Goal: Task Accomplishment & Management: Complete application form

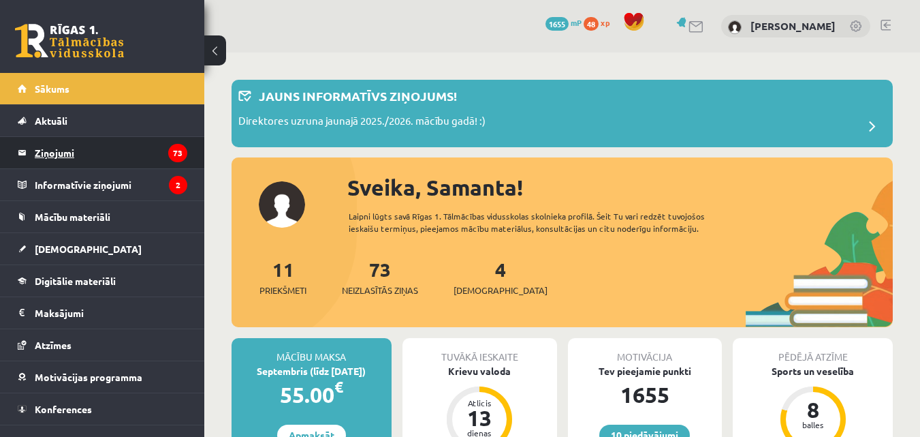
click at [90, 156] on legend "Ziņojumi 73" at bounding box center [111, 152] width 153 height 31
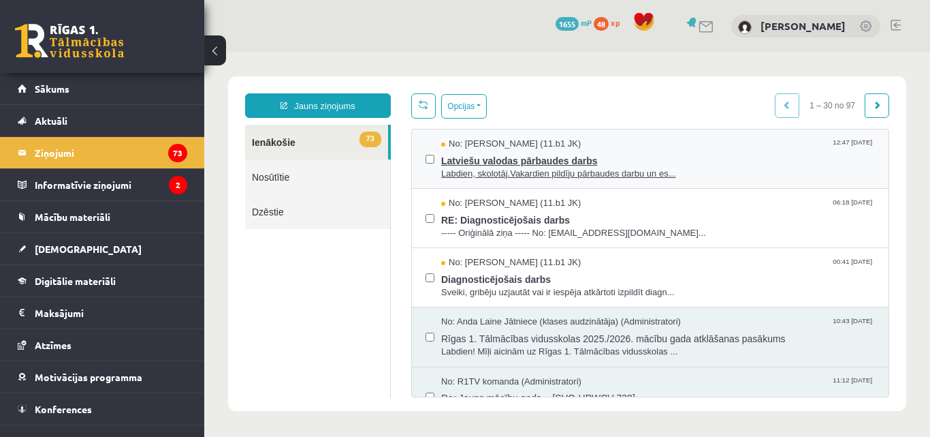
click at [662, 174] on span "Labdien, skolotāj.Vakardien pildīju pārbaudes darbu un es..." at bounding box center [658, 174] width 434 height 13
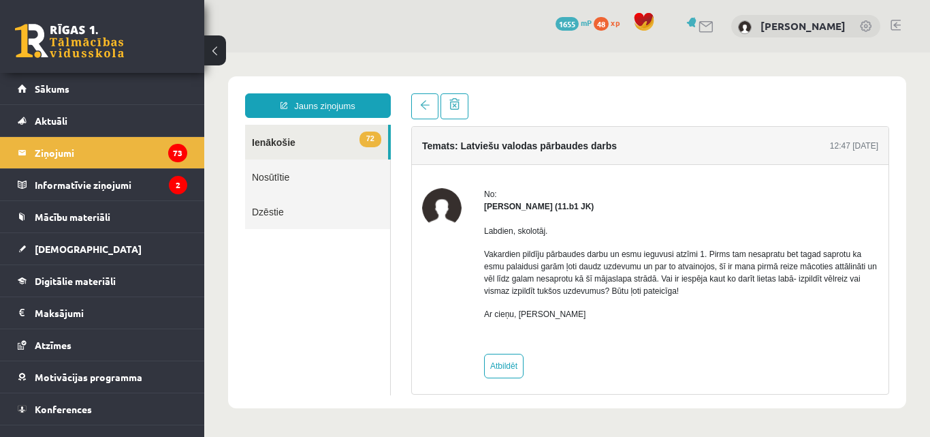
click at [299, 135] on link "72 Ienākošie" at bounding box center [316, 142] width 143 height 35
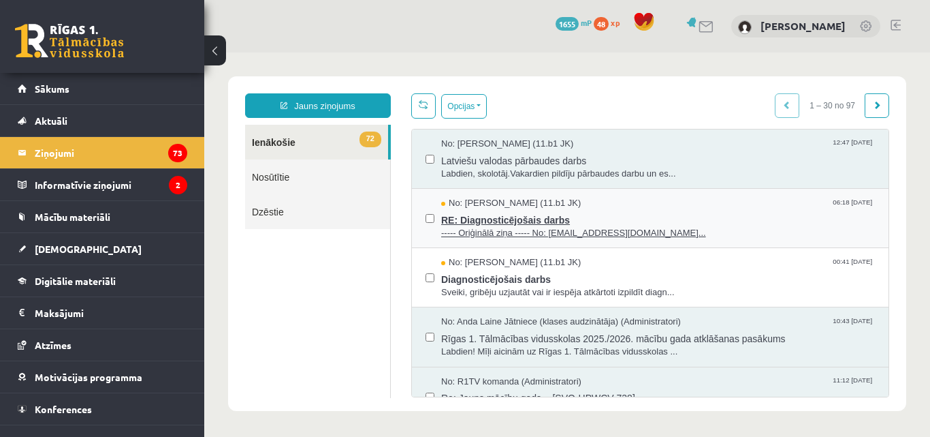
click at [497, 221] on span "RE: Diagnosticējošais darbs" at bounding box center [658, 218] width 434 height 17
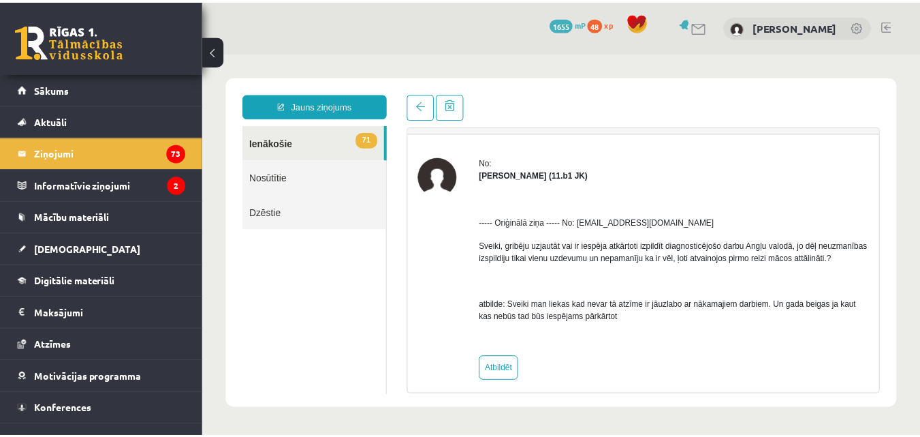
scroll to position [36, 0]
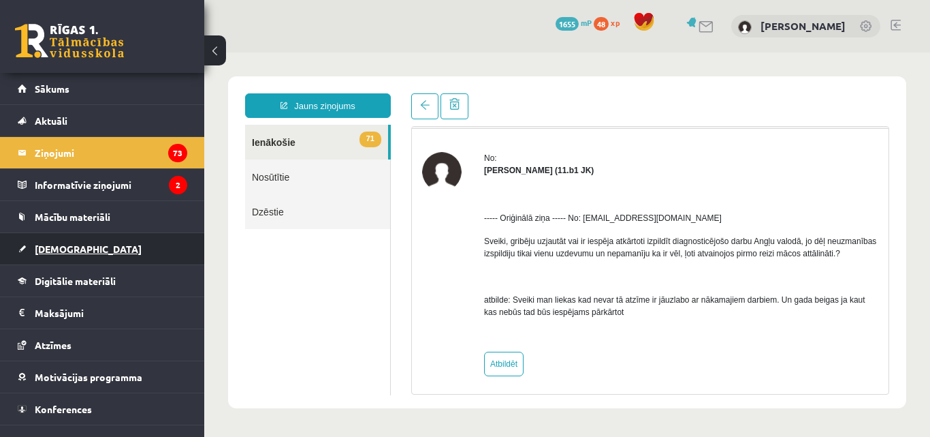
click at [43, 248] on span "[DEMOGRAPHIC_DATA]" at bounding box center [88, 248] width 107 height 12
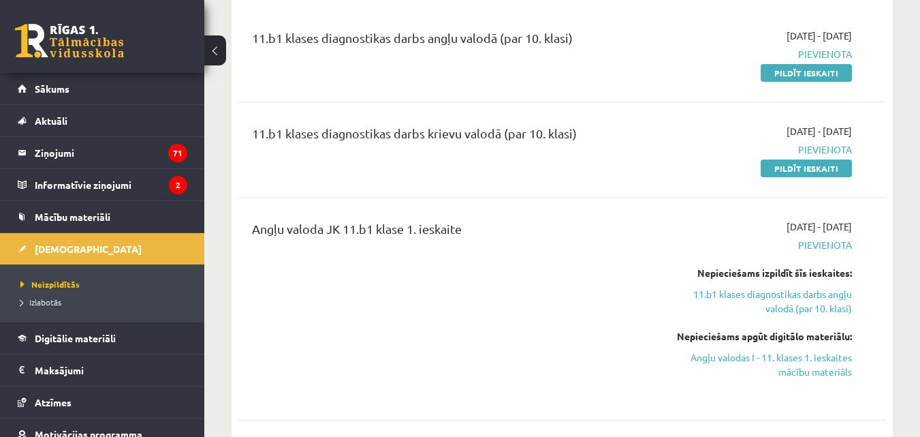
scroll to position [183, 0]
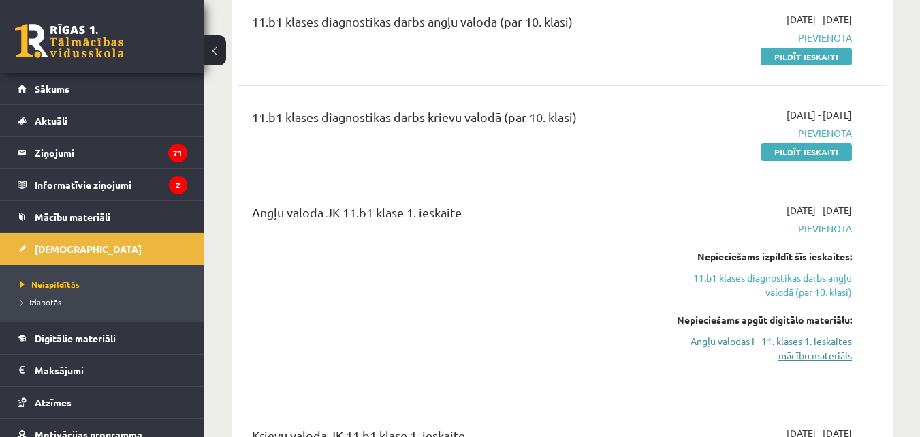
click at [768, 353] on link "Angļu valodas I - 11. klases 1. ieskaites mācību materiāls" at bounding box center [758, 348] width 187 height 29
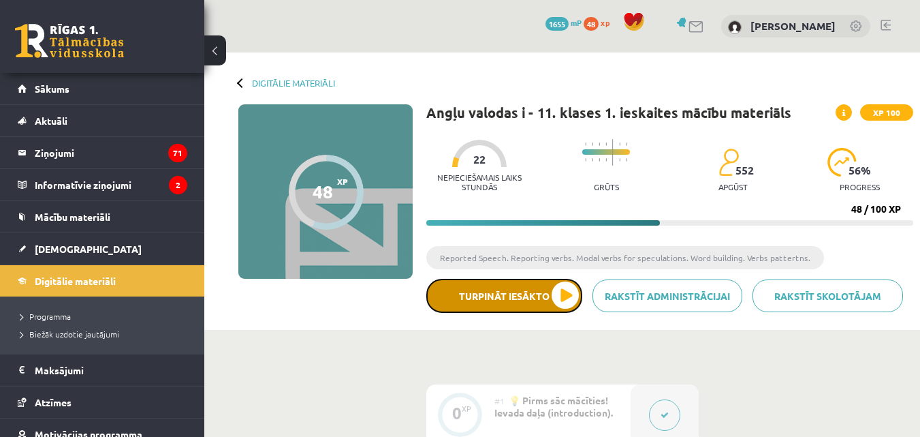
click at [520, 299] on button "Turpināt iesākto" at bounding box center [504, 296] width 156 height 34
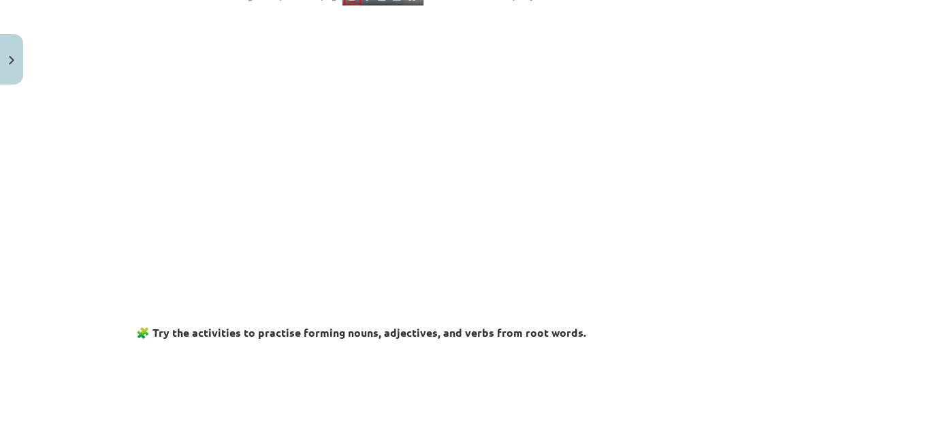
scroll to position [342, 0]
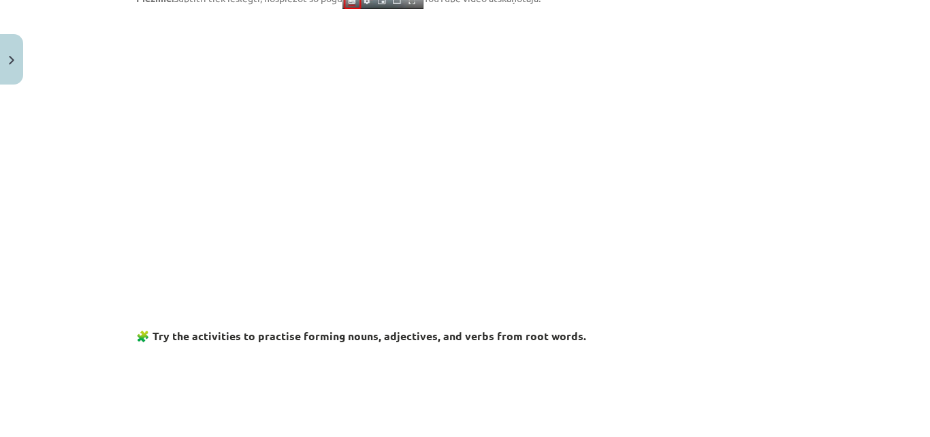
click at [762, 256] on p at bounding box center [465, 141] width 658 height 249
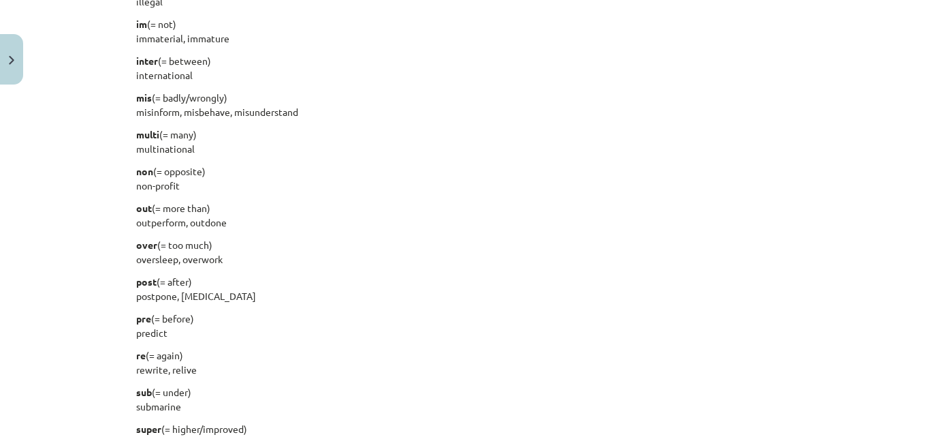
scroll to position [1398, 0]
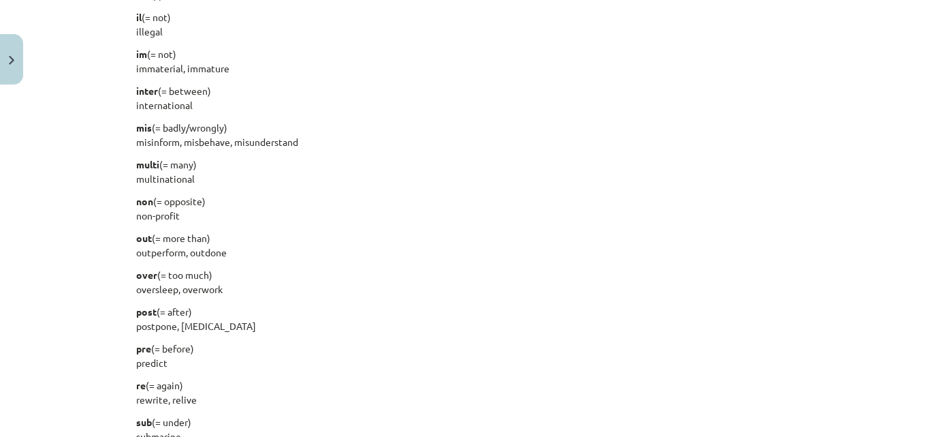
click at [915, 295] on div "Mācību tēma: Angļu valodas i - 11. klases 1. ieskaites mācību materiāls #6 📝 To…" at bounding box center [465, 218] width 930 height 437
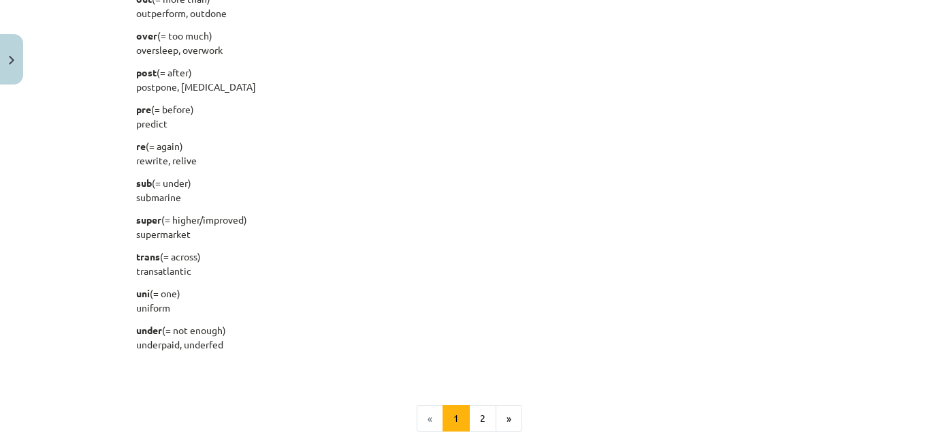
scroll to position [1703, 0]
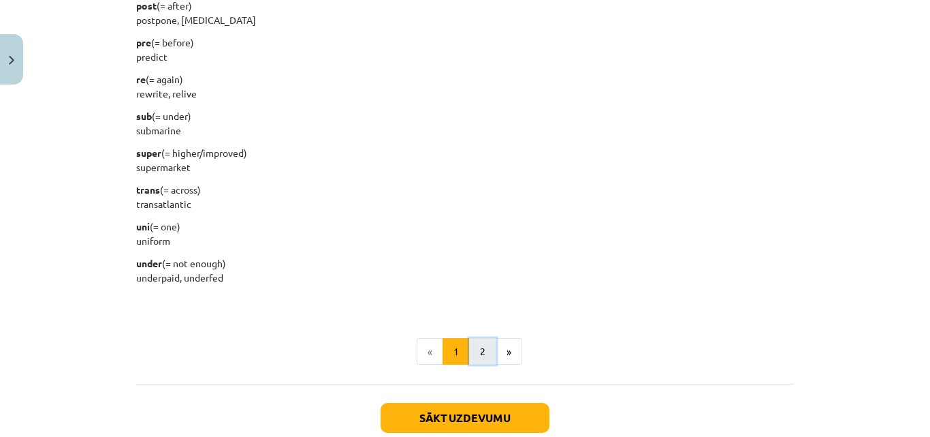
click at [484, 353] on button "2" at bounding box center [482, 351] width 27 height 27
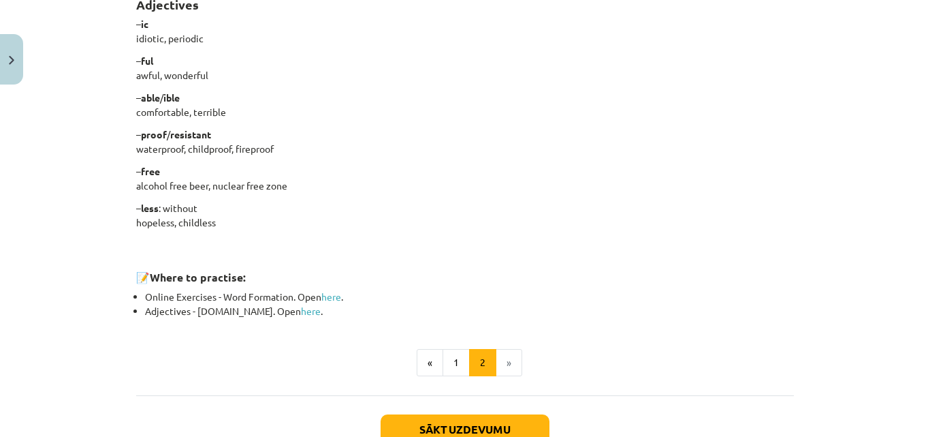
scroll to position [1130, 0]
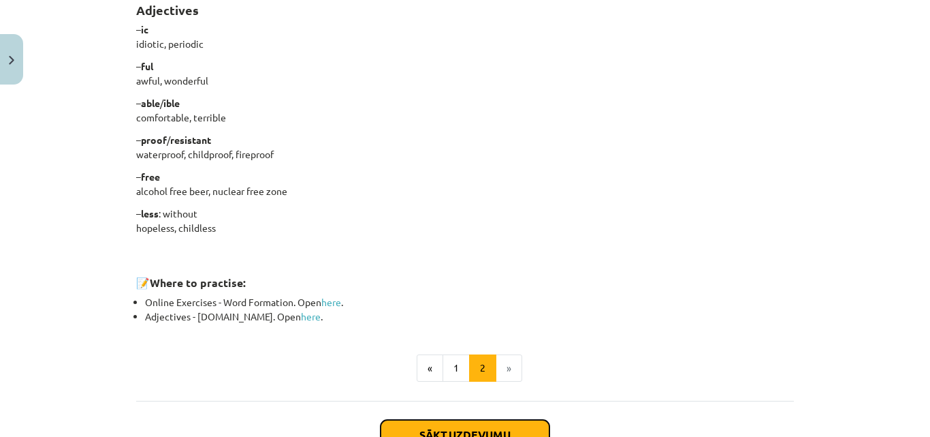
click at [434, 426] on button "Sākt uzdevumu" at bounding box center [465, 435] width 169 height 30
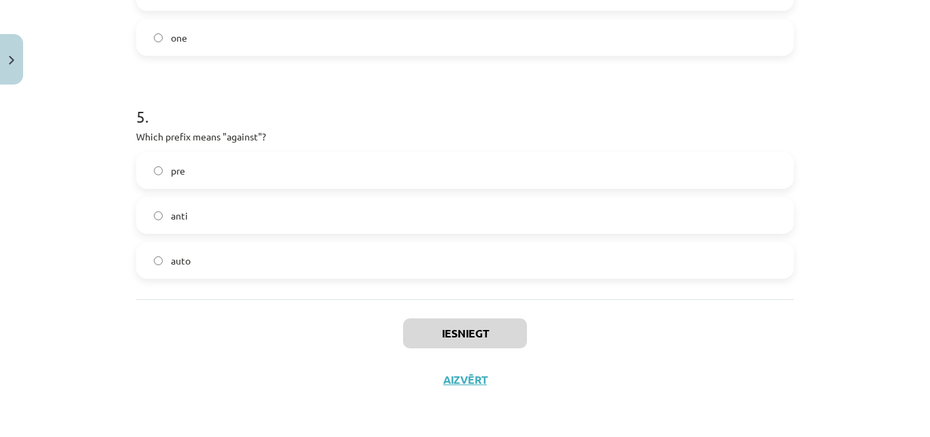
scroll to position [34, 0]
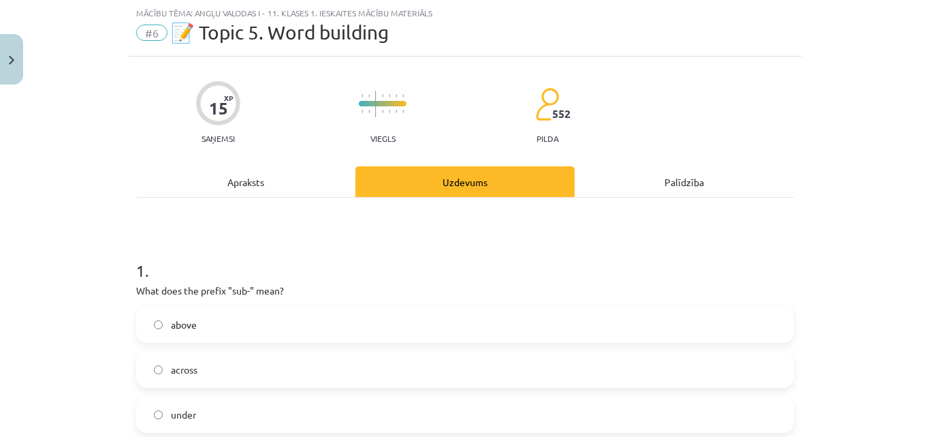
click at [288, 406] on label "under" at bounding box center [465, 414] width 655 height 34
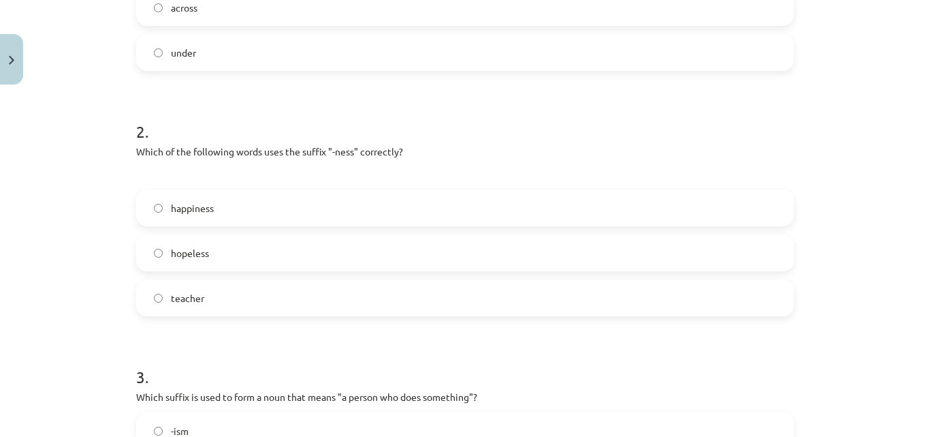
scroll to position [400, 0]
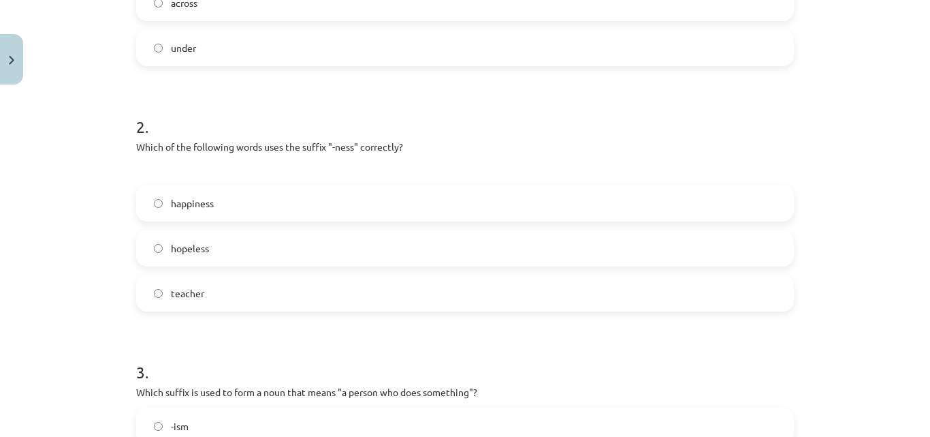
click at [339, 205] on label "happiness" at bounding box center [465, 203] width 655 height 34
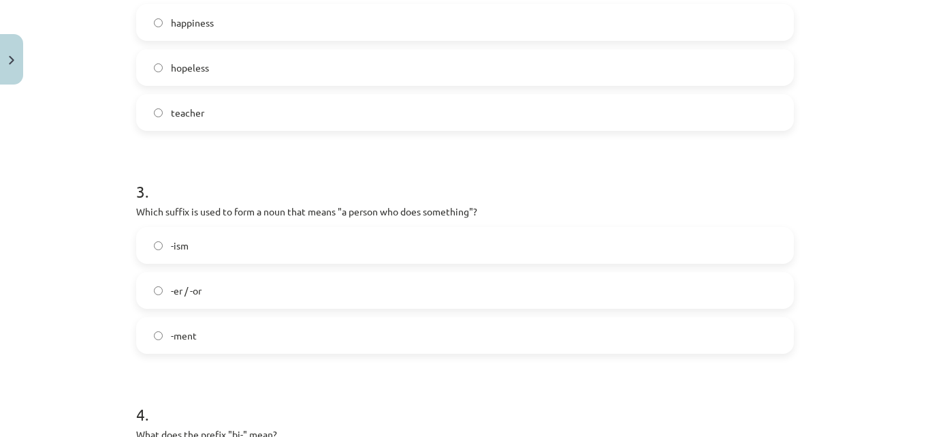
scroll to position [586, 0]
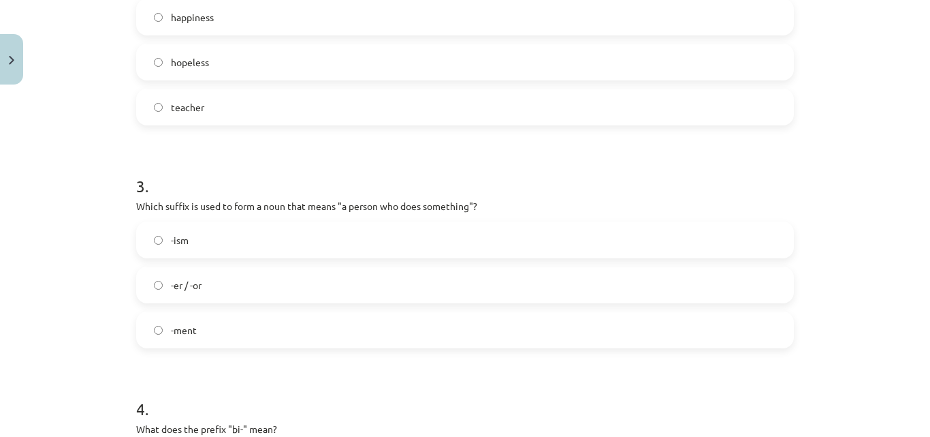
click at [368, 274] on label "-er / -or" at bounding box center [465, 285] width 655 height 34
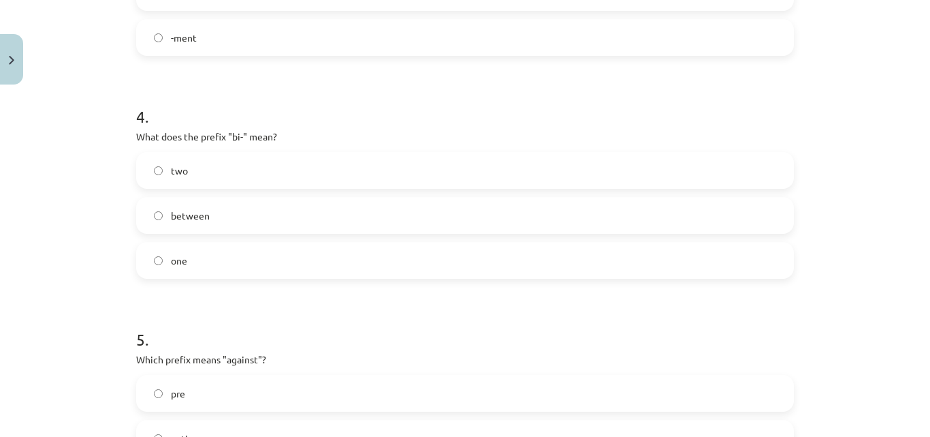
scroll to position [884, 0]
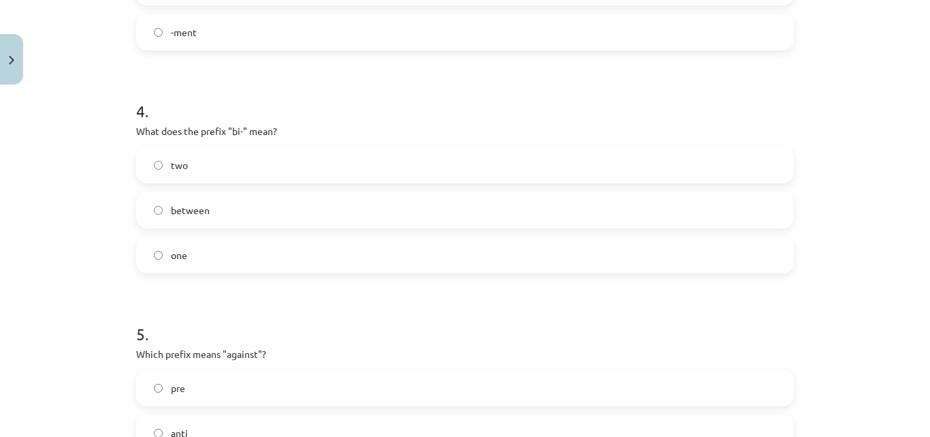
click at [352, 168] on label "two" at bounding box center [465, 165] width 655 height 34
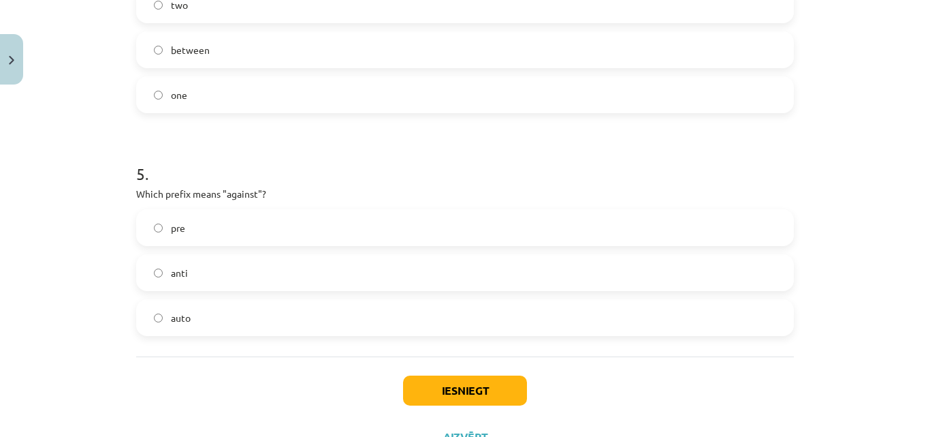
scroll to position [1059, 0]
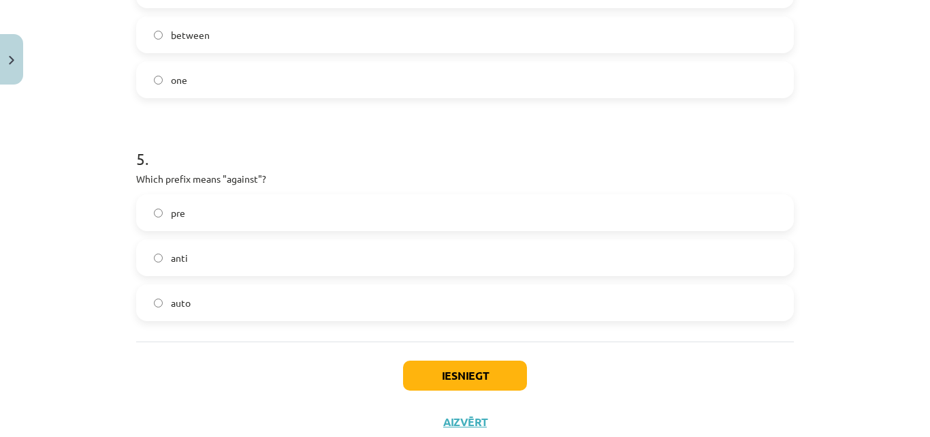
click at [240, 260] on label "anti" at bounding box center [465, 257] width 655 height 34
click at [497, 377] on button "Iesniegt" at bounding box center [465, 375] width 124 height 30
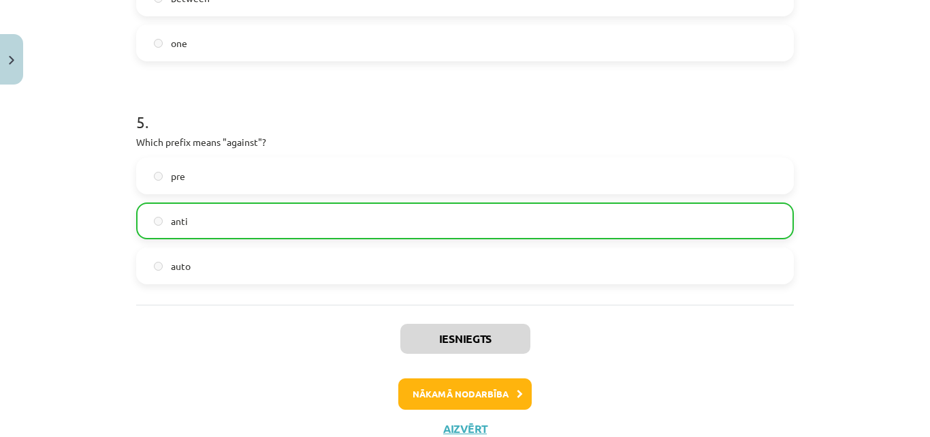
scroll to position [1145, 0]
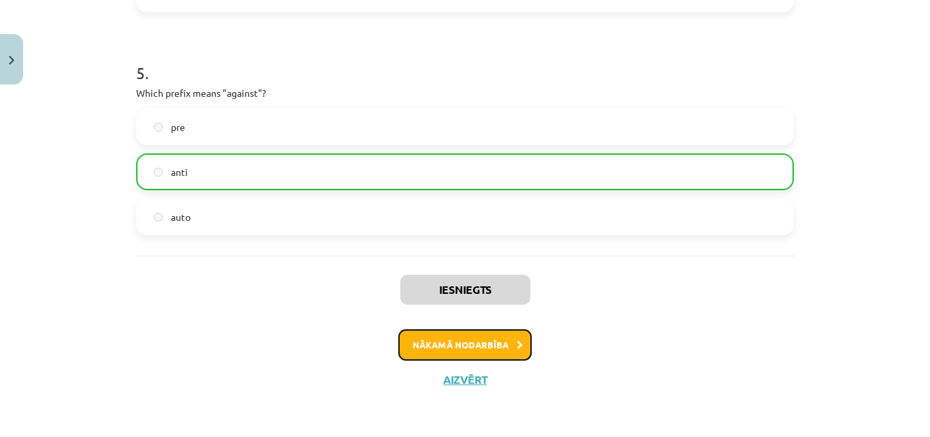
click at [475, 341] on button "Nākamā nodarbība" at bounding box center [464, 344] width 133 height 31
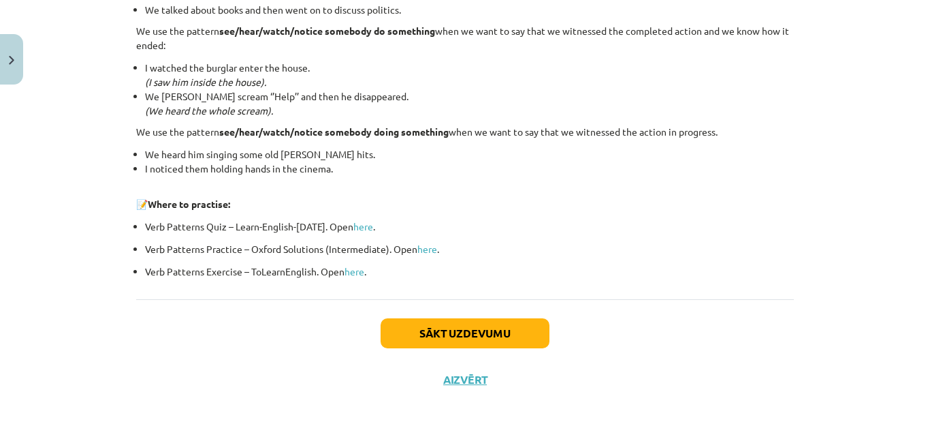
scroll to position [1880, 0]
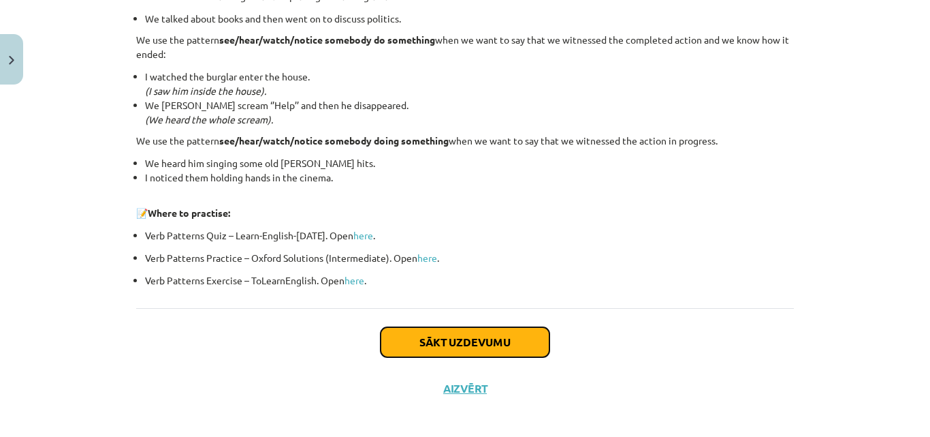
click at [509, 351] on button "Sākt uzdevumu" at bounding box center [465, 342] width 169 height 30
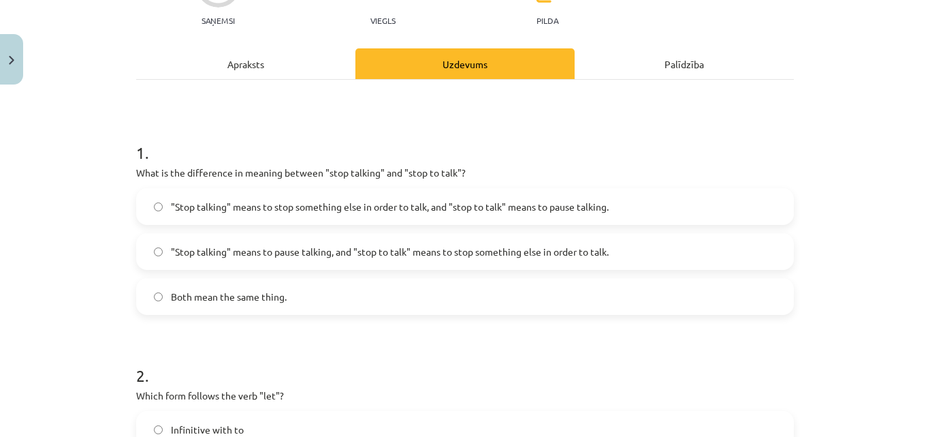
scroll to position [157, 0]
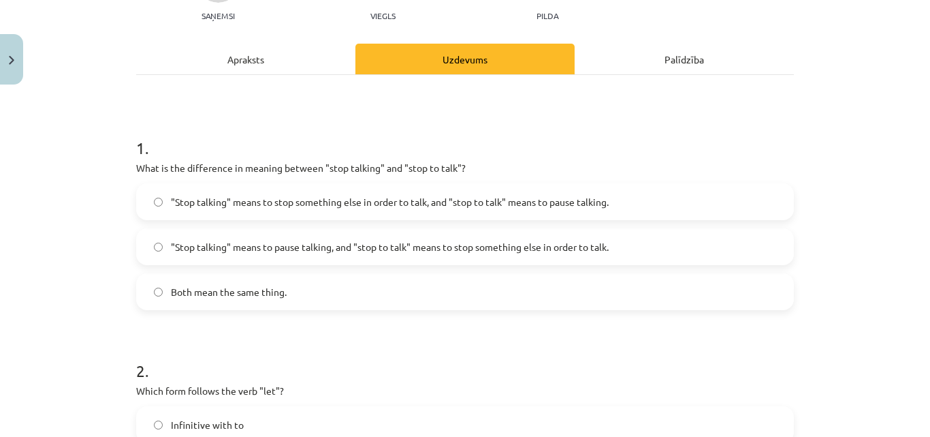
click at [378, 291] on label "Both mean the same thing." at bounding box center [465, 291] width 655 height 34
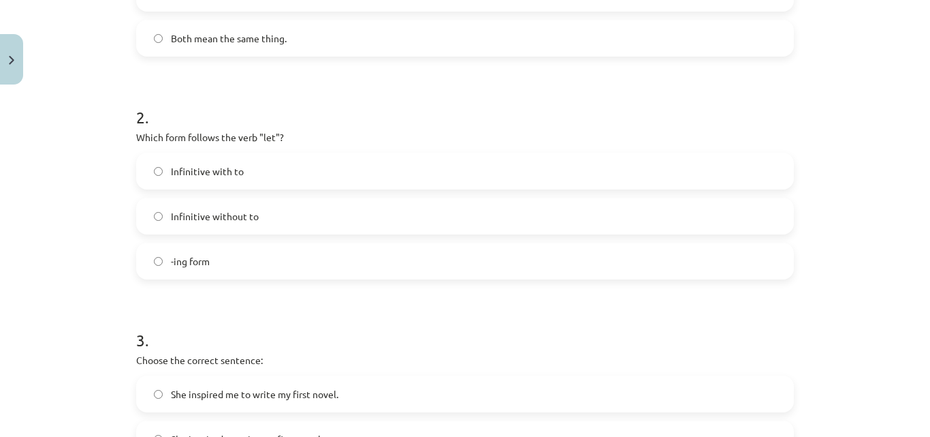
scroll to position [412, 0]
click at [276, 209] on label "Infinitive without to" at bounding box center [465, 214] width 655 height 34
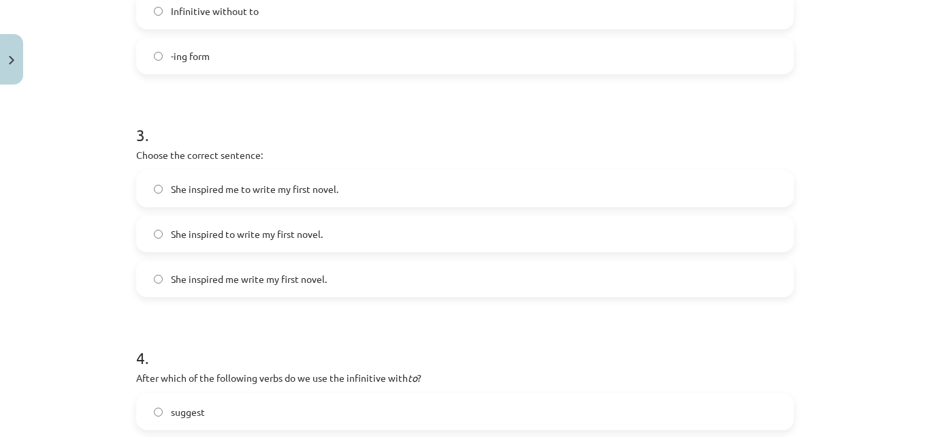
scroll to position [618, 0]
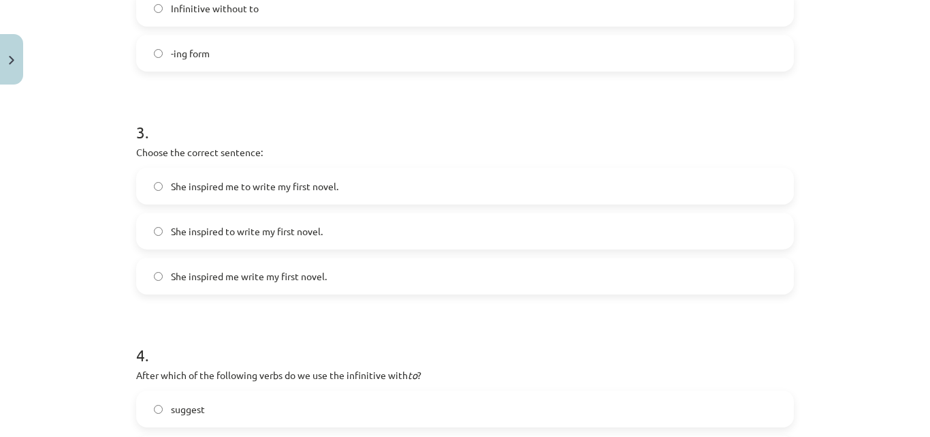
click at [362, 285] on label "She inspired me write my first novel." at bounding box center [465, 276] width 655 height 34
click at [380, 200] on label "She inspired me to write my first novel." at bounding box center [465, 186] width 655 height 34
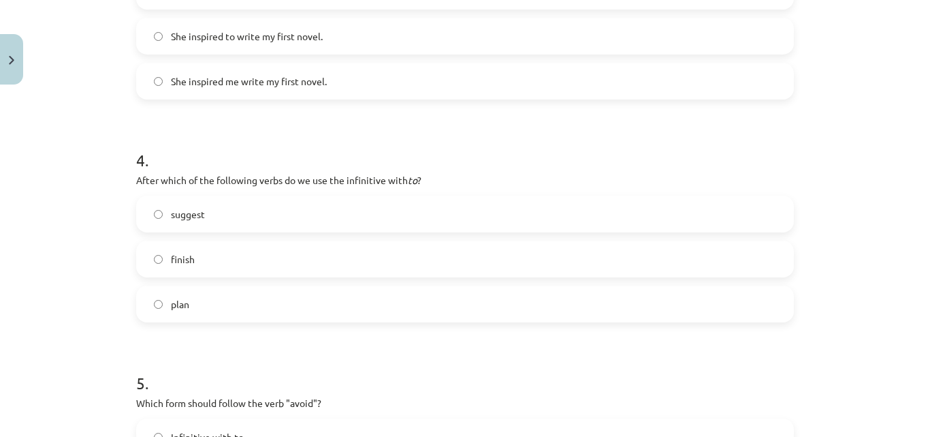
scroll to position [835, 0]
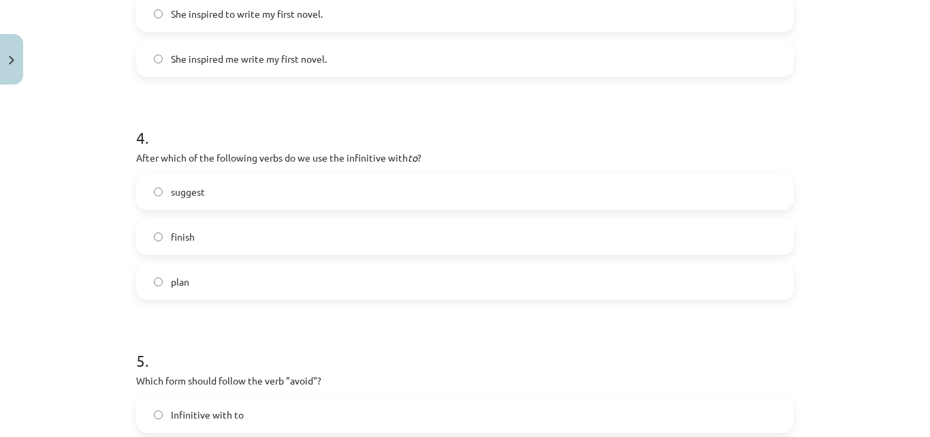
drag, startPoint x: 905, startPoint y: 315, endPoint x: 901, endPoint y: 323, distance: 9.1
click at [901, 323] on div "Mācību tēma: Angļu valodas i - 11. klases 1. ieskaites mācību materiāls #7 📝 To…" at bounding box center [465, 218] width 930 height 437
click at [375, 285] on label "plan" at bounding box center [465, 281] width 655 height 34
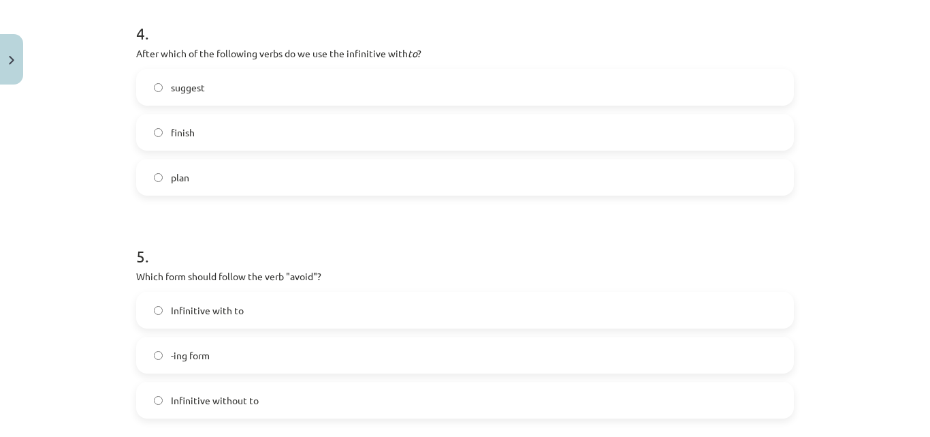
scroll to position [1079, 0]
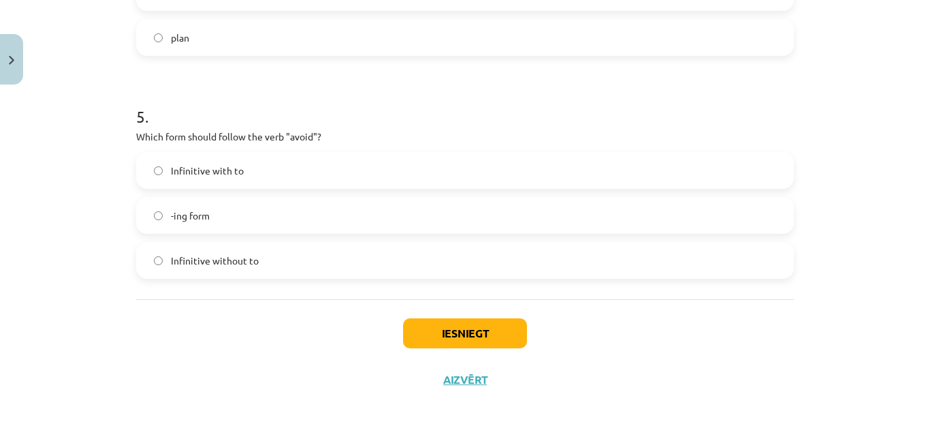
click at [312, 255] on label "Infinitive without to" at bounding box center [465, 260] width 655 height 34
click at [465, 334] on button "Iesniegt" at bounding box center [465, 333] width 124 height 30
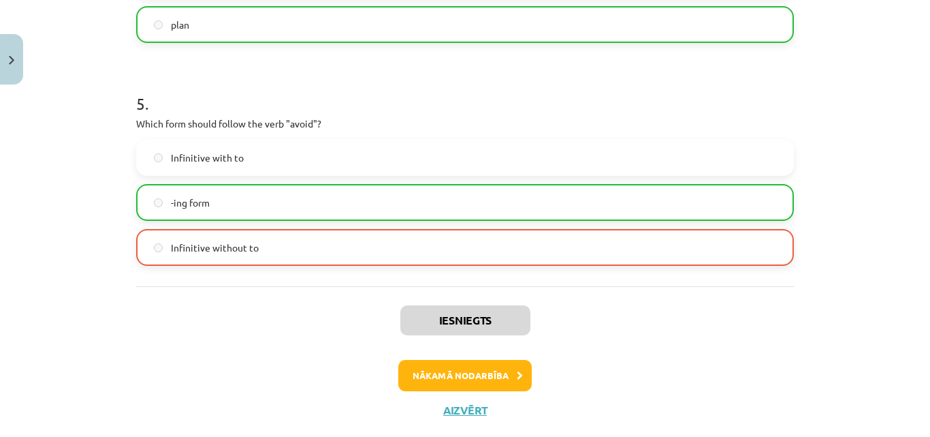
scroll to position [1122, 0]
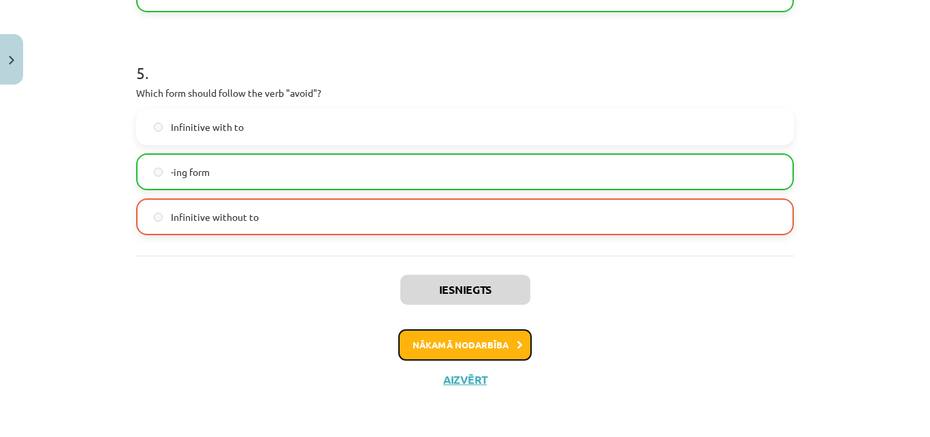
click at [479, 344] on button "Nākamā nodarbība" at bounding box center [464, 344] width 133 height 31
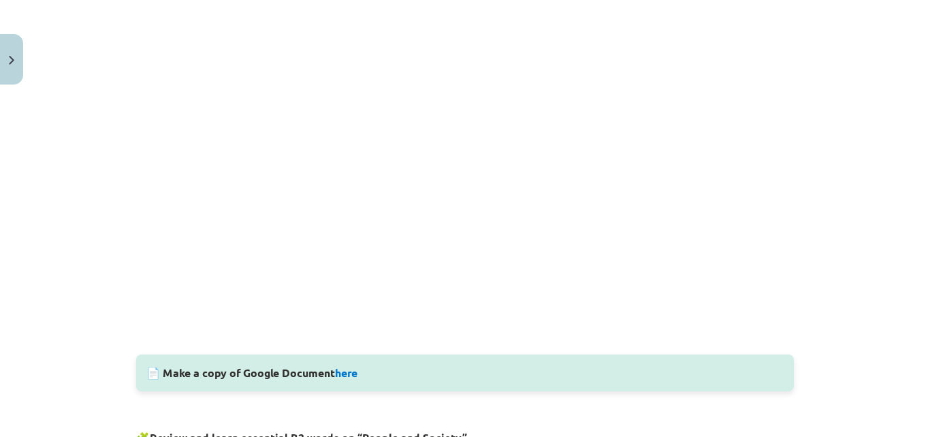
scroll to position [390, 0]
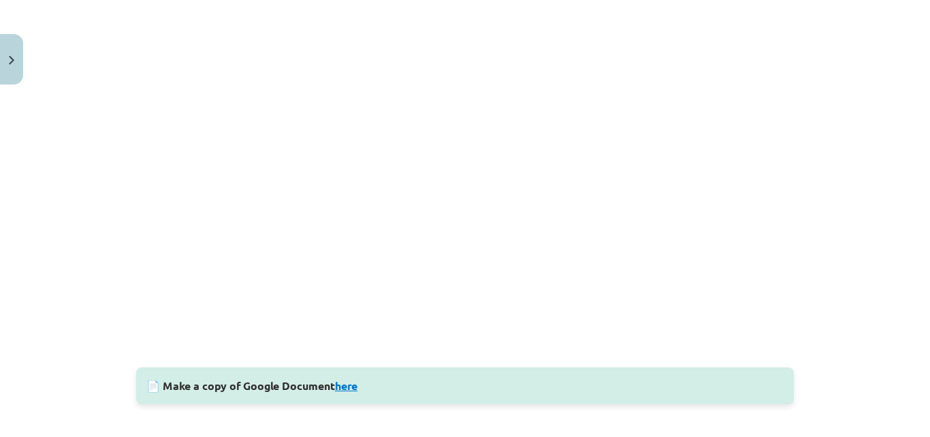
click at [347, 388] on link "here" at bounding box center [346, 385] width 22 height 14
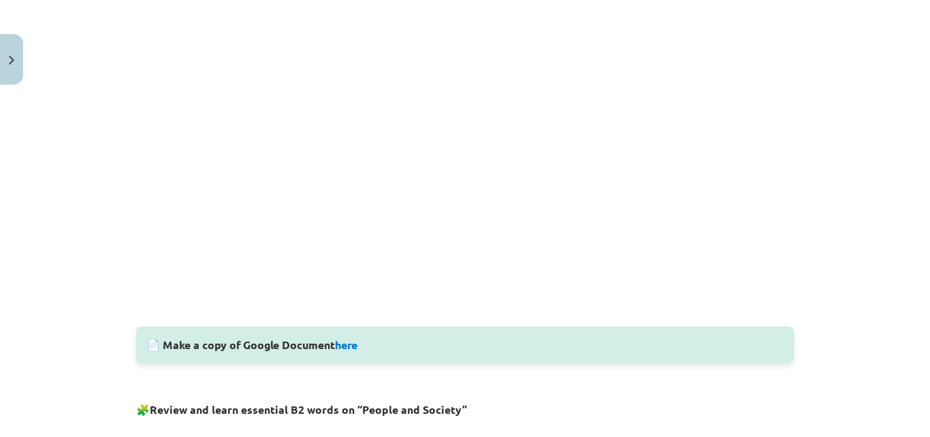
scroll to position [436, 0]
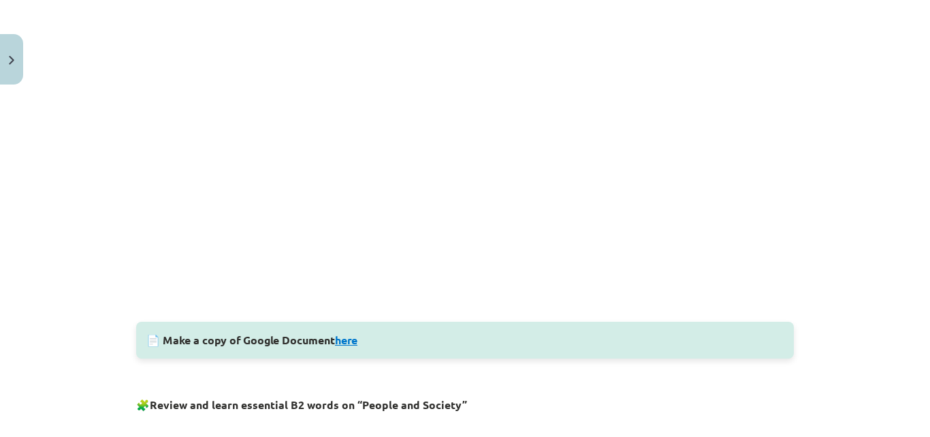
click at [351, 345] on link "here" at bounding box center [346, 339] width 22 height 14
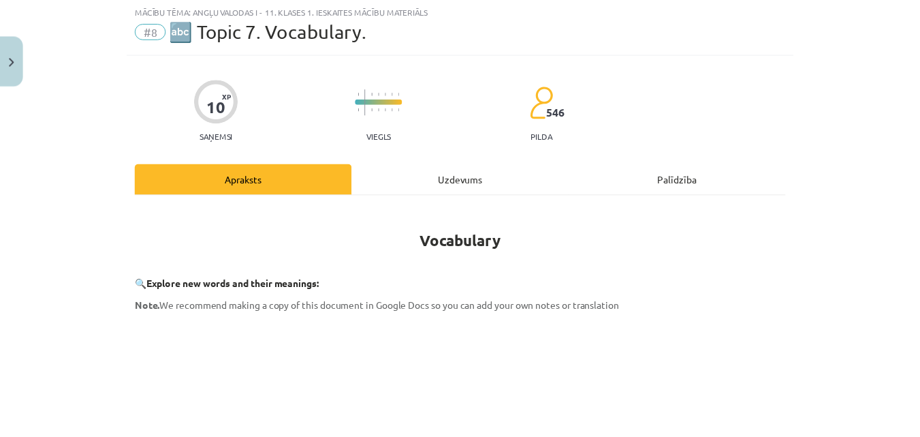
scroll to position [0, 0]
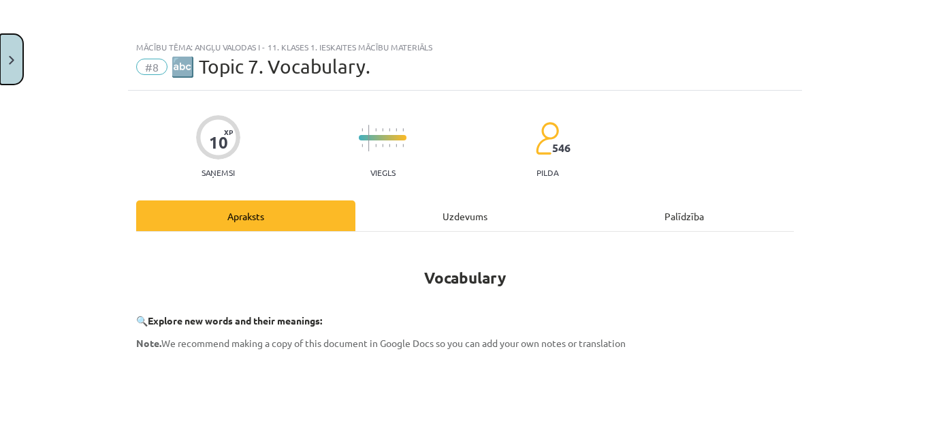
click at [3, 74] on button "Close" at bounding box center [11, 59] width 23 height 50
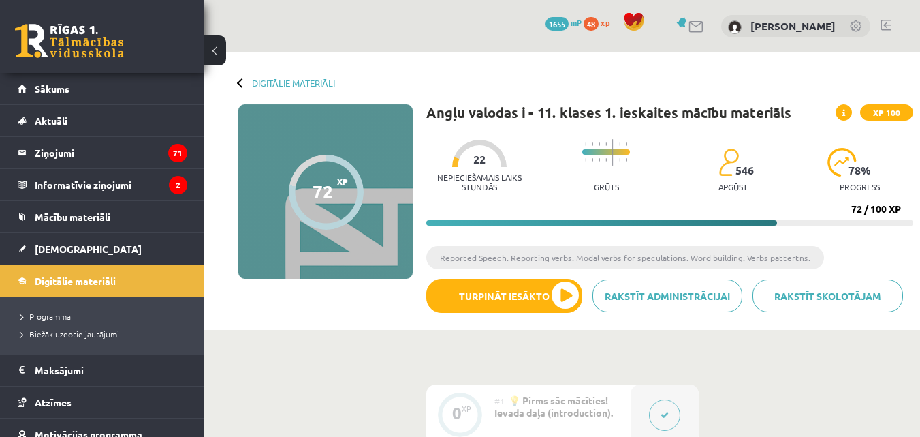
click at [74, 283] on span "Digitālie materiāli" at bounding box center [75, 280] width 81 height 12
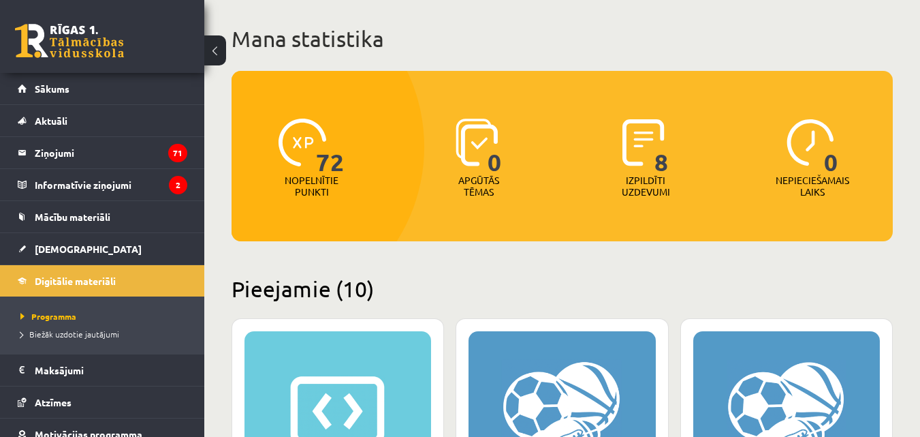
scroll to position [63, 0]
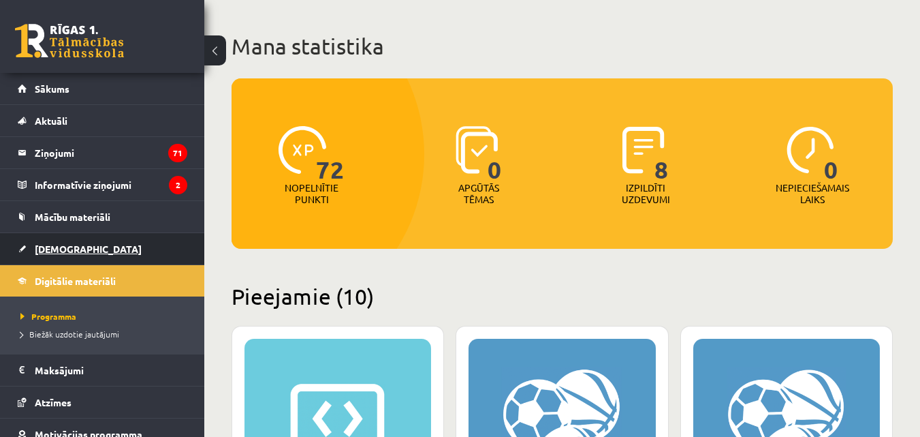
click at [65, 245] on span "[DEMOGRAPHIC_DATA]" at bounding box center [88, 248] width 107 height 12
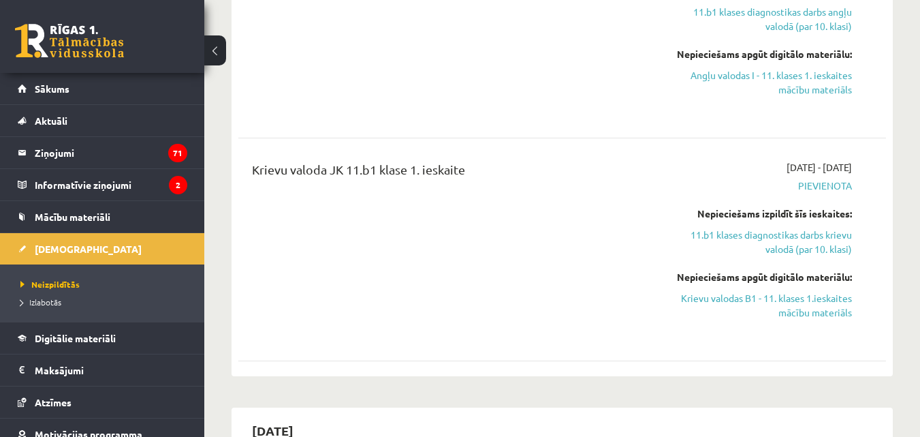
scroll to position [465, 0]
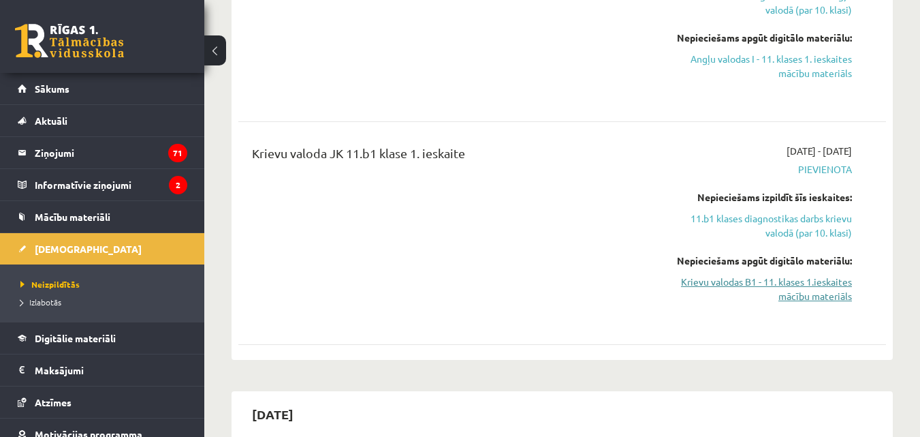
click at [817, 294] on link "Krievu valodas B1 - 11. klases 1.ieskaites mācību materiāls" at bounding box center [758, 288] width 187 height 29
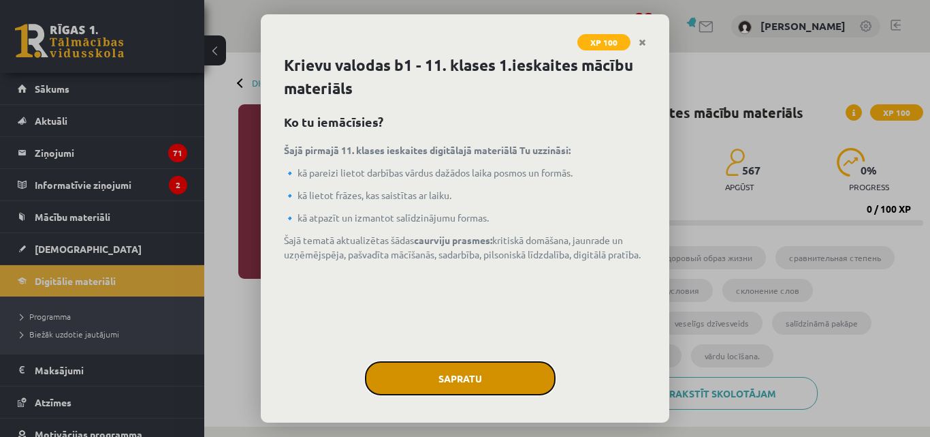
click at [498, 388] on button "Sapratu" at bounding box center [460, 378] width 191 height 34
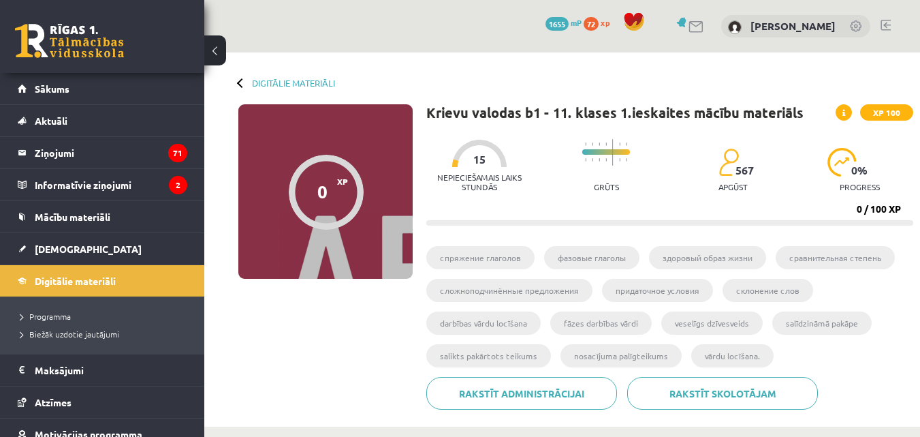
drag, startPoint x: 919, startPoint y: 63, endPoint x: 921, endPoint y: 77, distance: 14.4
click at [920, 80] on html "0 Dāvanas 1655 mP 72 xp Samanta Aizupiete Sākums Aktuāli Kā mācīties eSKOLĀ Kon…" at bounding box center [460, 218] width 920 height 437
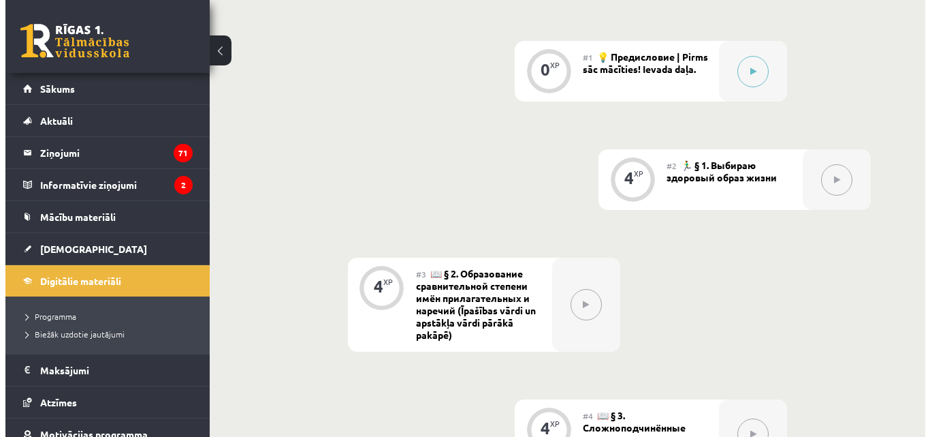
scroll to position [413, 0]
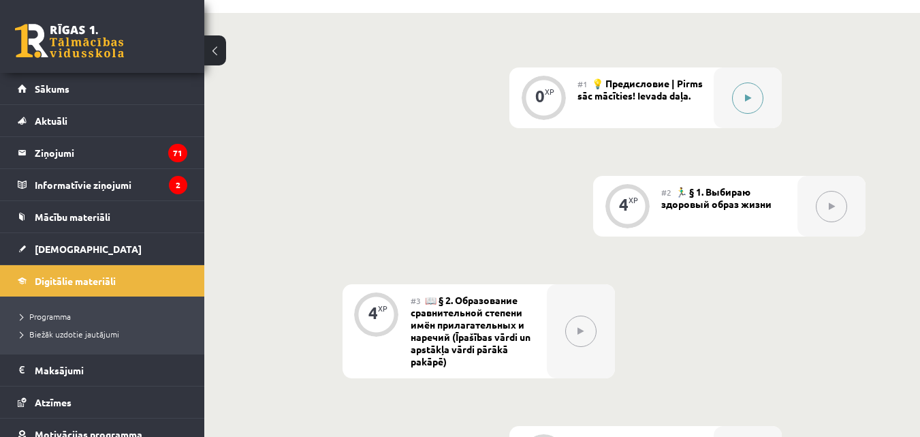
click at [763, 96] on button at bounding box center [747, 97] width 31 height 31
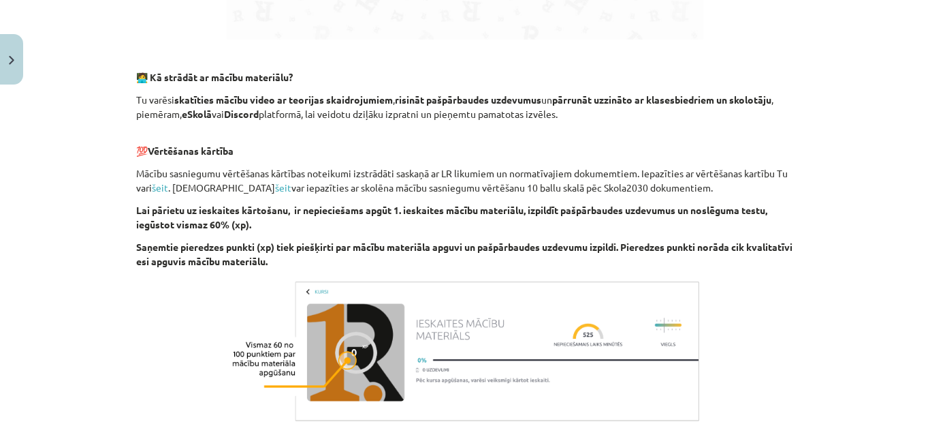
scroll to position [954, 0]
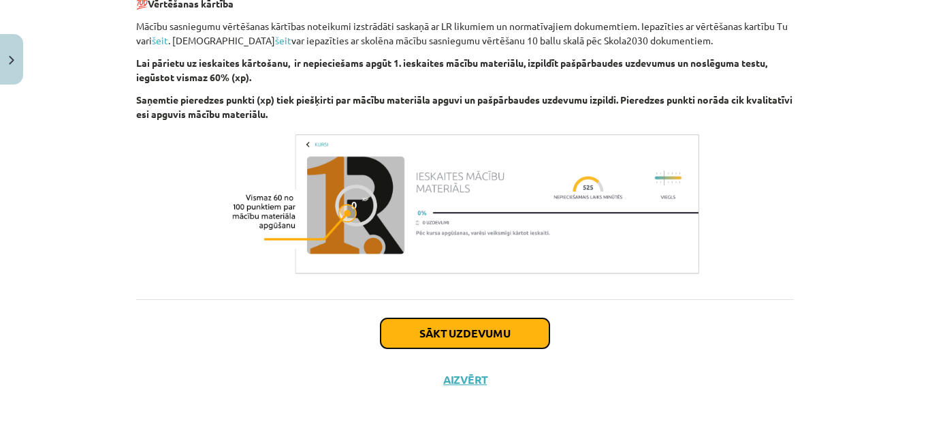
click at [518, 347] on button "Sākt uzdevumu" at bounding box center [465, 333] width 169 height 30
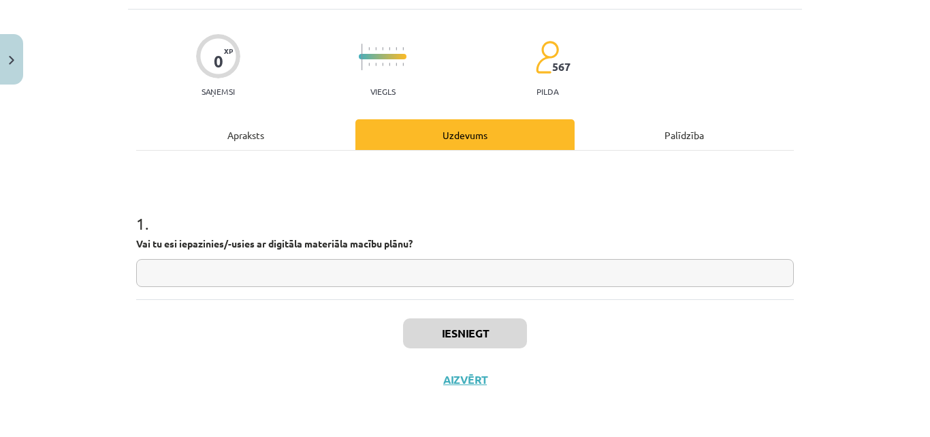
scroll to position [34, 0]
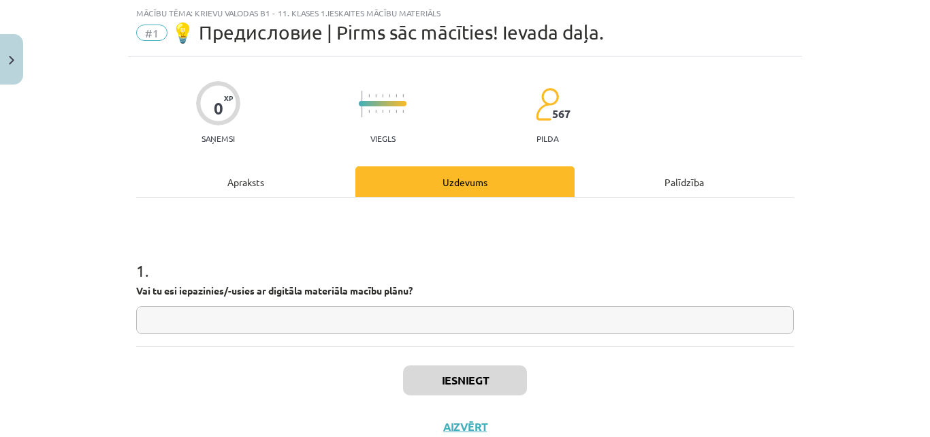
click at [464, 319] on input "text" at bounding box center [465, 320] width 658 height 28
type input "*"
type input "**"
click at [475, 380] on button "Iesniegt" at bounding box center [465, 380] width 124 height 30
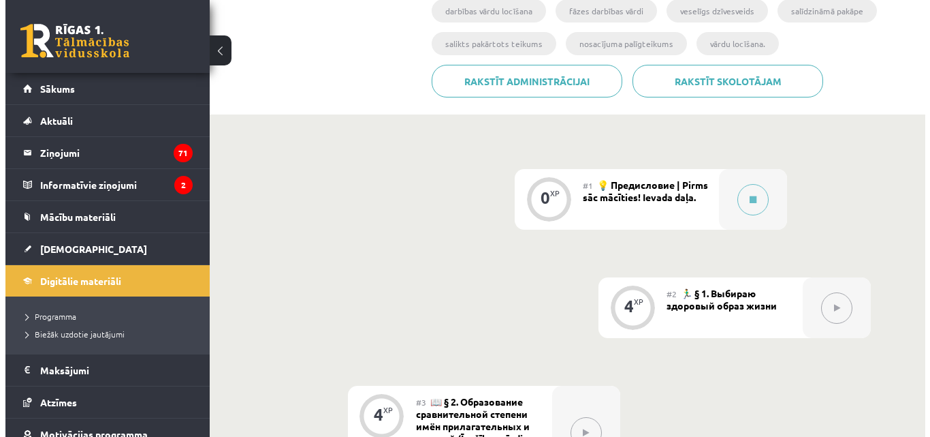
scroll to position [327, 0]
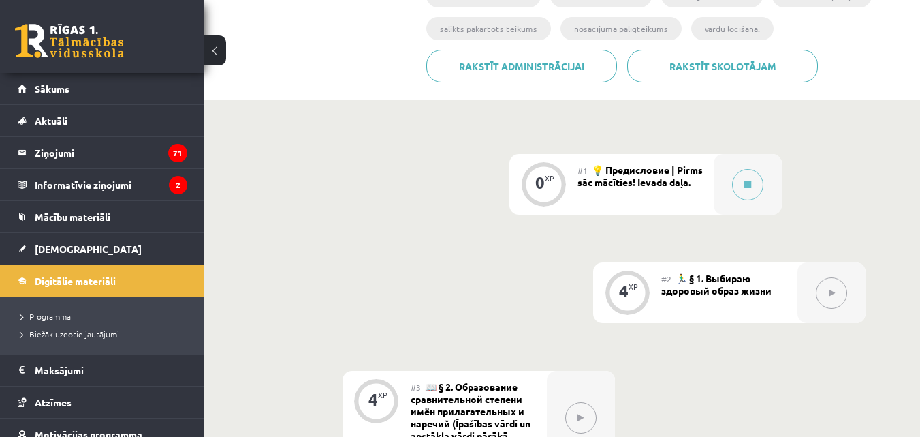
click at [827, 298] on button at bounding box center [831, 292] width 31 height 31
click at [743, 185] on button at bounding box center [747, 184] width 31 height 31
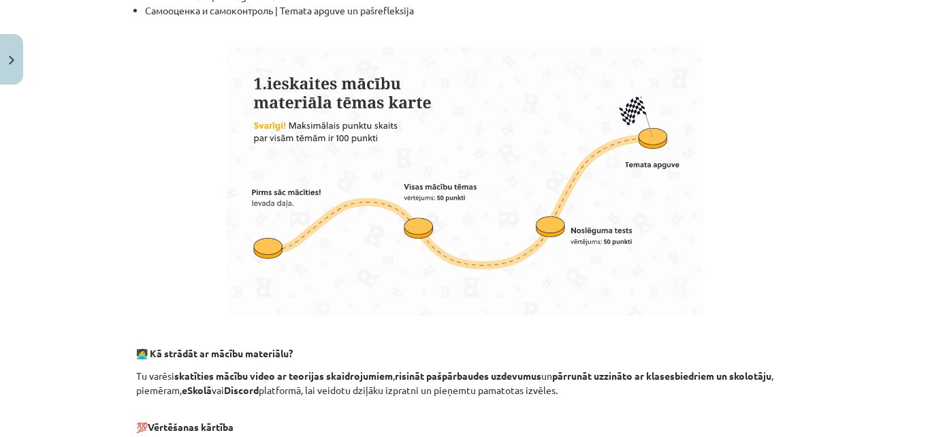
scroll to position [912, 0]
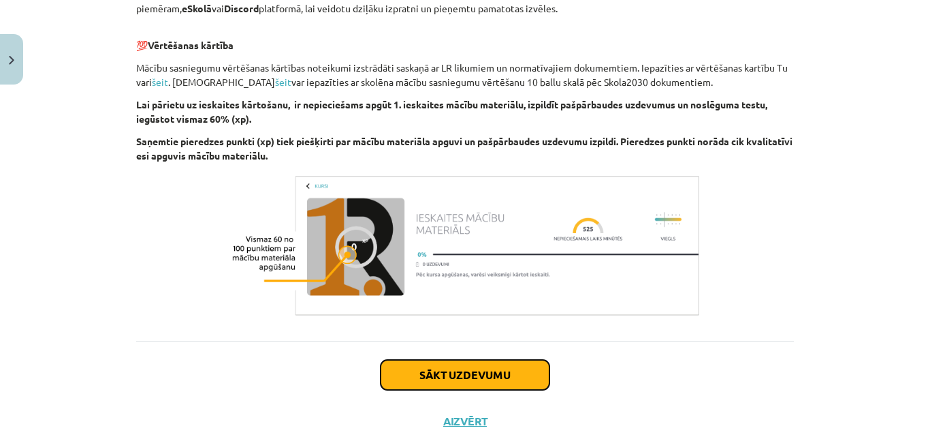
click at [533, 381] on button "Sākt uzdevumu" at bounding box center [465, 375] width 169 height 30
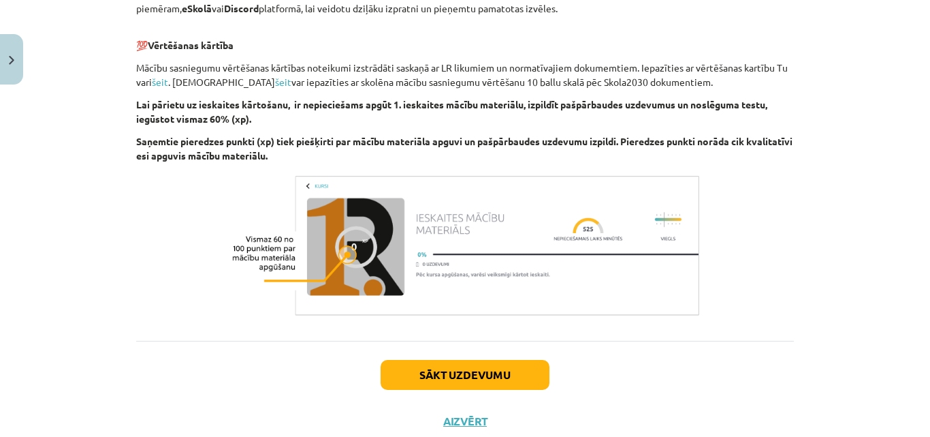
scroll to position [34, 0]
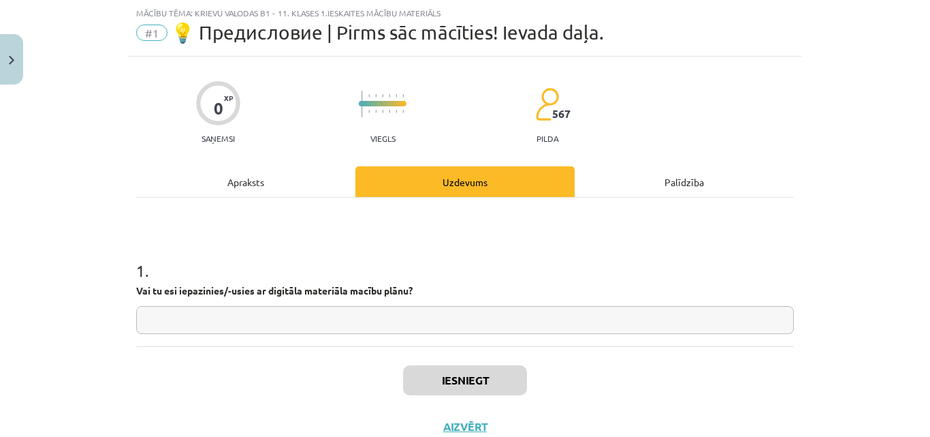
click at [527, 319] on input "text" at bounding box center [465, 320] width 658 height 28
type input "**"
click at [477, 388] on button "Iesniegt" at bounding box center [465, 380] width 124 height 30
click at [473, 420] on button "Nākamā nodarbība" at bounding box center [464, 435] width 133 height 31
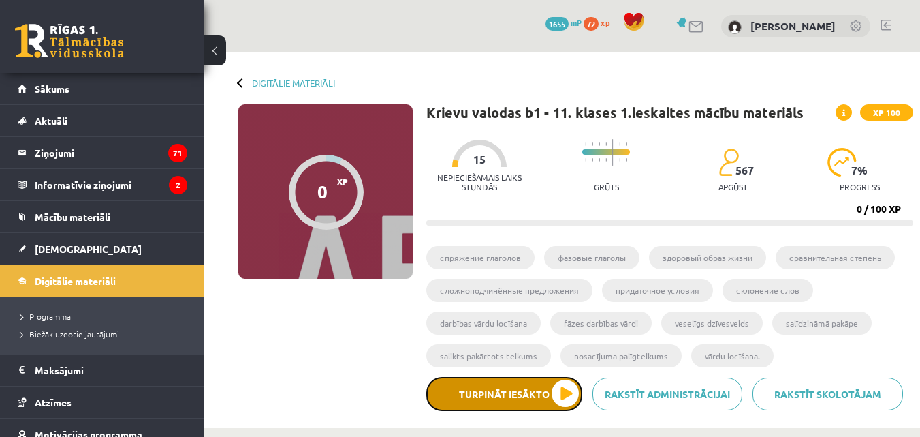
click at [569, 398] on button "Turpināt iesākto" at bounding box center [504, 394] width 156 height 34
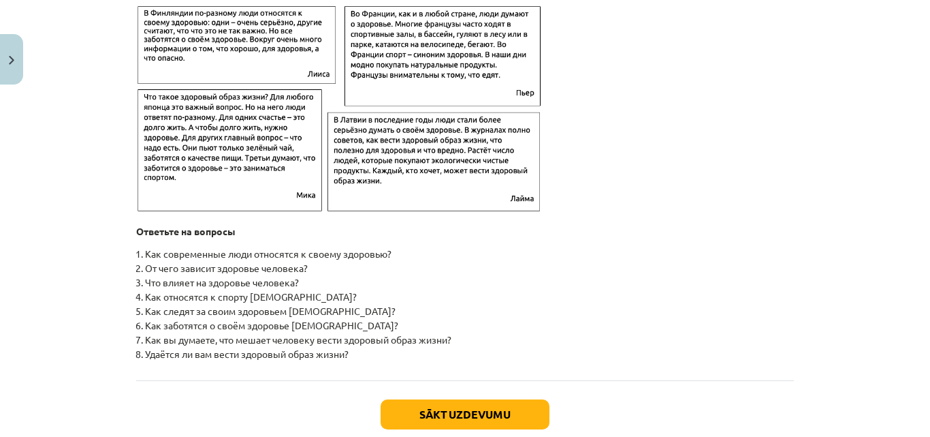
scroll to position [2187, 0]
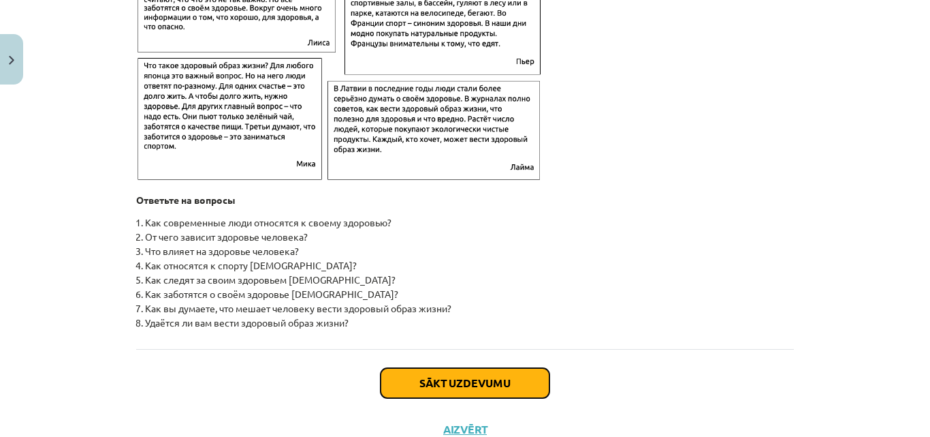
click at [477, 398] on button "Sākt uzdevumu" at bounding box center [465, 383] width 169 height 30
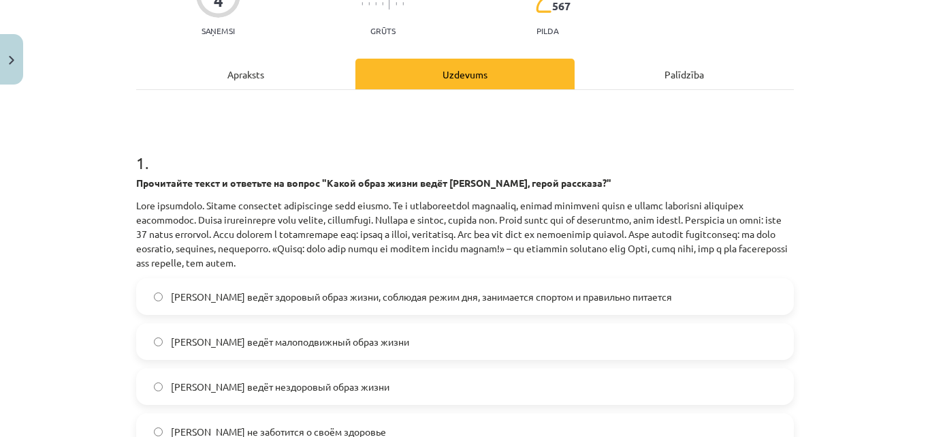
scroll to position [150, 0]
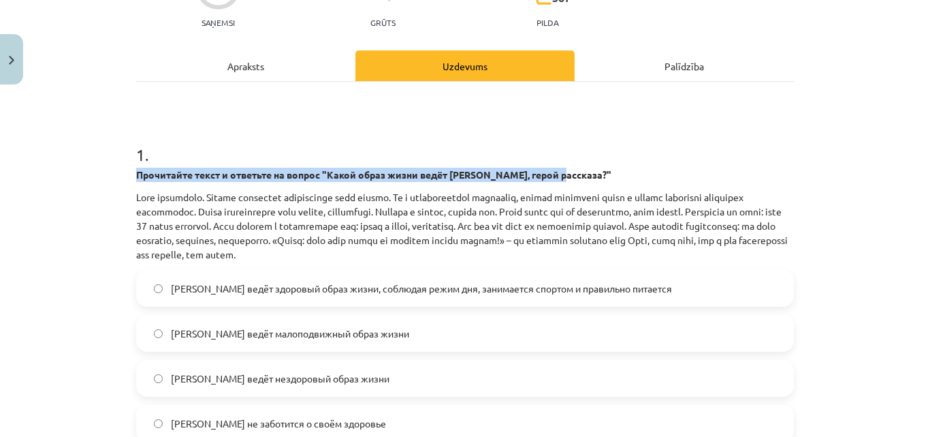
drag, startPoint x: 911, startPoint y: 159, endPoint x: 905, endPoint y: 170, distance: 11.6
click at [905, 170] on div "Mācību tēma: Krievu valodas b1 - 11. klases 1.ieskaites mācību materiāls #2 🏃‍♂…" at bounding box center [465, 218] width 930 height 437
click at [860, 153] on div "Mācību tēma: Krievu valodas b1 - 11. klases 1.ieskaites mācību materiāls #2 🏃‍♂…" at bounding box center [465, 218] width 930 height 437
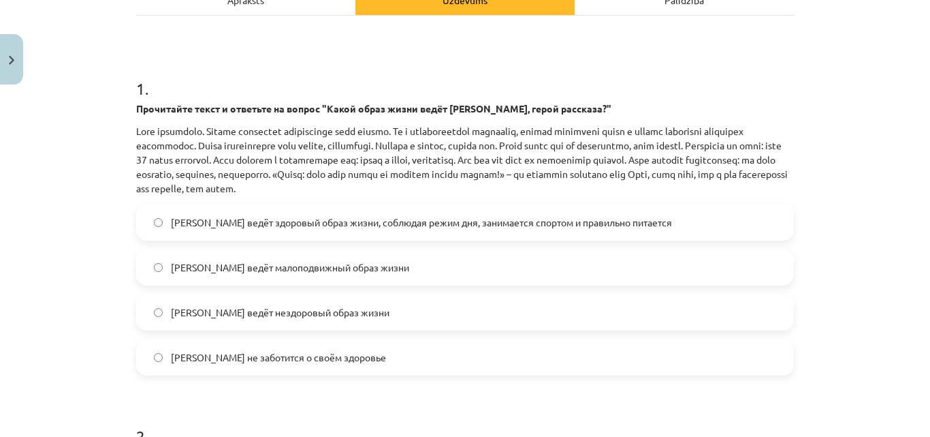
scroll to position [219, 0]
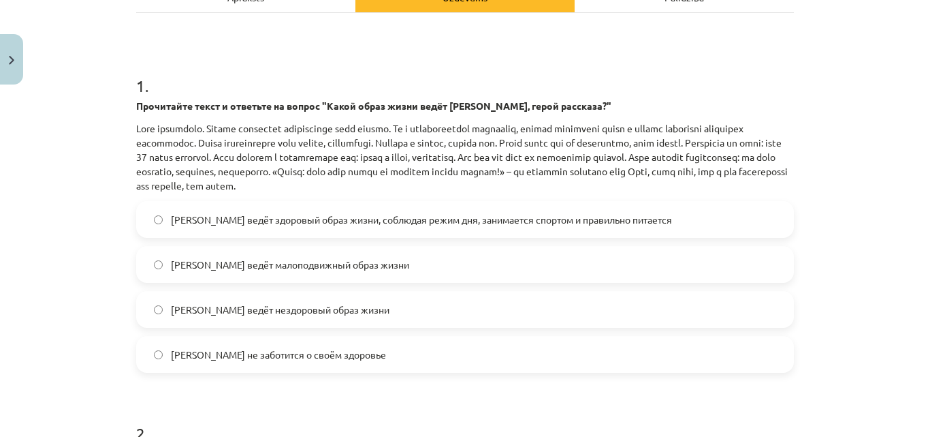
click at [611, 211] on label "Олег ведёт здоровый образ жизни, соблюдая режим дня, занимается спортом и прави…" at bounding box center [465, 219] width 655 height 34
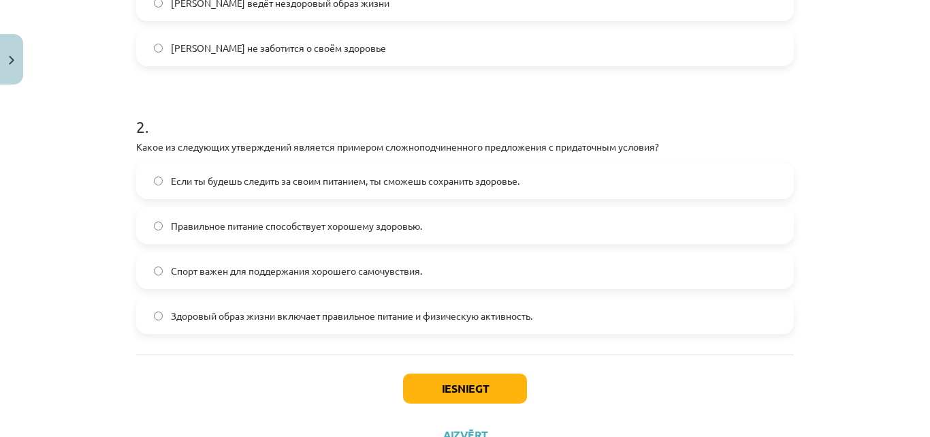
scroll to position [526, 0]
click at [541, 189] on label "Если ты будешь следить за своим питанием, ты сможешь сохранить здоровье." at bounding box center [465, 179] width 655 height 34
click at [480, 396] on button "Iesniegt" at bounding box center [465, 387] width 124 height 30
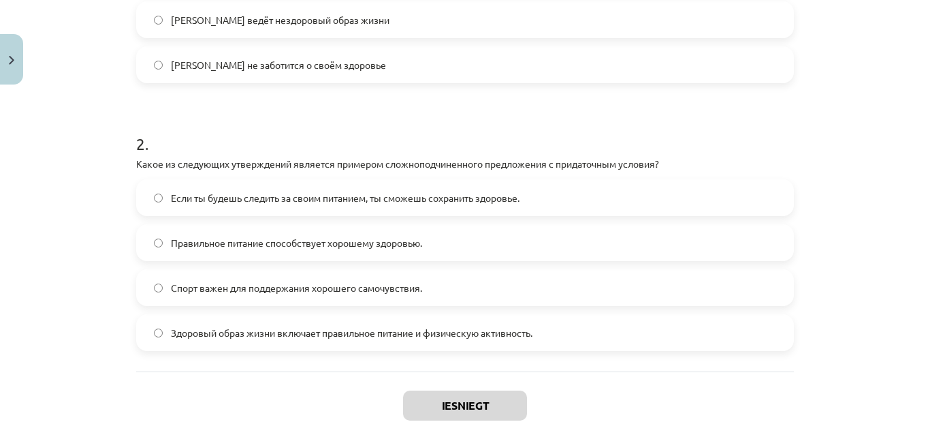
scroll to position [494, 0]
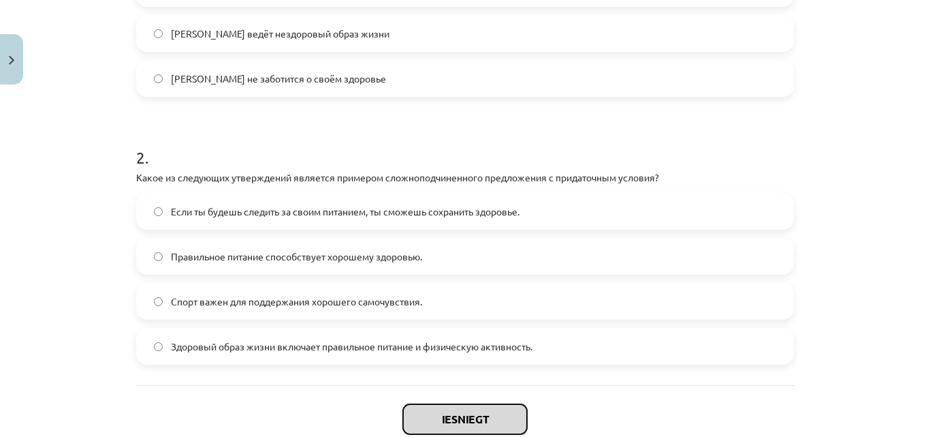
click at [462, 428] on button "Iesniegt" at bounding box center [465, 419] width 124 height 30
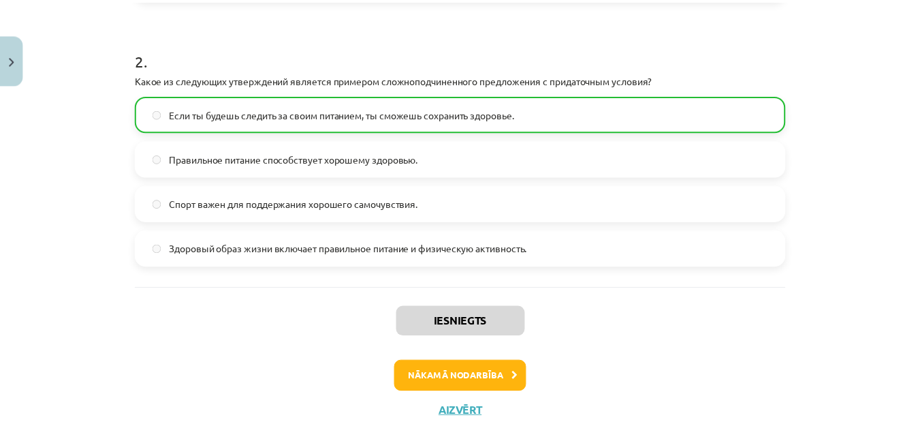
scroll to position [589, 0]
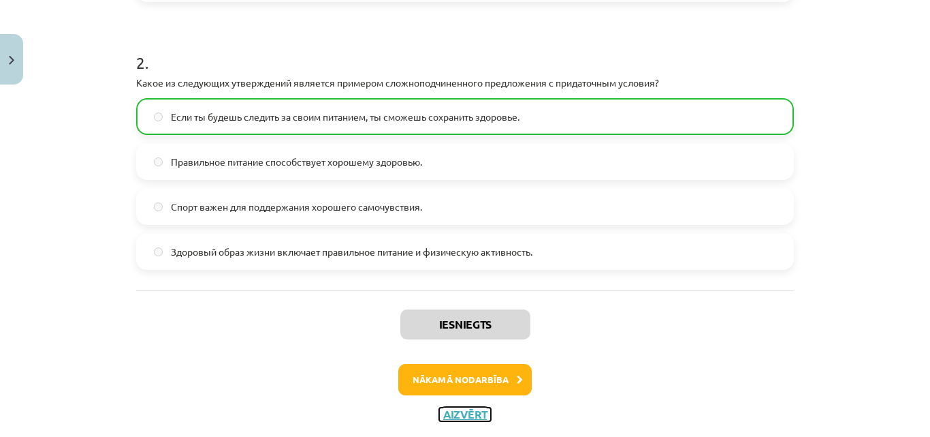
click at [475, 411] on button "Aizvērt" at bounding box center [465, 414] width 52 height 14
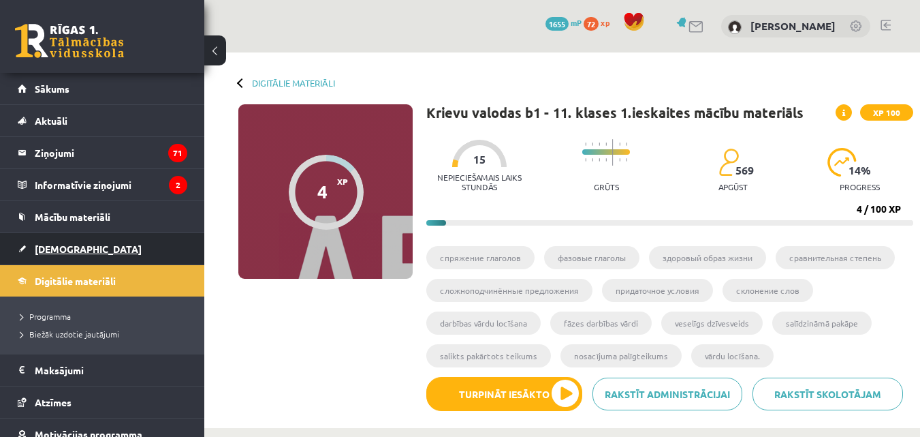
click at [72, 245] on span "[DEMOGRAPHIC_DATA]" at bounding box center [88, 248] width 107 height 12
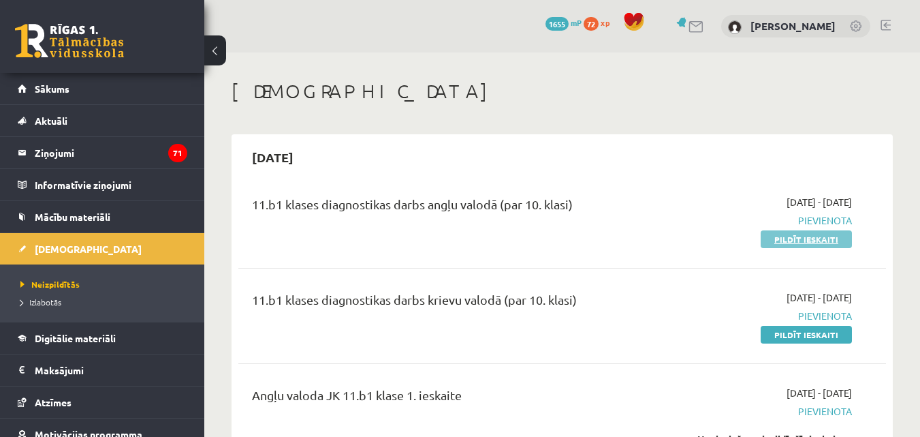
click at [788, 243] on link "Pildīt ieskaiti" at bounding box center [806, 239] width 91 height 18
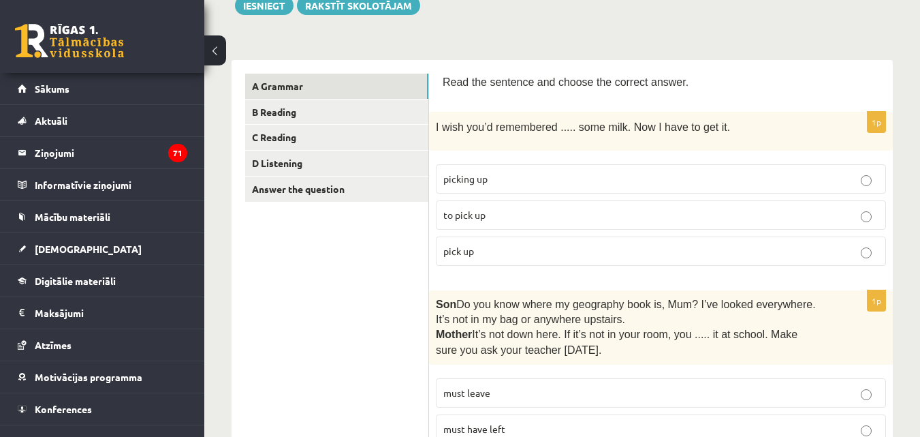
scroll to position [185, 0]
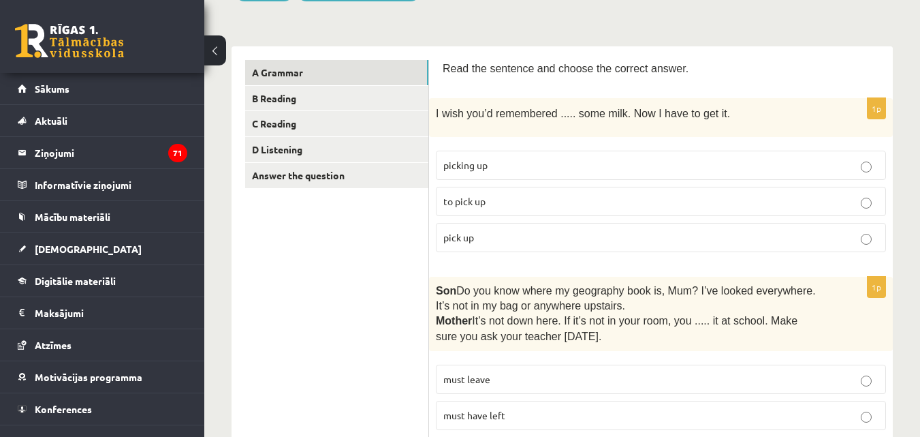
click at [677, 208] on label "to pick up" at bounding box center [661, 201] width 450 height 29
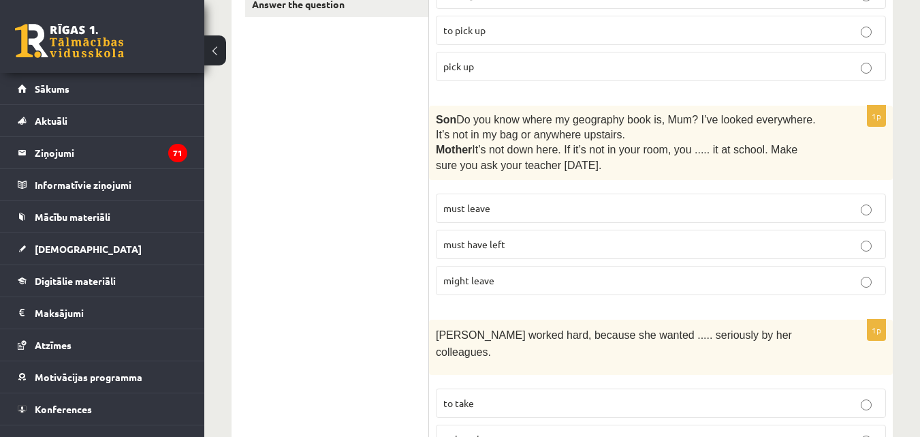
scroll to position [368, 0]
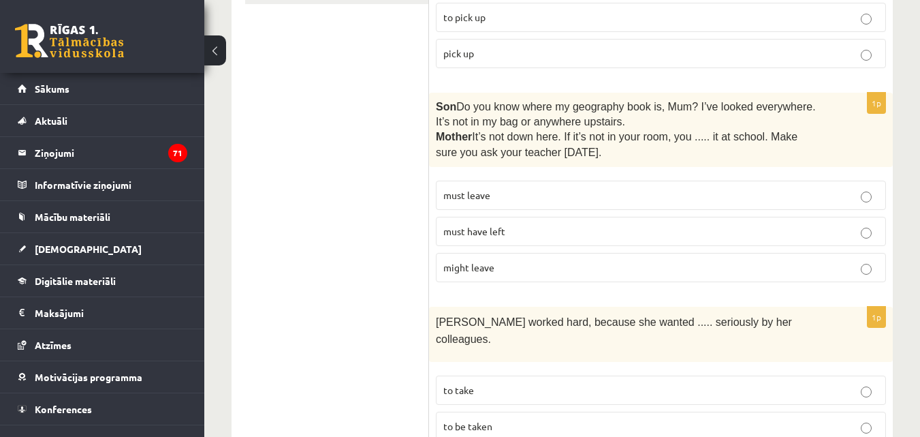
click at [774, 189] on p "must leave" at bounding box center [660, 195] width 435 height 14
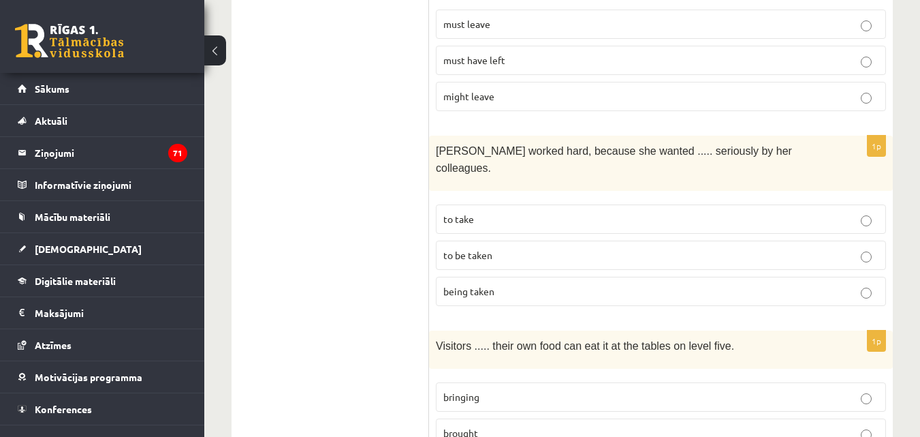
scroll to position [546, 0]
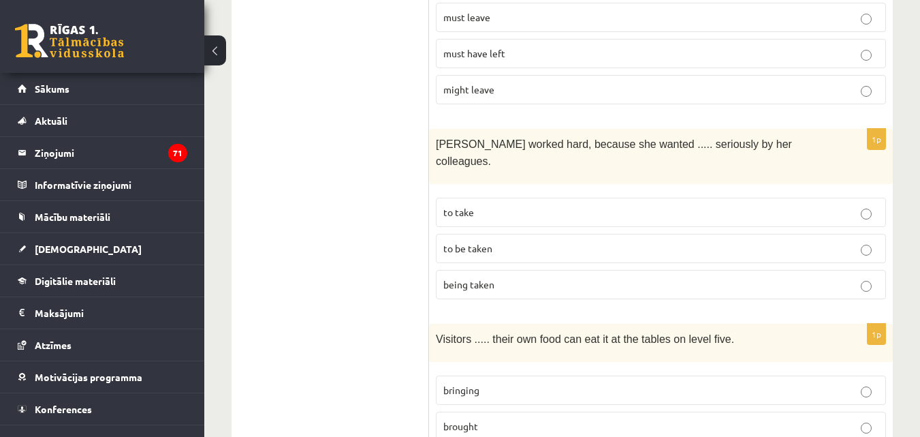
click at [638, 275] on label "being taken" at bounding box center [661, 284] width 450 height 29
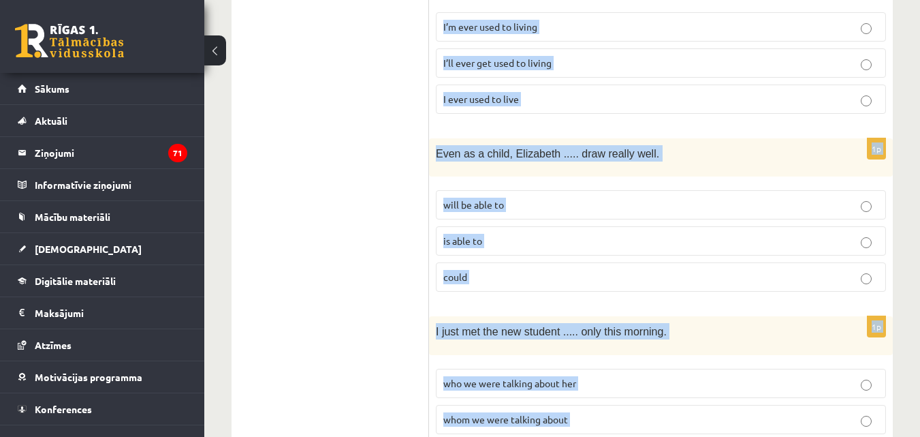
scroll to position [3547, 0]
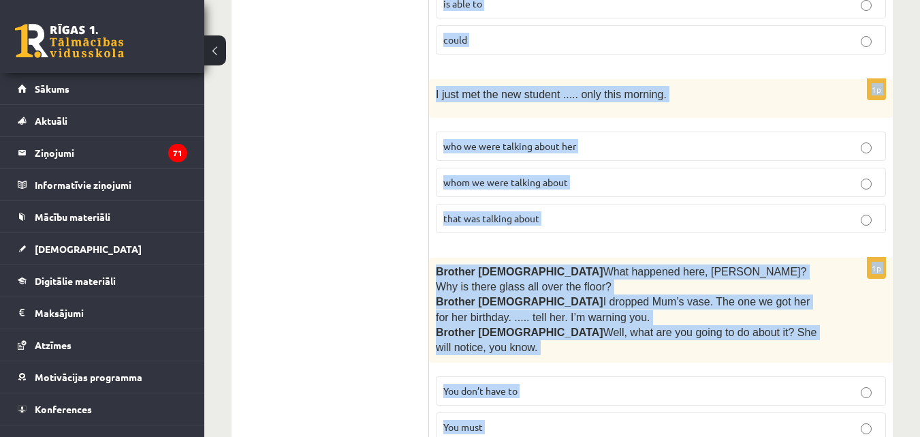
drag, startPoint x: 435, startPoint y: 119, endPoint x: 749, endPoint y: 457, distance: 461.2
copy form "I wish you’d remembered ..... some milk. Now I have to get it. picking up to pi…"
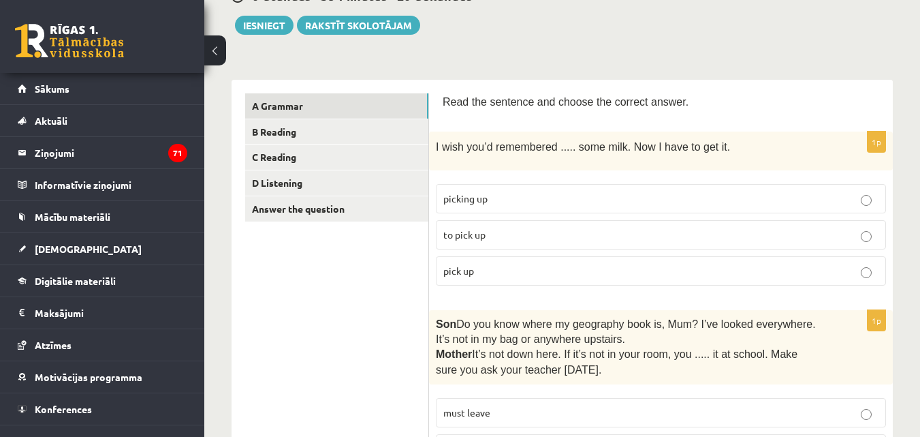
scroll to position [158, 0]
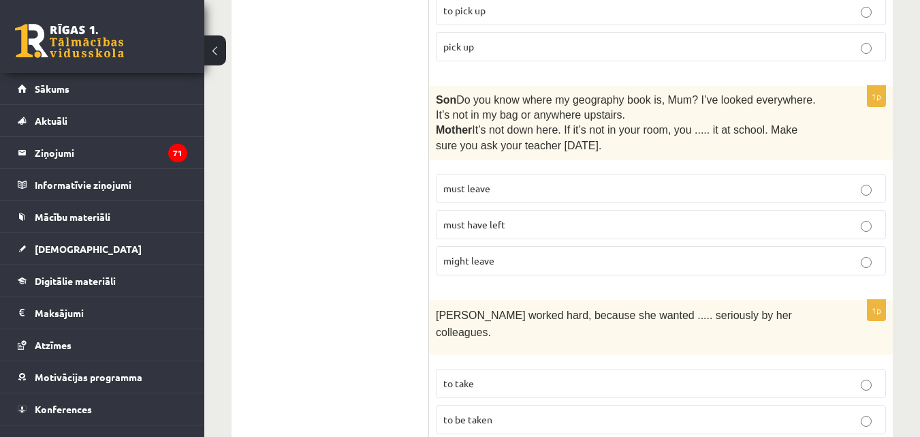
scroll to position [381, 0]
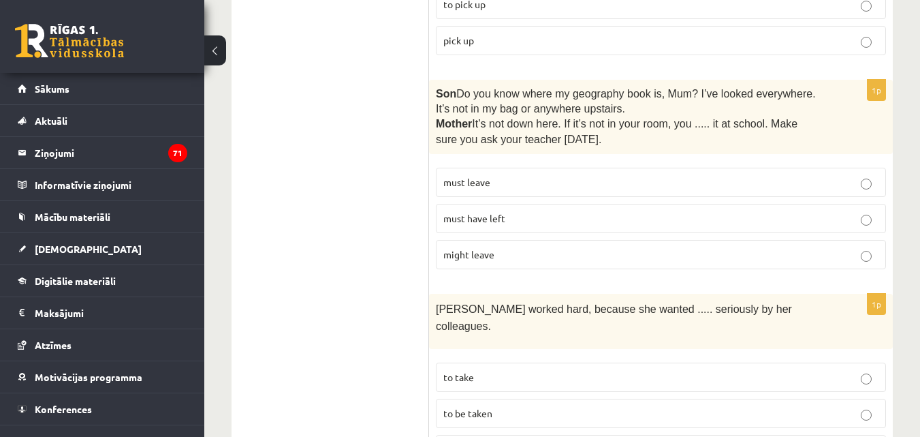
click at [603, 223] on p "must have left" at bounding box center [660, 218] width 435 height 14
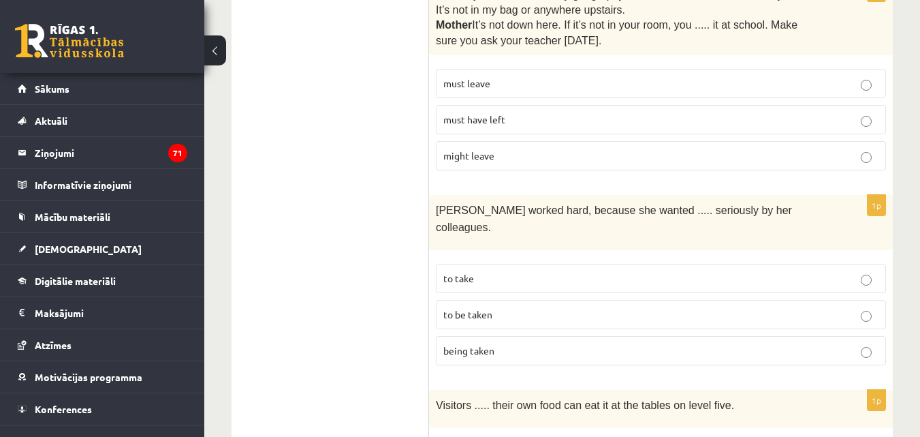
scroll to position [514, 0]
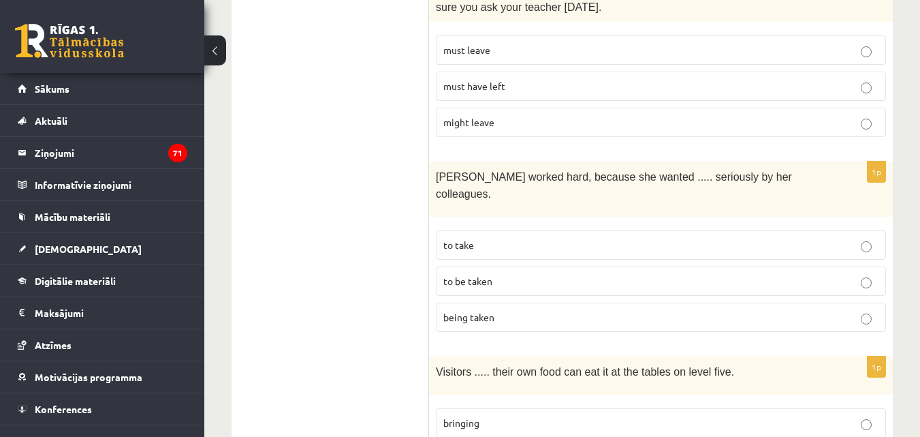
click at [515, 274] on label "to be taken" at bounding box center [661, 280] width 450 height 29
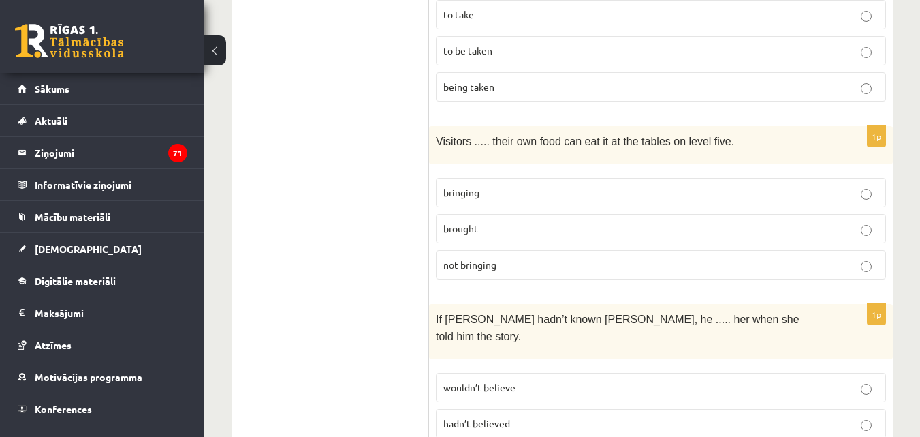
scroll to position [757, 0]
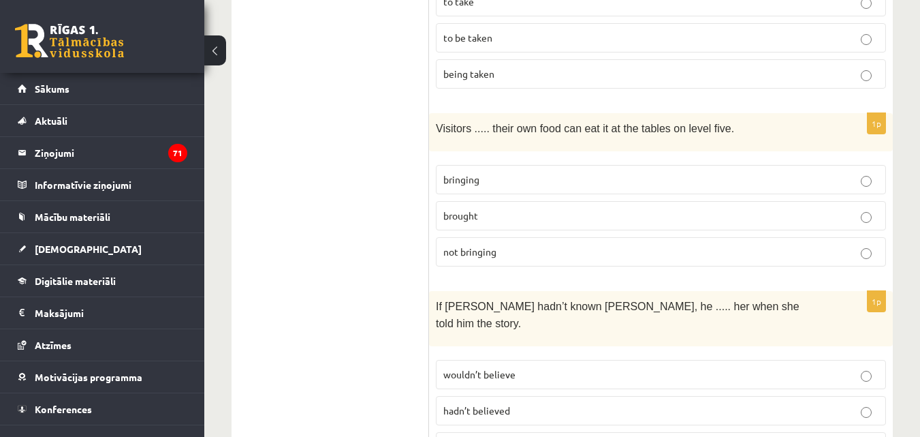
click at [679, 201] on label "brought" at bounding box center [661, 215] width 450 height 29
click at [614, 178] on fieldset "bringing brought not bringing" at bounding box center [661, 214] width 450 height 112
click at [677, 172] on p "bringing" at bounding box center [660, 179] width 435 height 14
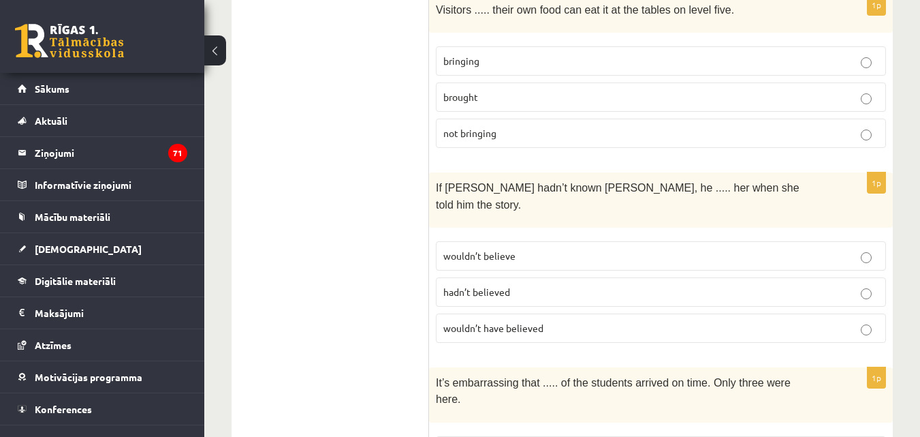
scroll to position [882, 0]
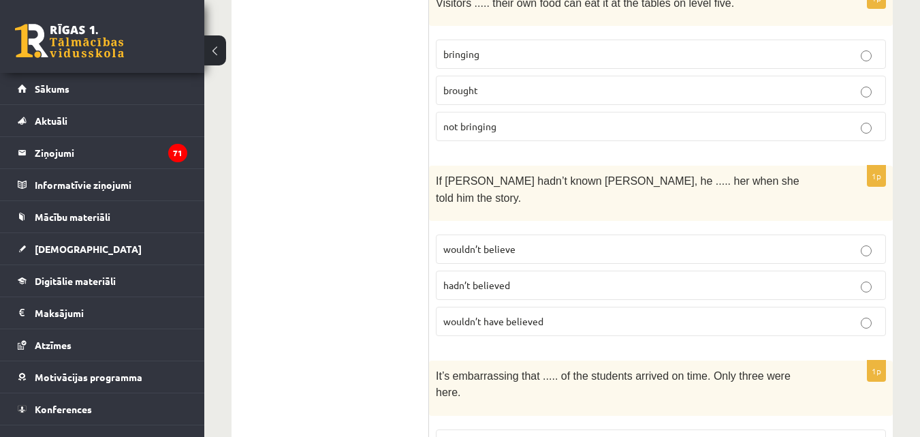
click at [600, 242] on p "wouldn’t believe" at bounding box center [660, 249] width 435 height 14
click at [536, 315] on span "wouldn’t have believed" at bounding box center [493, 321] width 100 height 12
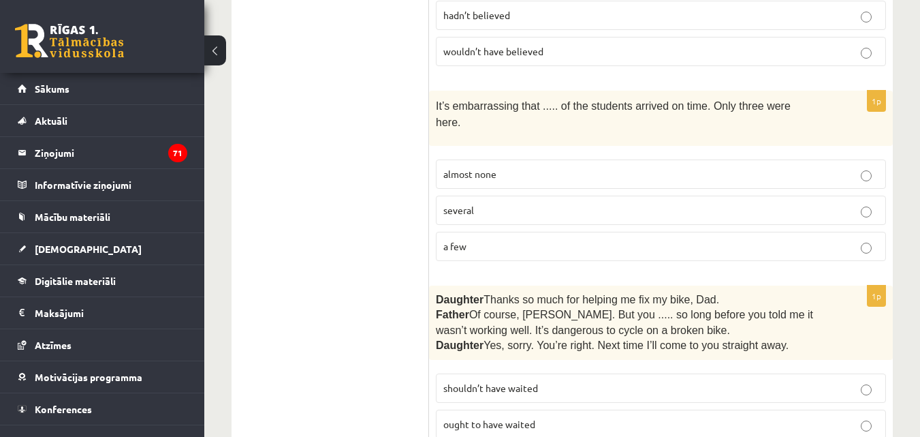
scroll to position [1165, 0]
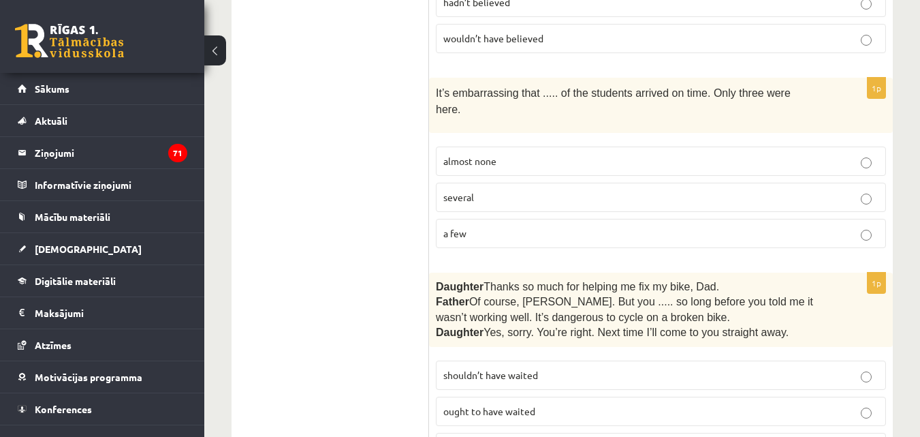
click at [580, 146] on label "almost none" at bounding box center [661, 160] width 450 height 29
click at [578, 368] on p "shouldn’t have waited" at bounding box center [660, 375] width 435 height 14
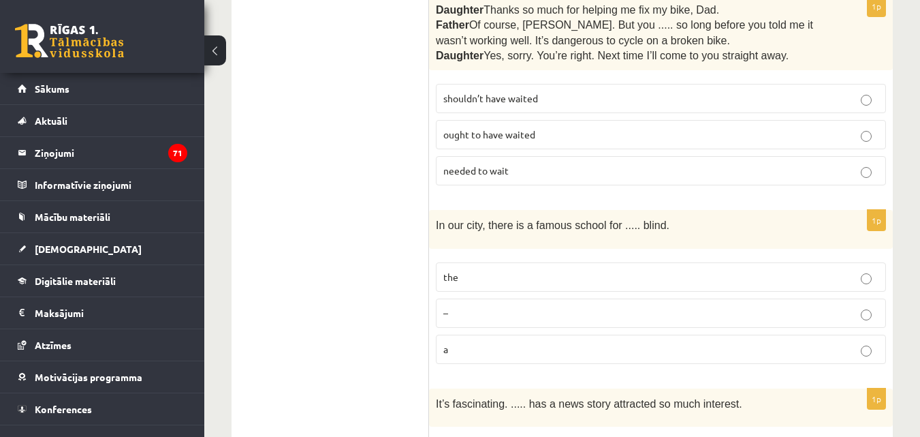
scroll to position [1454, 0]
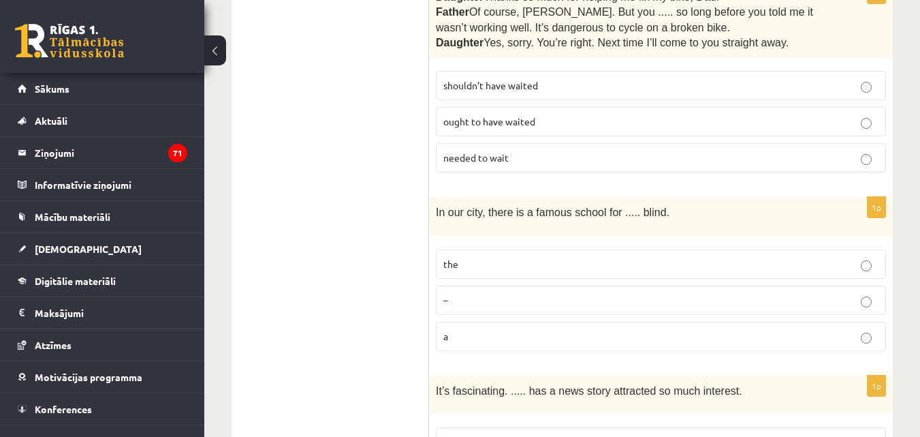
click at [673, 329] on p "a" at bounding box center [660, 336] width 435 height 14
click at [838, 249] on label "the" at bounding box center [661, 263] width 450 height 29
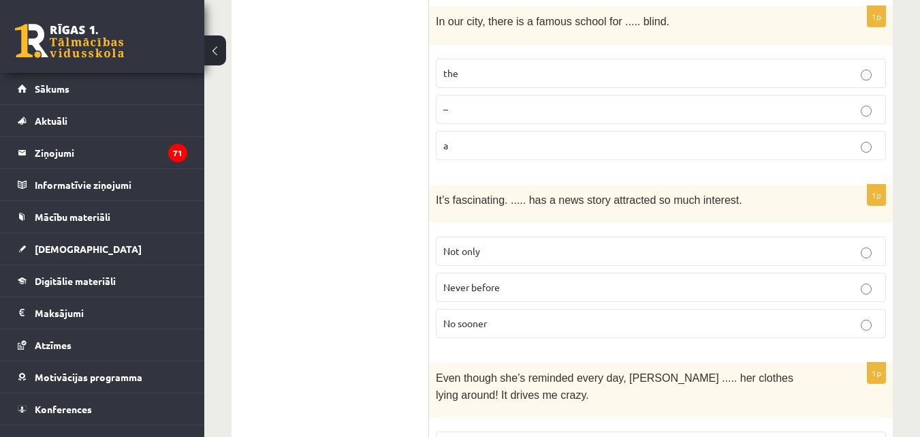
scroll to position [1652, 0]
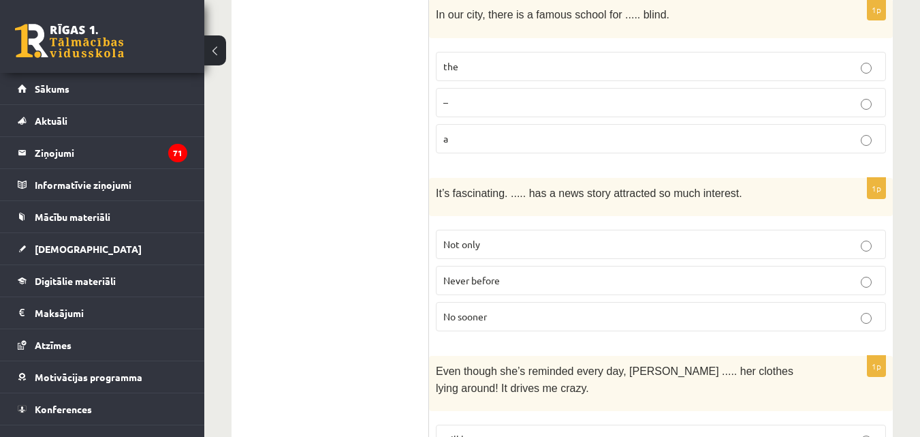
click at [488, 266] on label "Never before" at bounding box center [661, 280] width 450 height 29
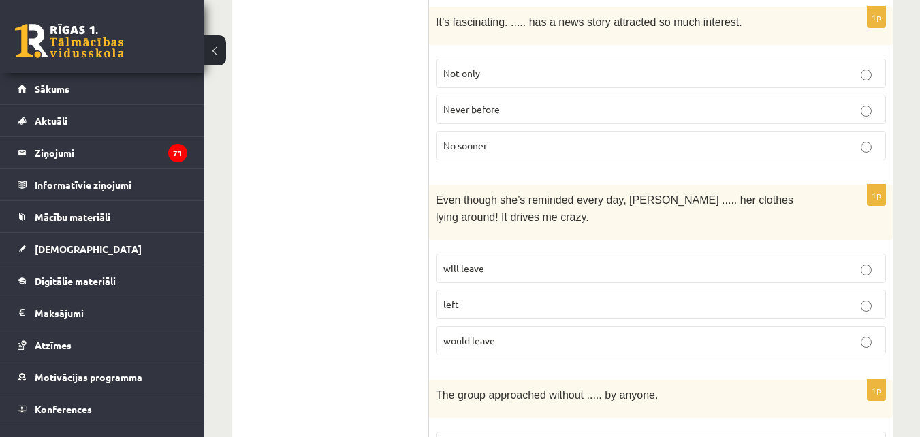
scroll to position [1842, 0]
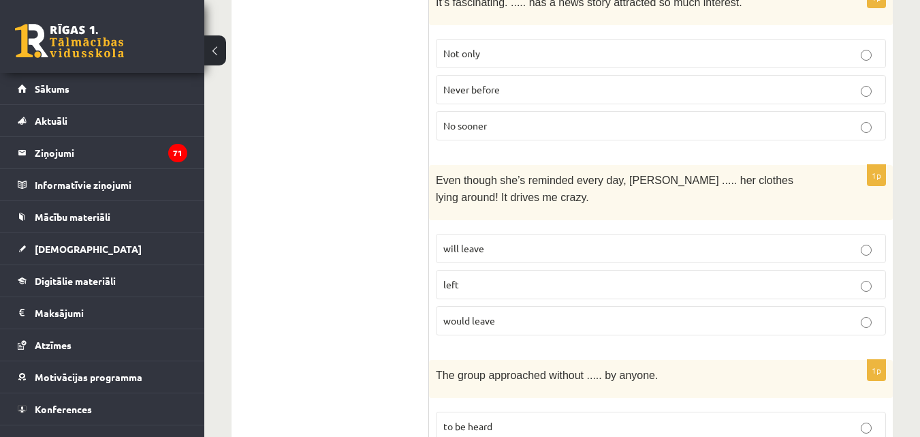
click at [640, 306] on label "would leave" at bounding box center [661, 320] width 450 height 29
click at [559, 234] on label "will leave" at bounding box center [661, 248] width 450 height 29
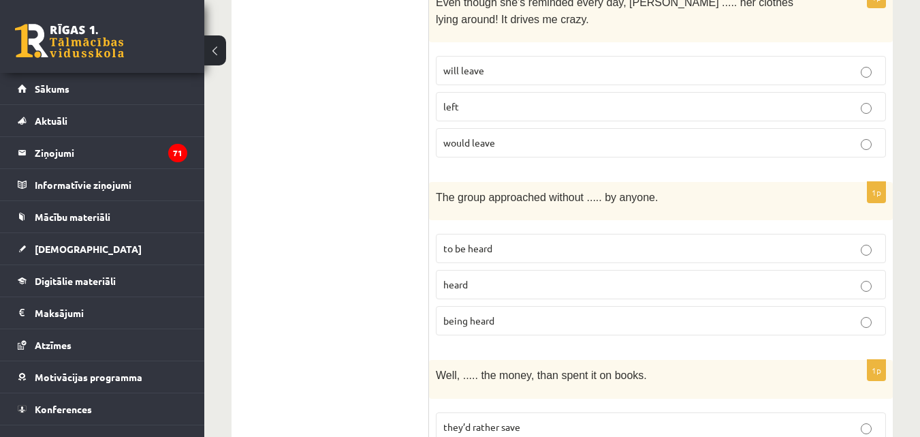
scroll to position [2026, 0]
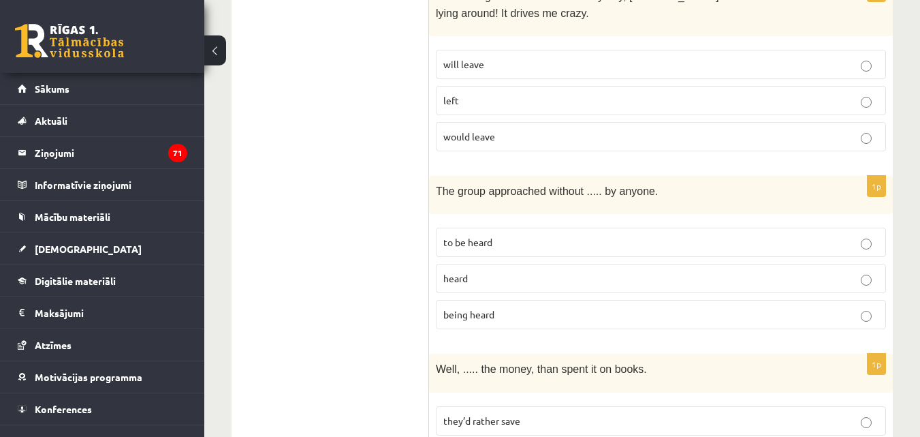
click at [554, 235] on p "to be heard" at bounding box center [660, 242] width 435 height 14
click at [518, 300] on label "being heard" at bounding box center [661, 314] width 450 height 29
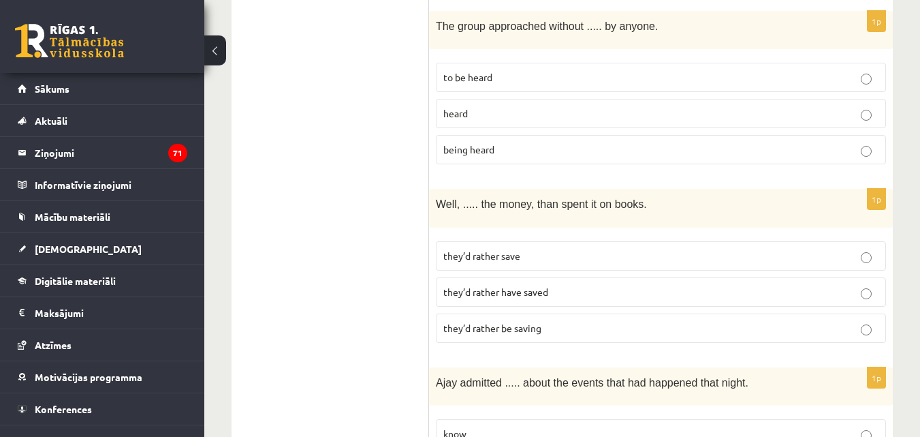
scroll to position [2204, 0]
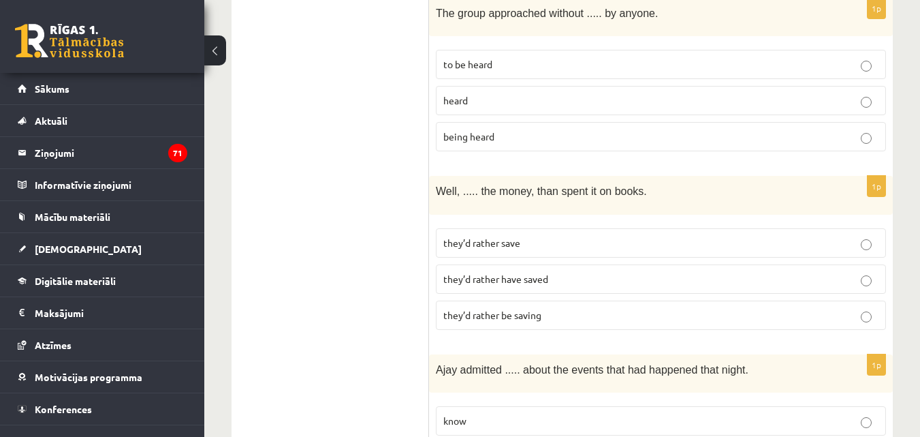
click at [606, 228] on label "they’d rather save" at bounding box center [661, 242] width 450 height 29
click at [526, 236] on fieldset "they’d rather save they’d rather have saved they’d rather be saving" at bounding box center [661, 277] width 450 height 112
click at [526, 264] on label "they’d rather have saved" at bounding box center [661, 278] width 450 height 29
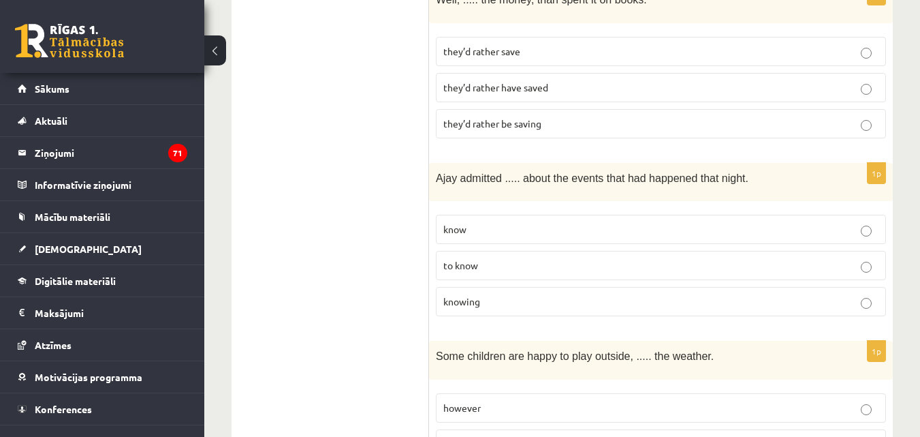
scroll to position [2402, 0]
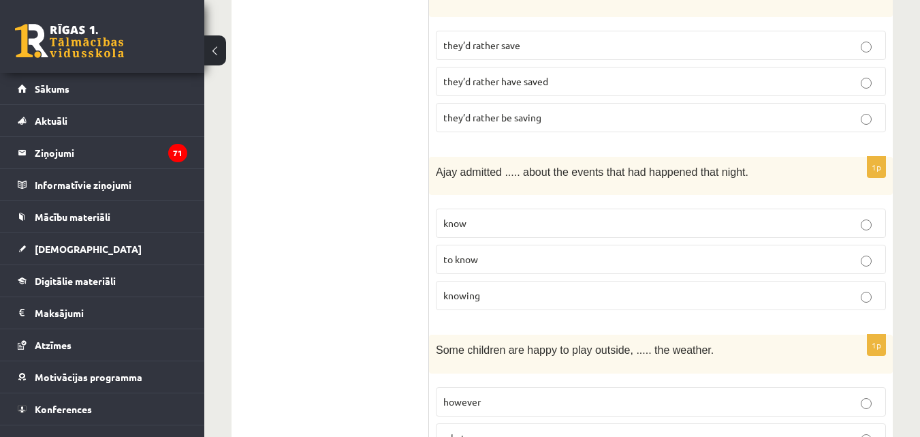
click at [499, 288] on p "knowing" at bounding box center [660, 295] width 435 height 14
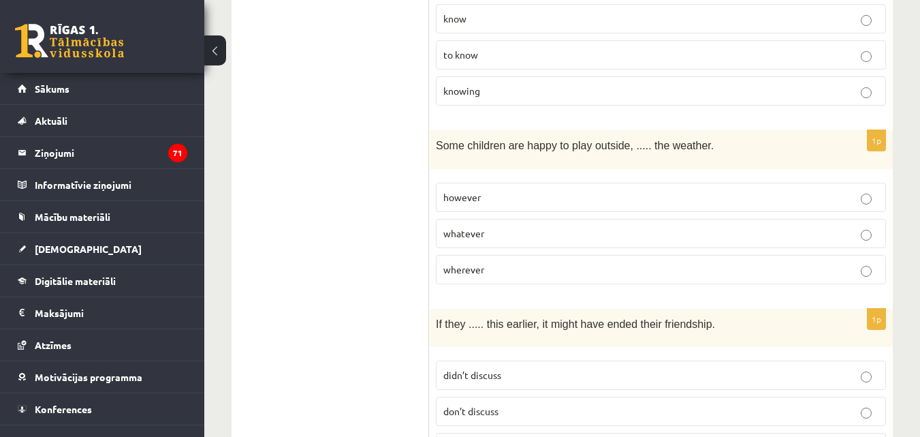
scroll to position [2632, 0]
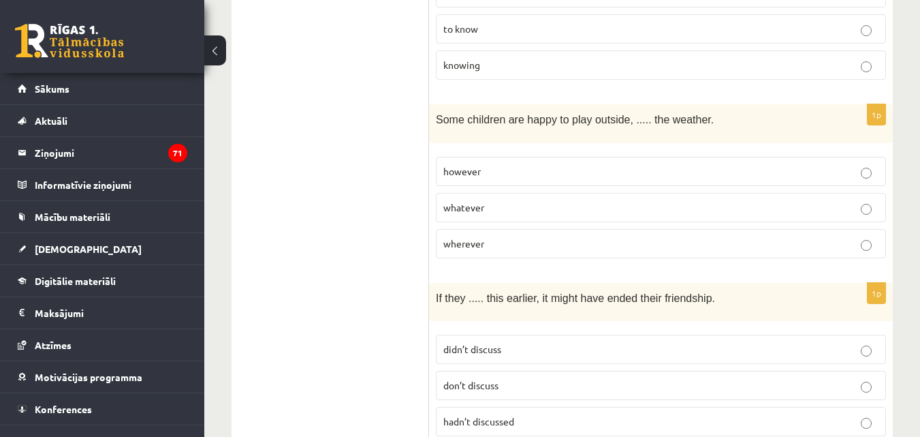
click at [661, 193] on label "whatever" at bounding box center [661, 207] width 450 height 29
click at [553, 157] on label "however" at bounding box center [661, 171] width 450 height 29
click at [618, 193] on label "whatever" at bounding box center [661, 207] width 450 height 29
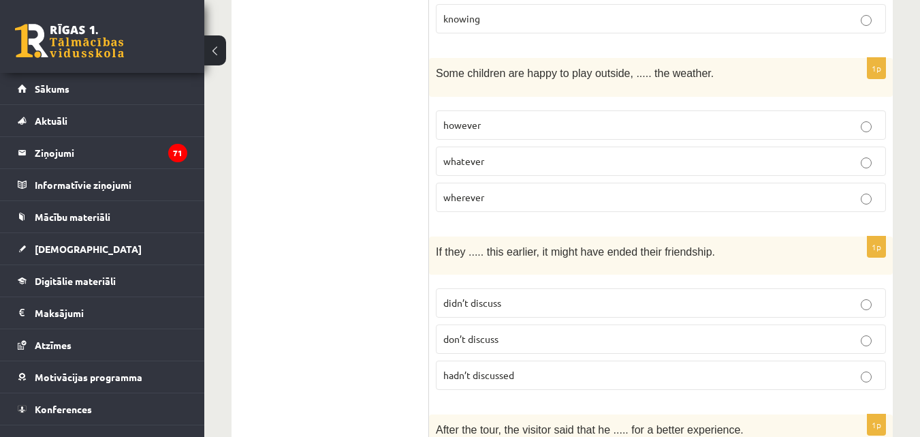
scroll to position [2685, 0]
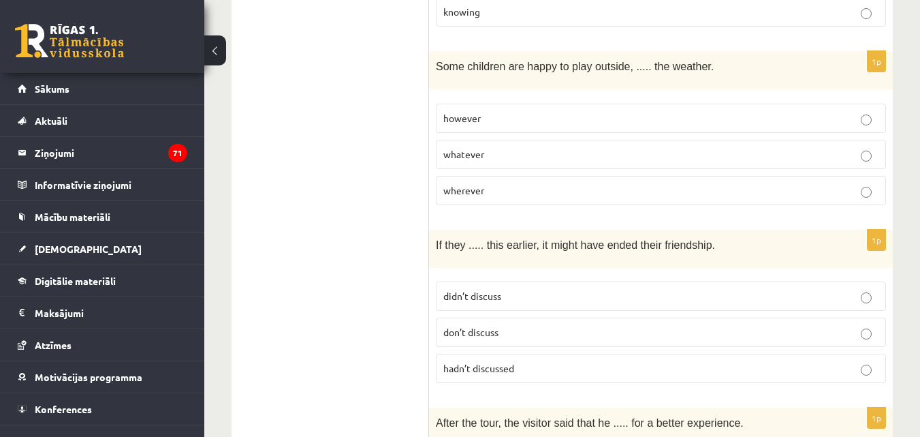
click at [533, 361] on p "hadn’t discussed" at bounding box center [660, 368] width 435 height 14
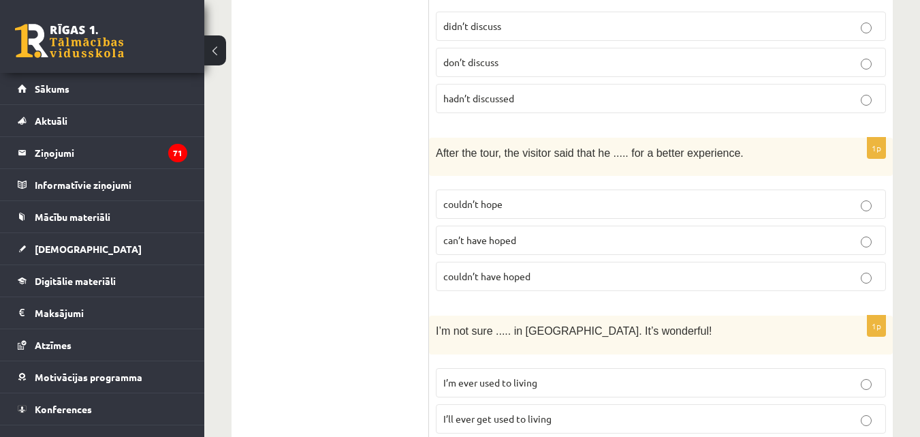
scroll to position [2961, 0]
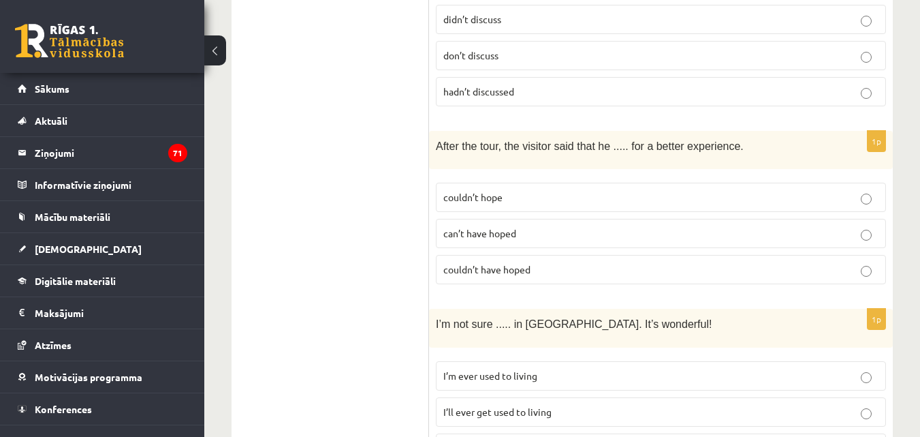
click at [557, 262] on p "couldn’t have hoped" at bounding box center [660, 269] width 435 height 14
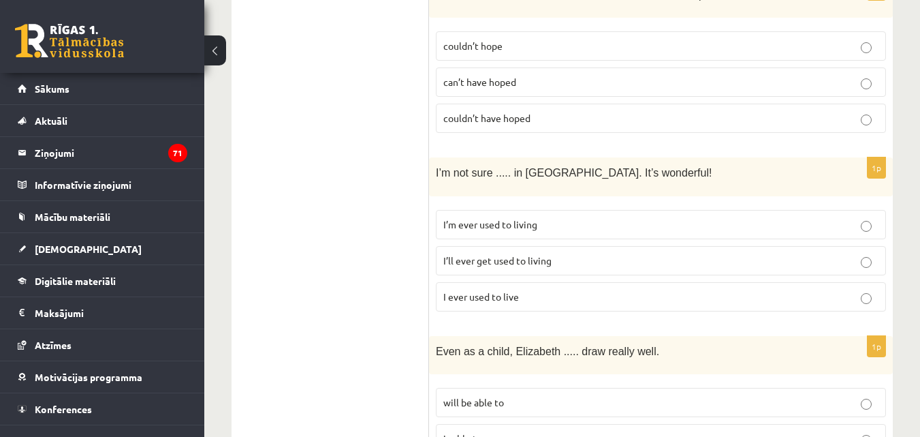
scroll to position [3119, 0]
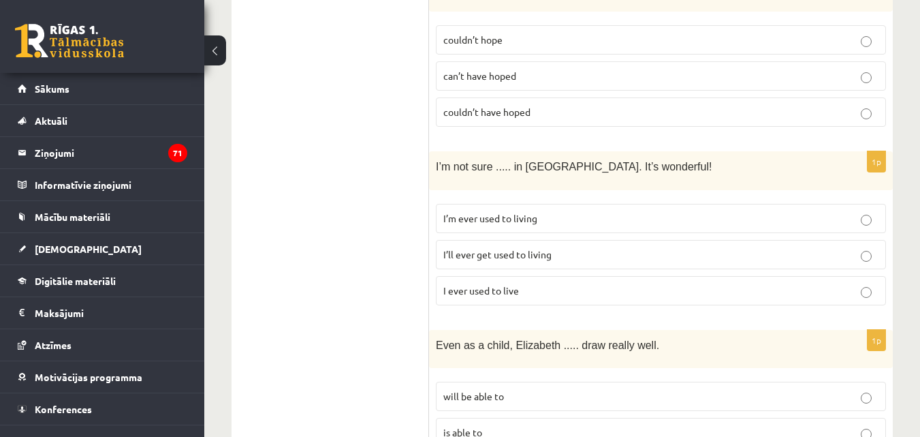
click at [507, 248] on span "I’ll ever get used to living" at bounding box center [497, 254] width 108 height 12
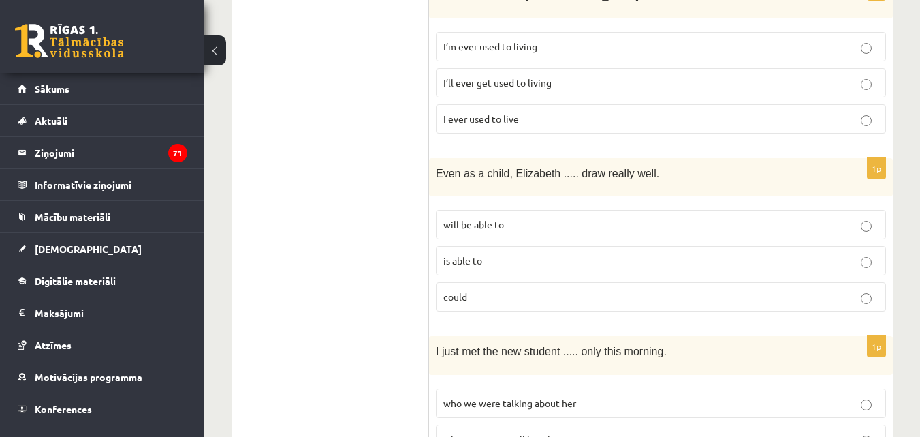
scroll to position [3297, 0]
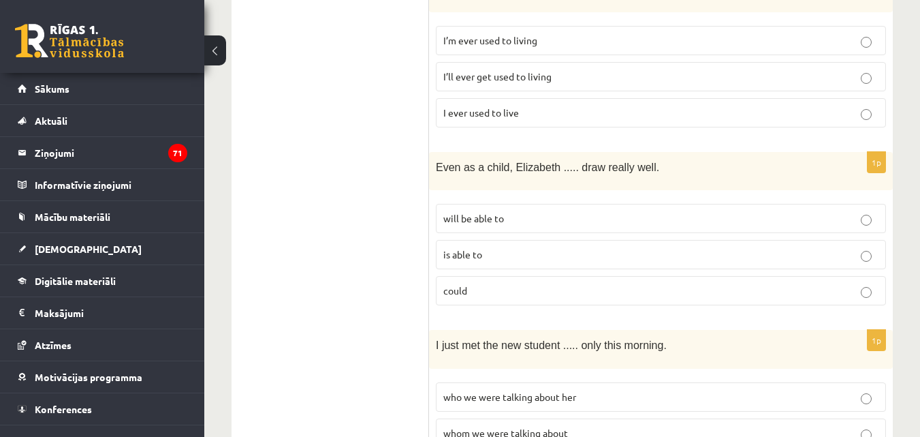
click at [490, 283] on p "could" at bounding box center [660, 290] width 435 height 14
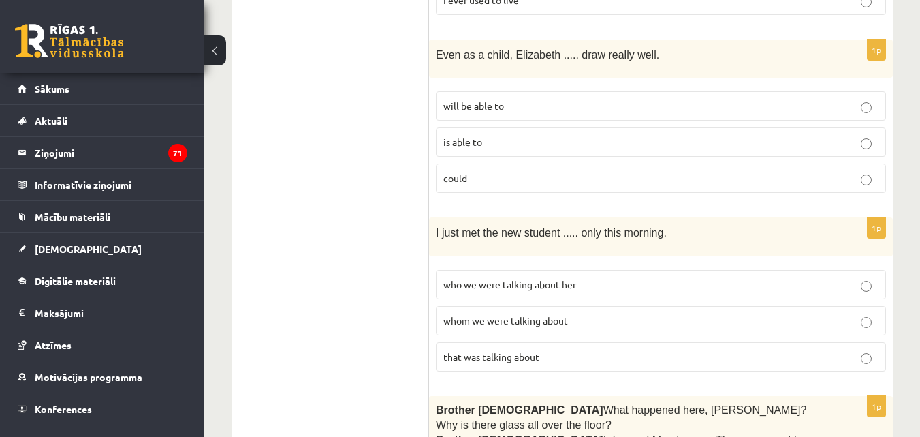
scroll to position [3429, 0]
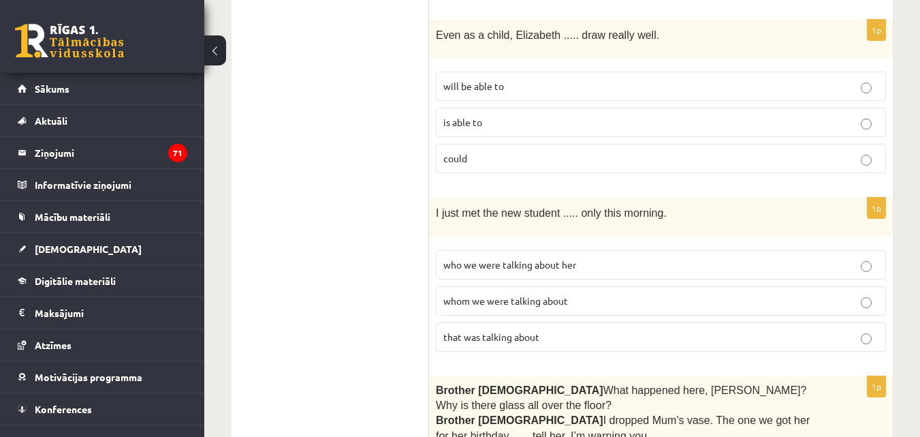
click at [518, 253] on fieldset "who we were talking about her whom we were talking about that was talking about" at bounding box center [661, 299] width 450 height 112
click at [524, 286] on label "whom we were talking about" at bounding box center [661, 300] width 450 height 29
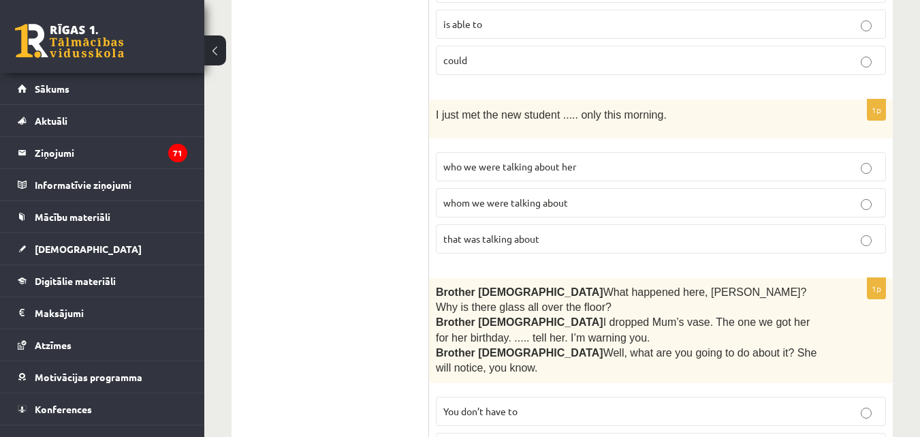
scroll to position [3547, 0]
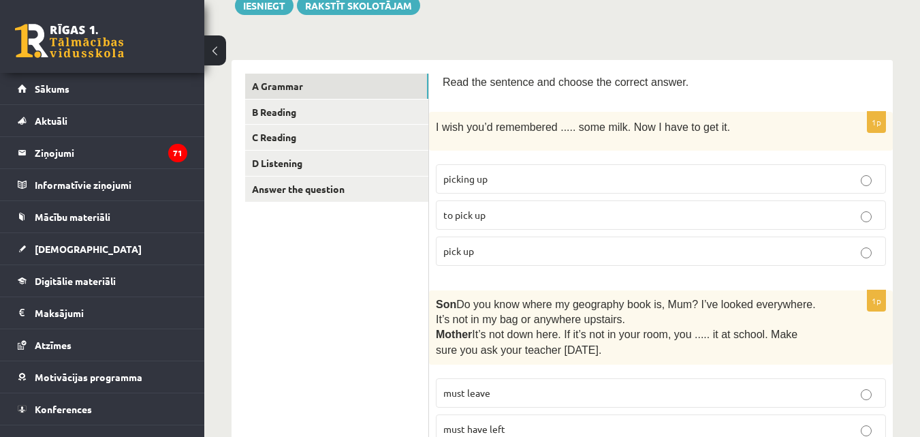
scroll to position [151, 0]
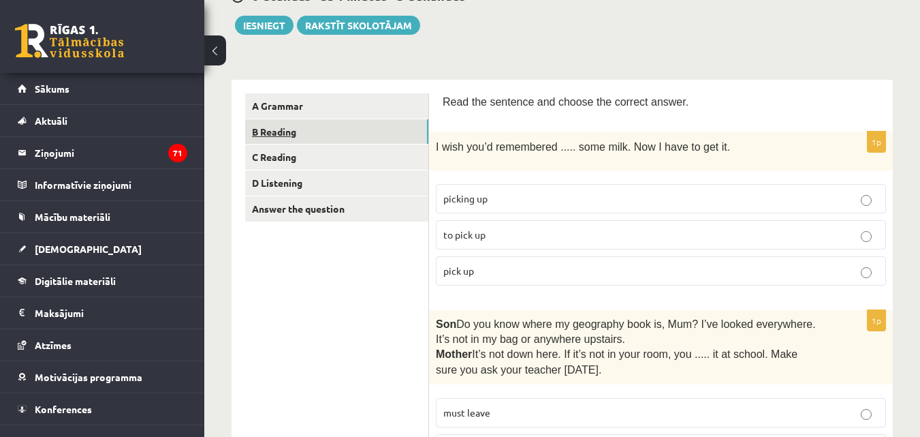
click at [413, 135] on link "B Reading" at bounding box center [336, 131] width 183 height 25
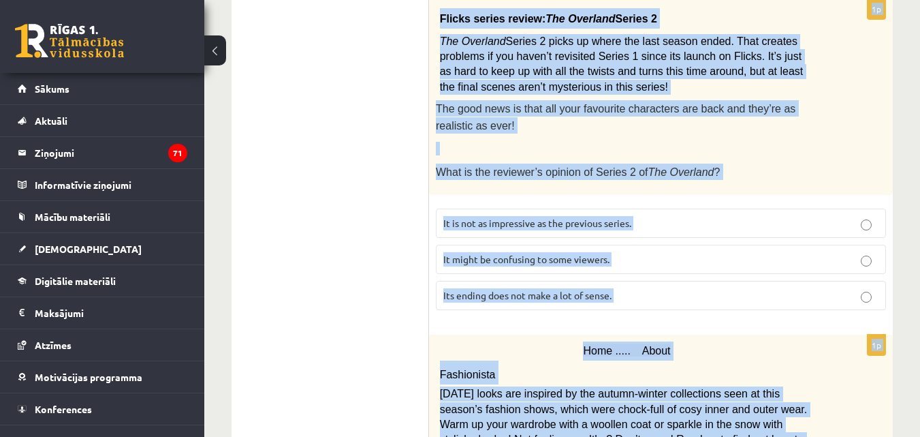
scroll to position [1770, 0]
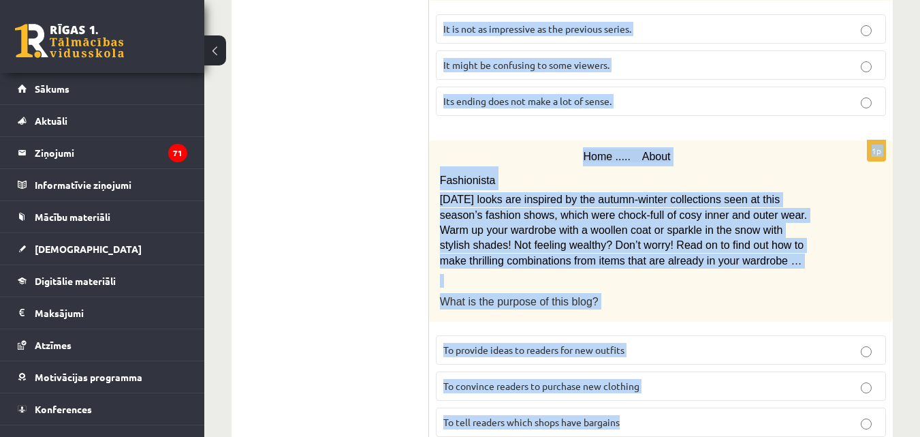
drag, startPoint x: 438, startPoint y: 104, endPoint x: 623, endPoint y: 420, distance: 366.3
copy form "Read the text and choose the correct answer. 1p Oscar! Dad’s on his way! Are yo…"
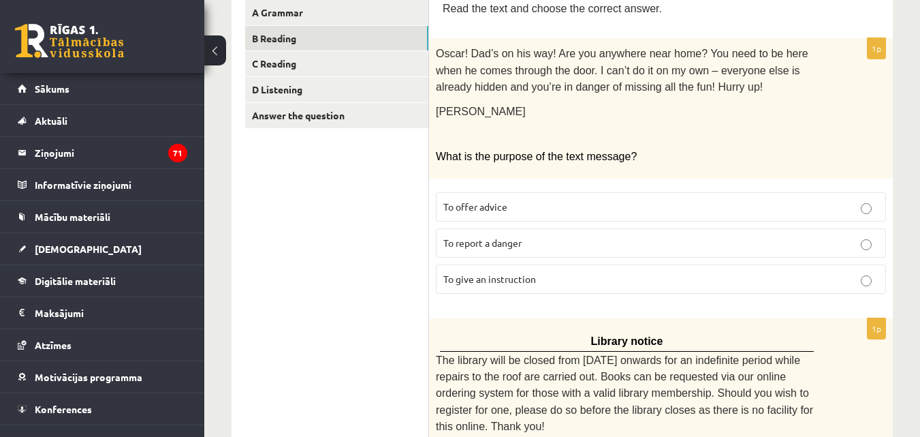
scroll to position [248, 0]
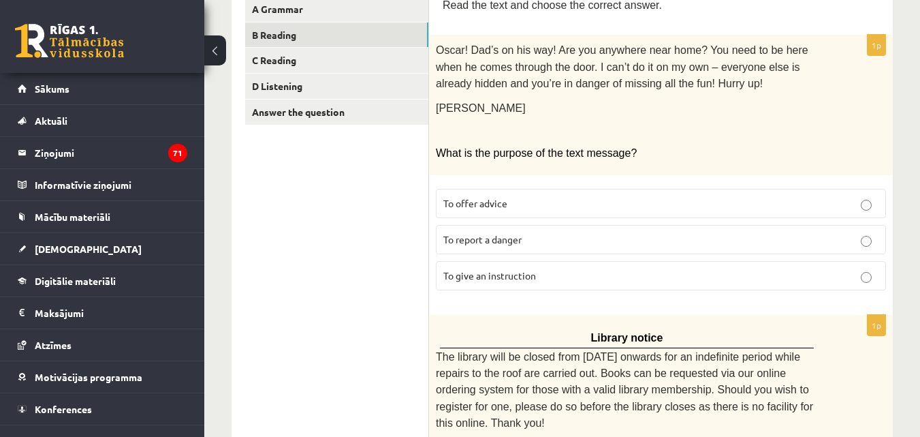
click at [638, 227] on label "To report a danger" at bounding box center [661, 239] width 450 height 29
click at [590, 275] on p "To give an instruction" at bounding box center [660, 275] width 435 height 14
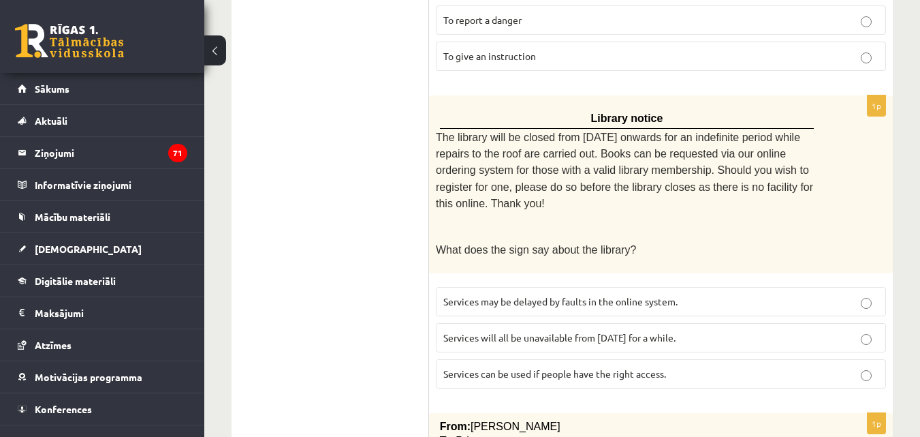
scroll to position [475, 0]
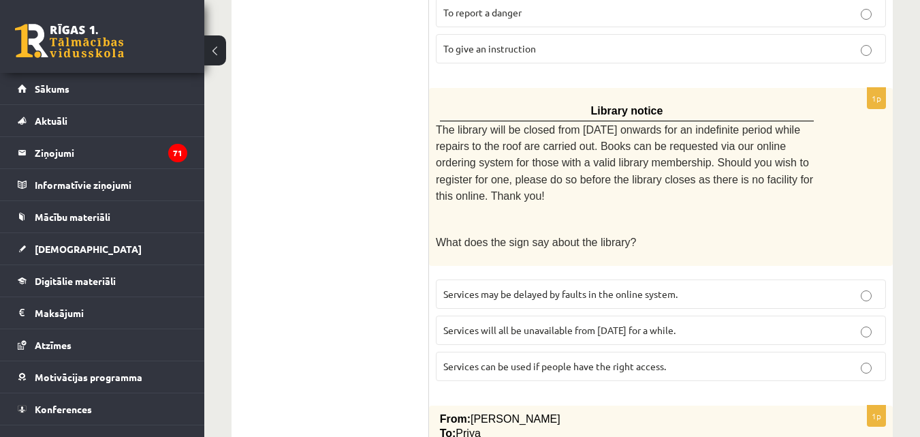
click at [503, 360] on span "Services can be used if people have the right access." at bounding box center [554, 366] width 223 height 12
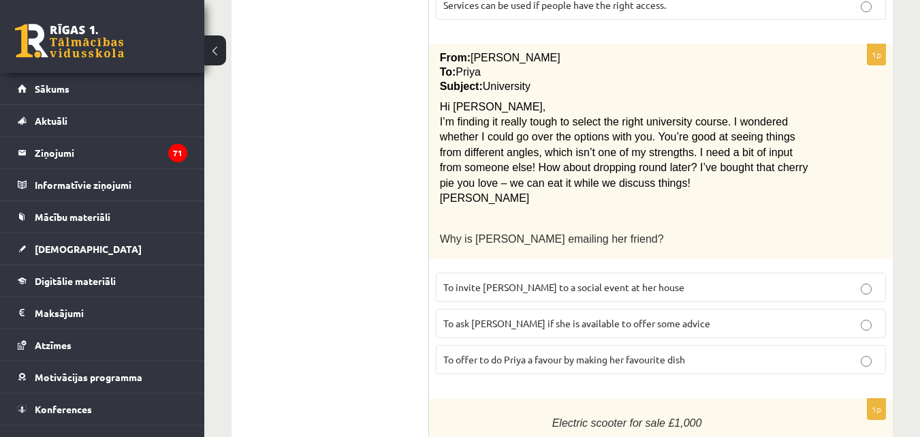
scroll to position [847, 0]
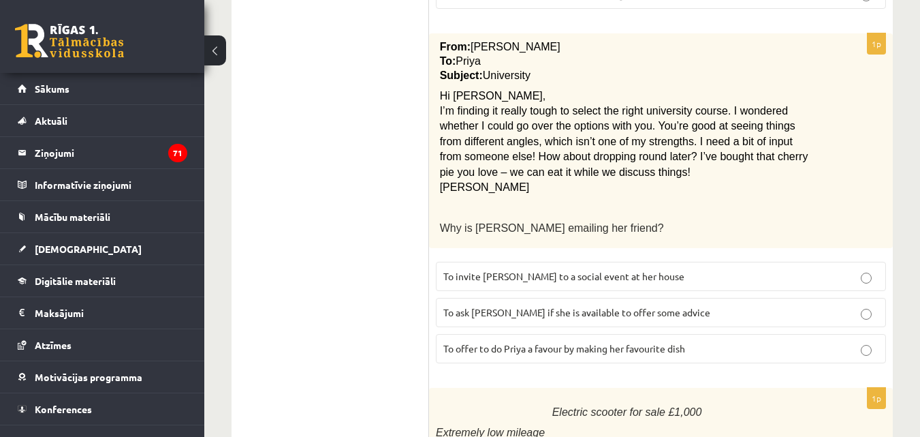
click at [836, 305] on p "To ask Priya if she is available to offer some advice" at bounding box center [660, 312] width 435 height 14
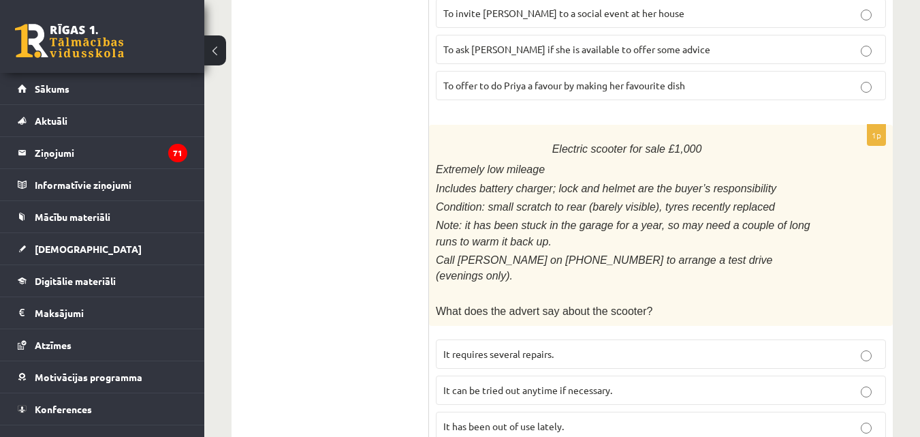
scroll to position [1113, 0]
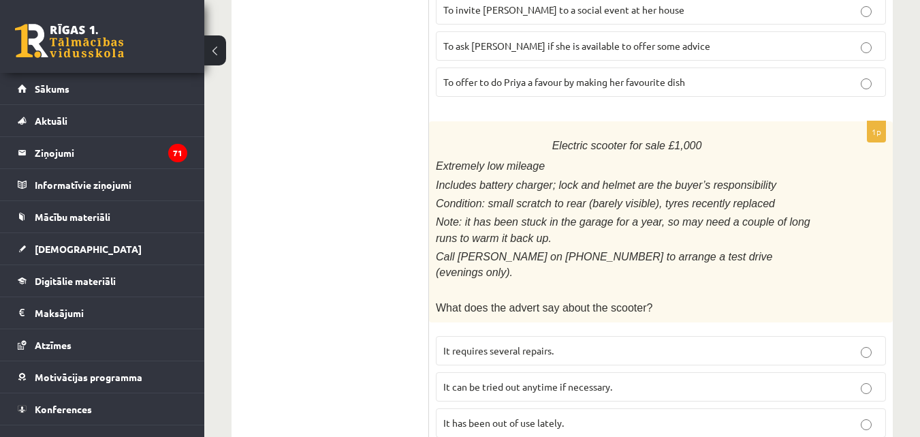
click at [674, 379] on p "It can be tried out anytime if necessary." at bounding box center [660, 386] width 435 height 14
click at [554, 408] on label "It has been out of use lately." at bounding box center [661, 422] width 450 height 29
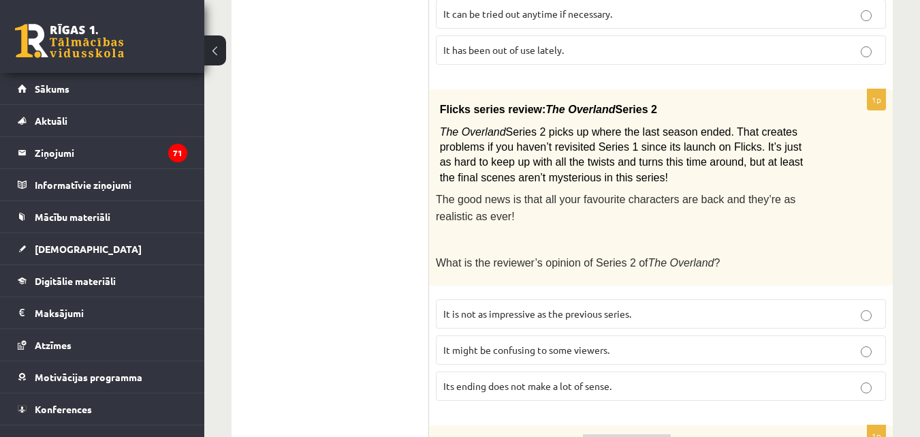
scroll to position [1489, 0]
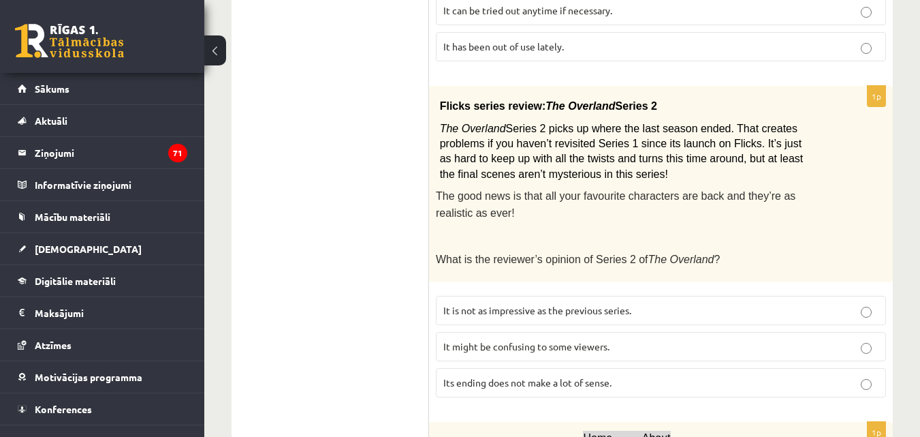
click at [564, 340] on span "It might be confusing to some viewers." at bounding box center [526, 346] width 166 height 12
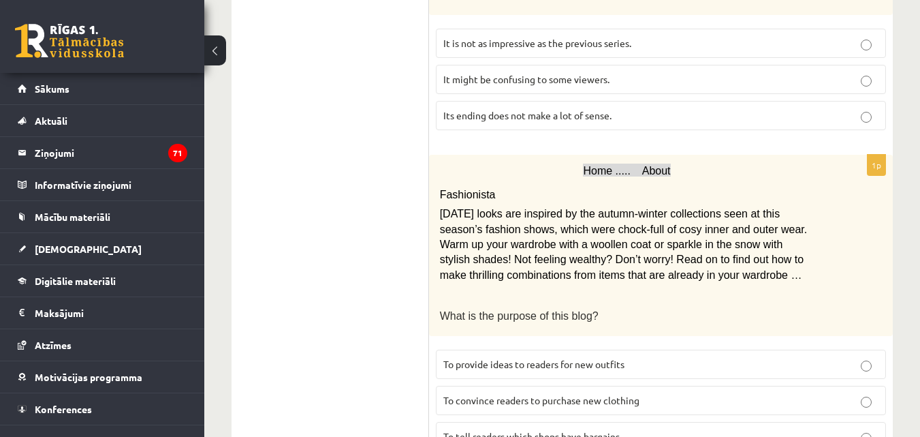
scroll to position [1770, 0]
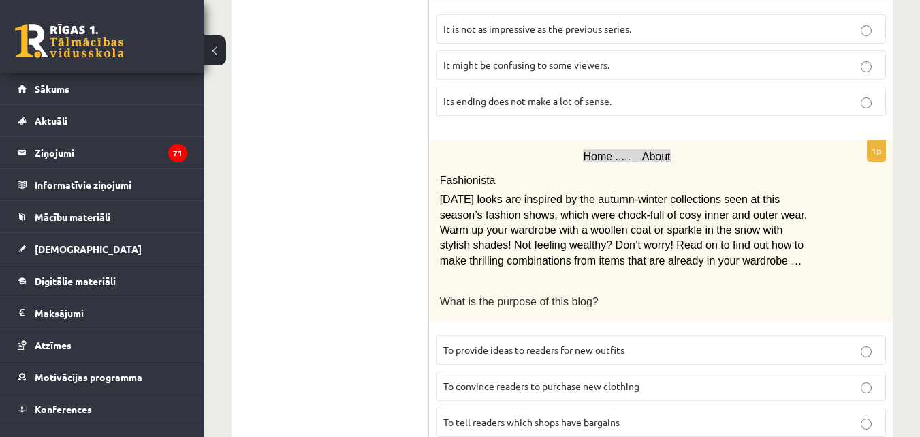
click at [640, 335] on label "To provide ideas to readers for new outfits" at bounding box center [661, 349] width 450 height 29
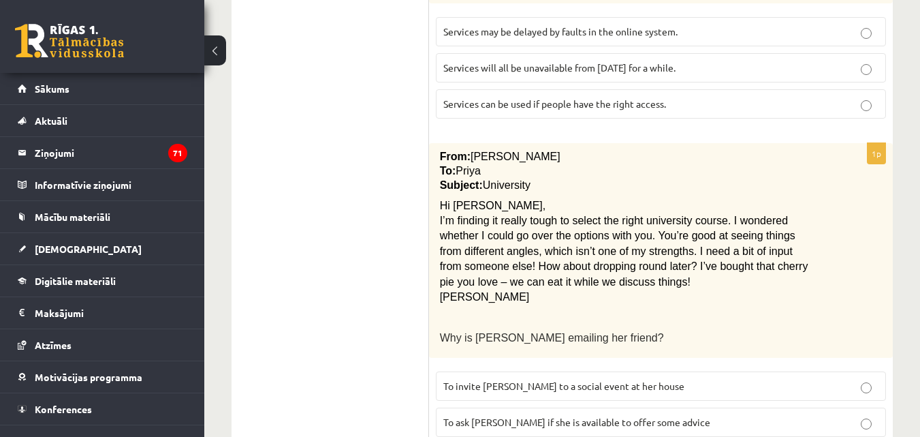
scroll to position [0, 0]
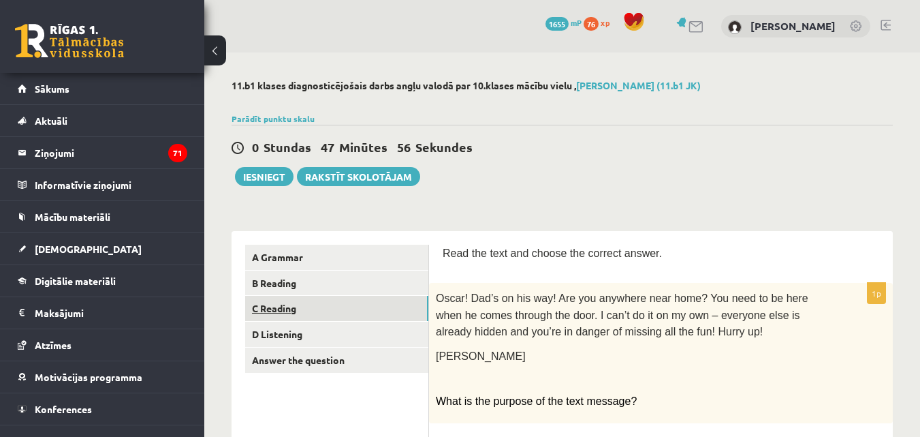
click at [352, 306] on link "C Reading" at bounding box center [336, 308] width 183 height 25
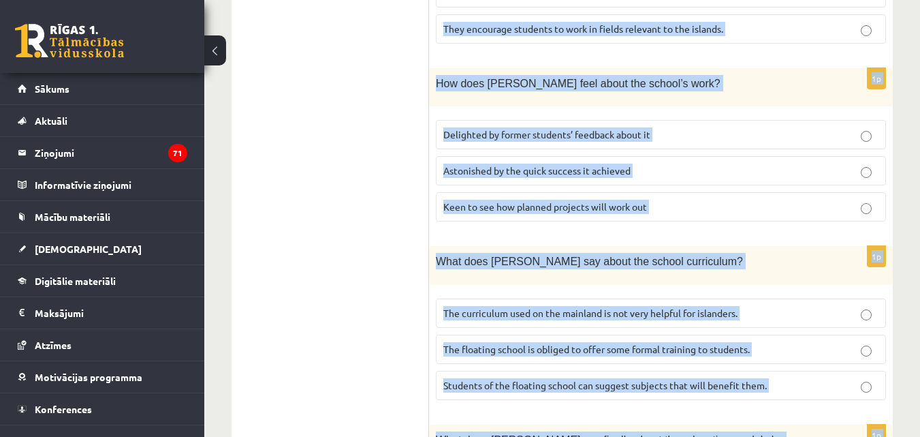
scroll to position [1513, 0]
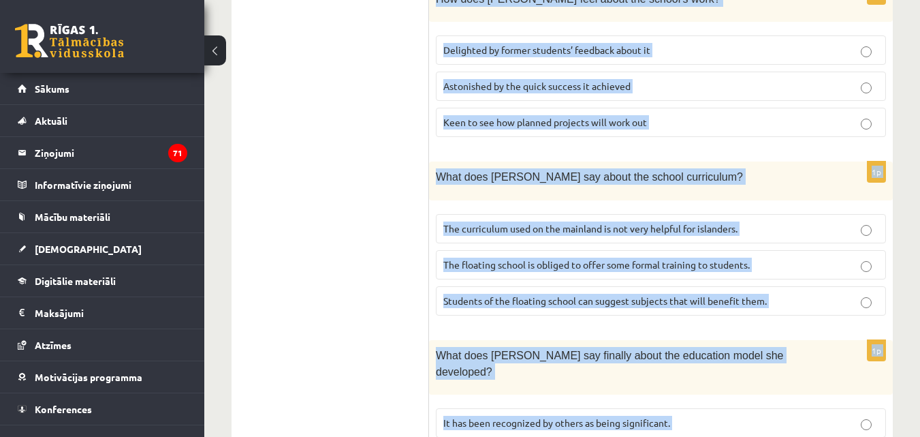
drag, startPoint x: 441, startPoint y: 59, endPoint x: 811, endPoint y: 460, distance: 546.1
copy form "Read the article about an unusual school and choose the correct answer for each…"
click at [434, 217] on div "1p What does Anna say about the school curriculum? The curriculum used on the m…" at bounding box center [661, 243] width 464 height 164
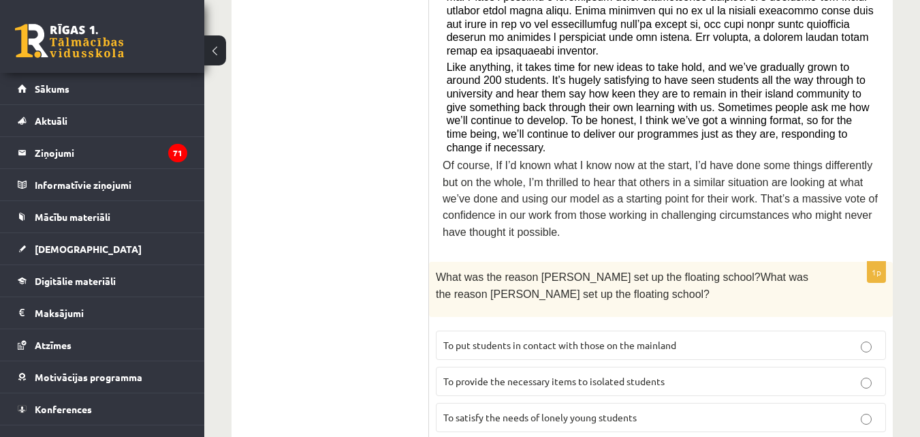
scroll to position [687, 0]
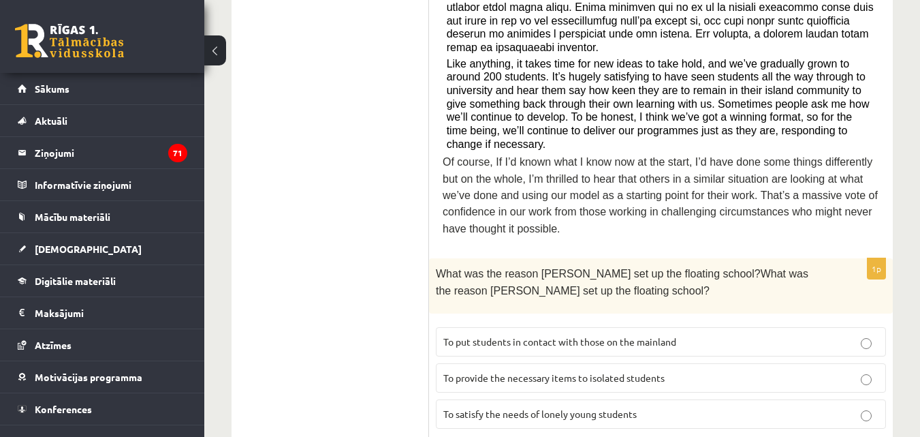
click at [763, 371] on p "To provide the necessary items to isolated students" at bounding box center [660, 378] width 435 height 14
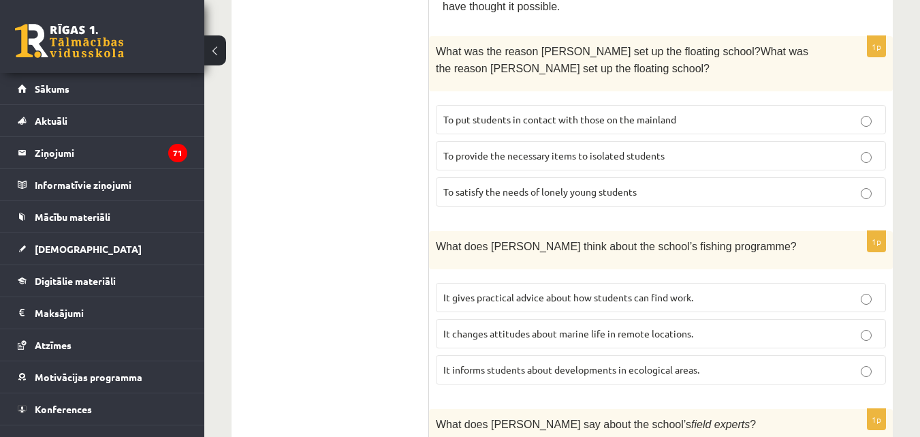
scroll to position [955, 0]
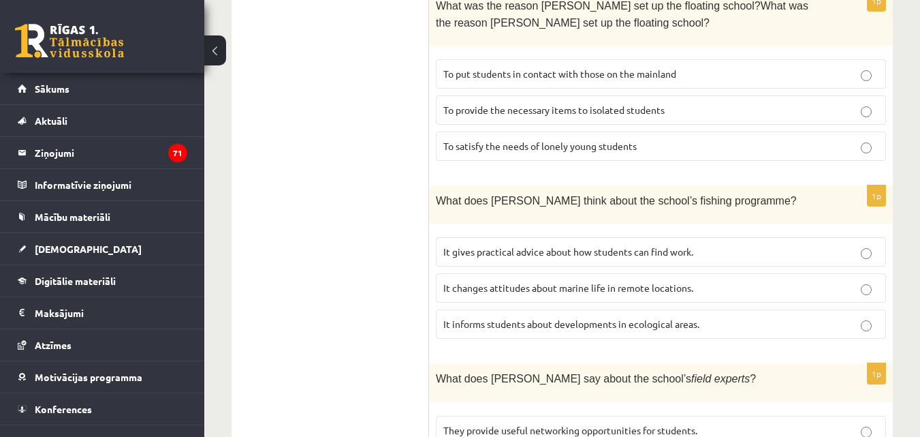
click at [655, 317] on span "It informs students about developments in ecological areas." at bounding box center [571, 323] width 256 height 12
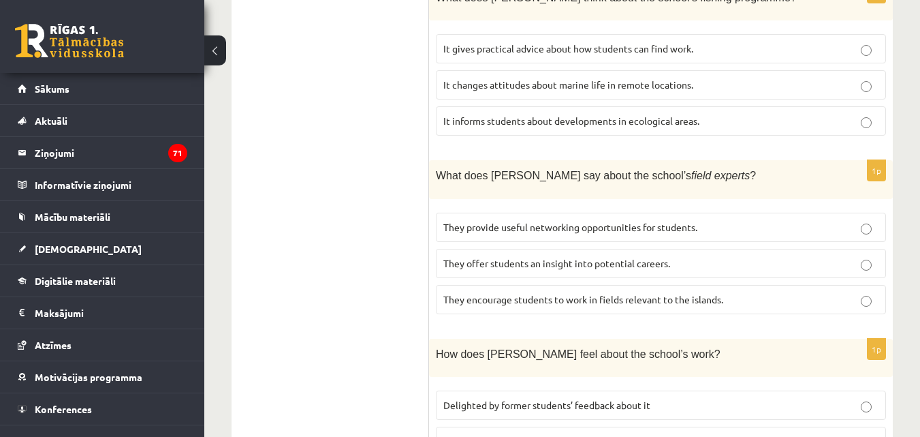
scroll to position [1161, 0]
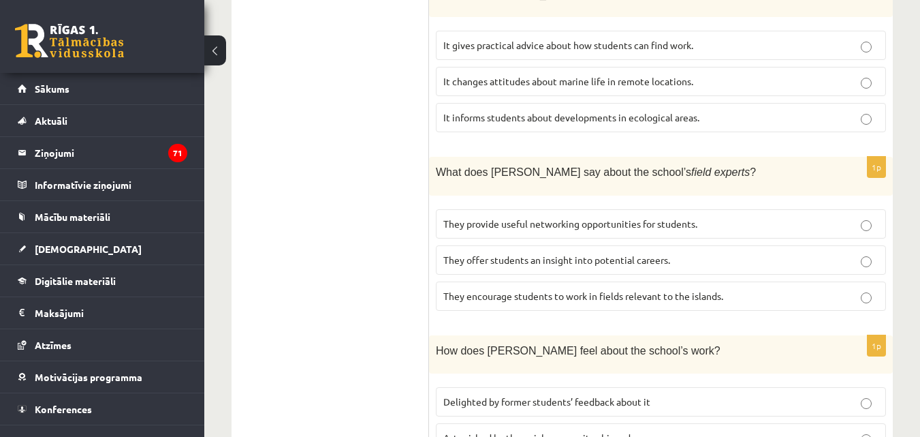
click at [670, 253] on span "They offer students an insight into potential careers." at bounding box center [556, 259] width 227 height 12
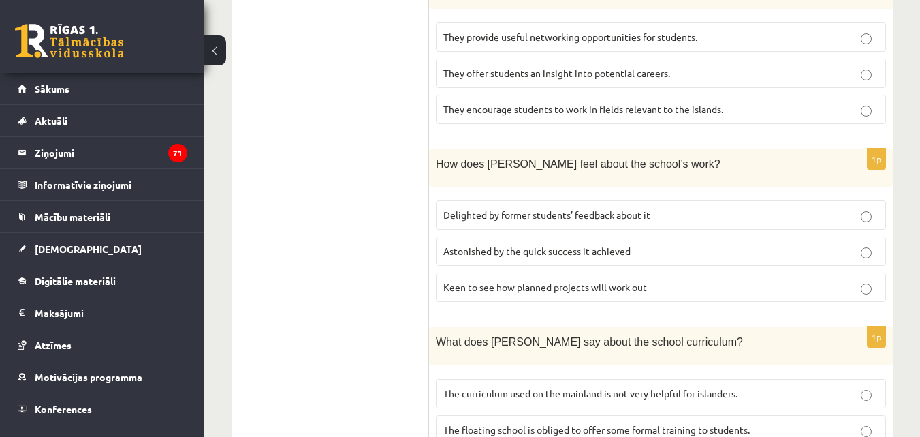
scroll to position [1355, 0]
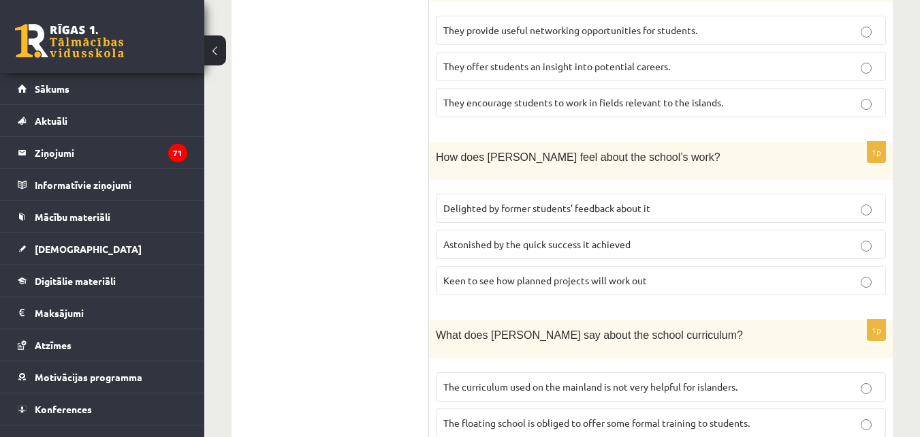
click at [685, 187] on fieldset "Delighted by former students’ feedback about it Astonished by the quick success…" at bounding box center [661, 243] width 450 height 112
click at [685, 201] on p "Delighted by former students’ feedback about it" at bounding box center [660, 208] width 435 height 14
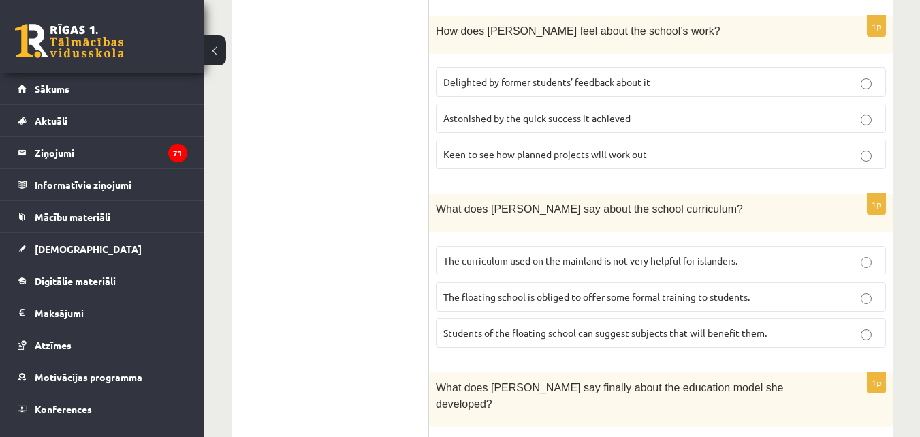
scroll to position [1483, 0]
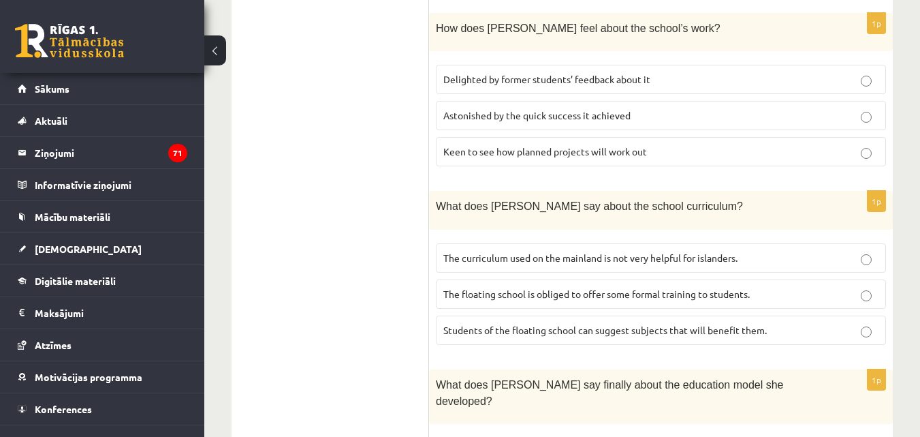
click at [727, 243] on label "The curriculum used on the mainland is not very helpful for islanders." at bounding box center [661, 257] width 450 height 29
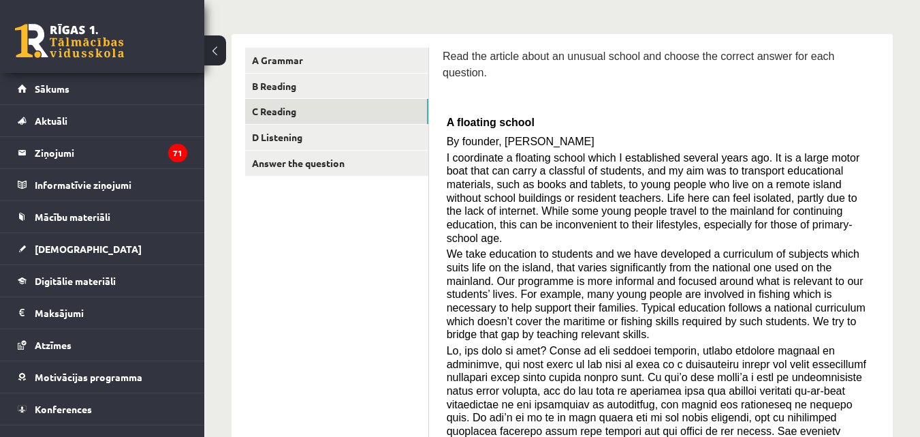
scroll to position [193, 0]
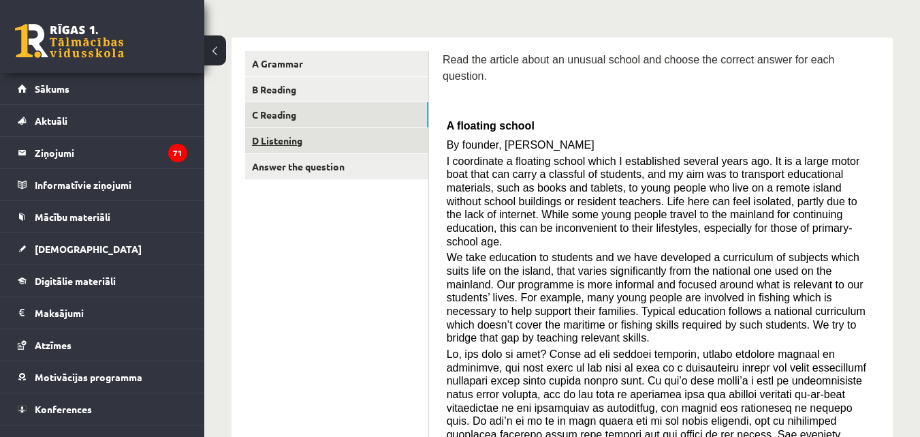
click at [308, 133] on link "D Listening" at bounding box center [336, 140] width 183 height 25
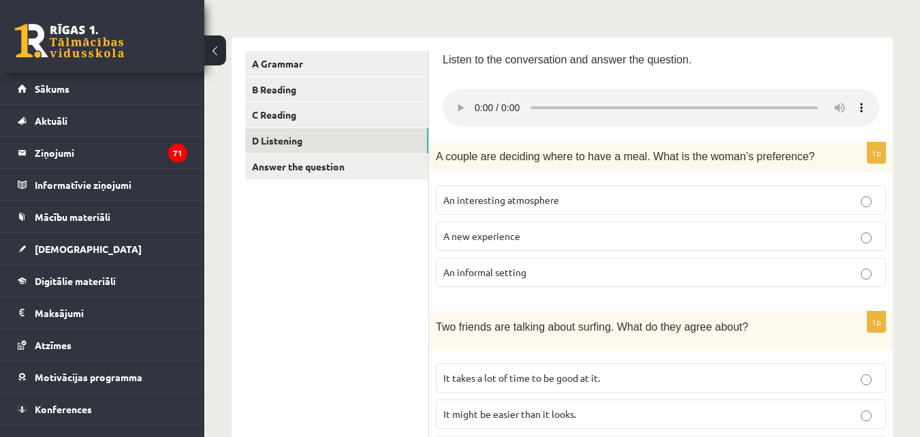
click at [682, 234] on p "A new experience" at bounding box center [660, 236] width 435 height 14
click at [798, 190] on label "An interesting atmosphere" at bounding box center [661, 199] width 450 height 29
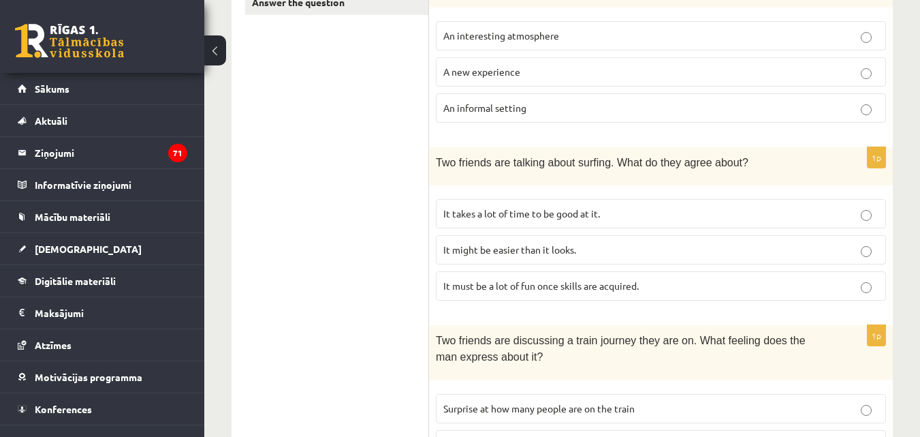
scroll to position [372, 0]
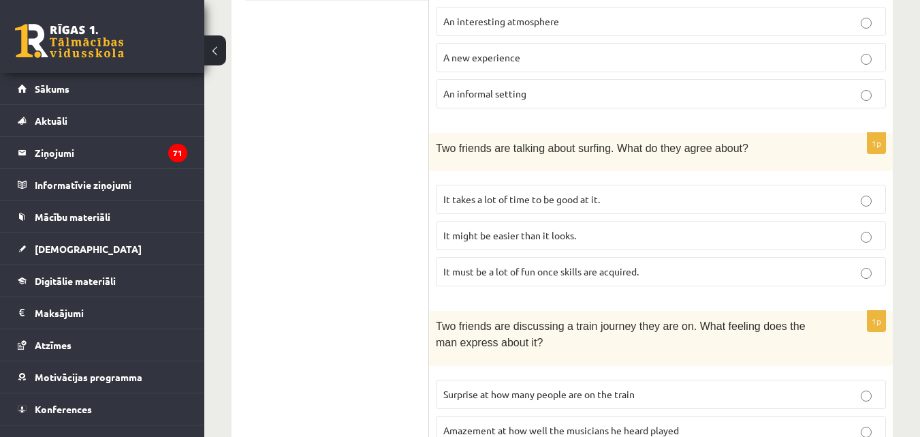
click at [659, 272] on p "It must be a lot of fun once skills are acquired." at bounding box center [660, 271] width 435 height 14
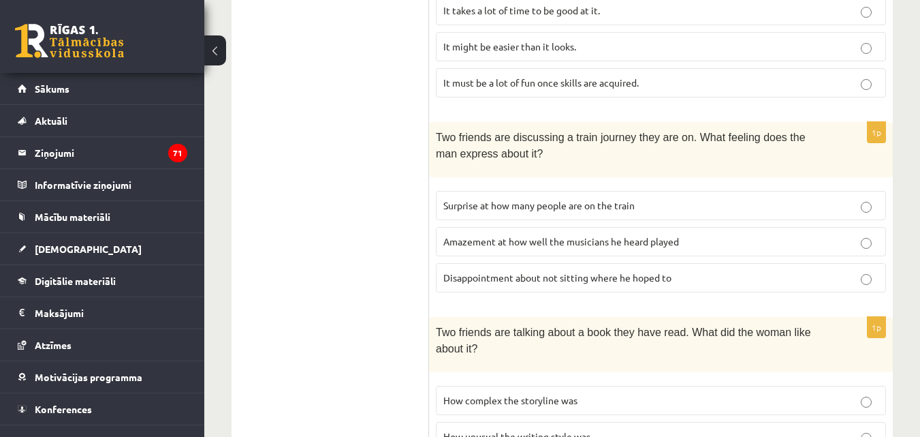
scroll to position [565, 0]
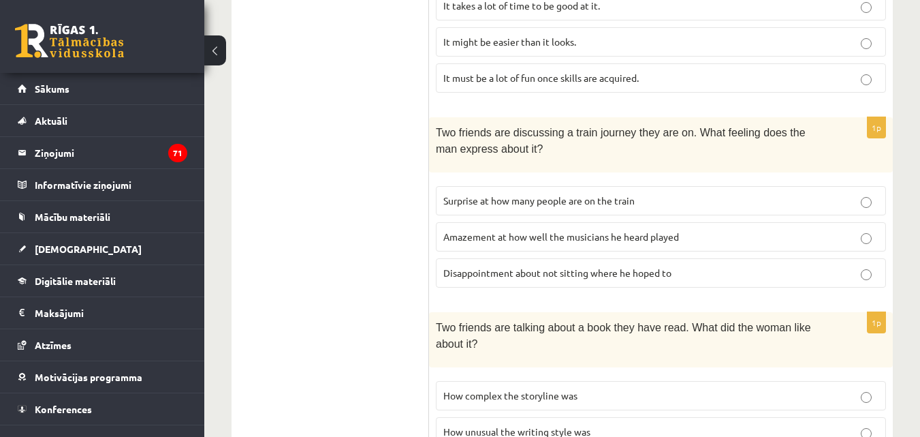
click at [913, 243] on div "11.b1 klases diagnosticējošais darbs angļu valodā par 10.klases mācību vielu , …" at bounding box center [562, 183] width 716 height 1393
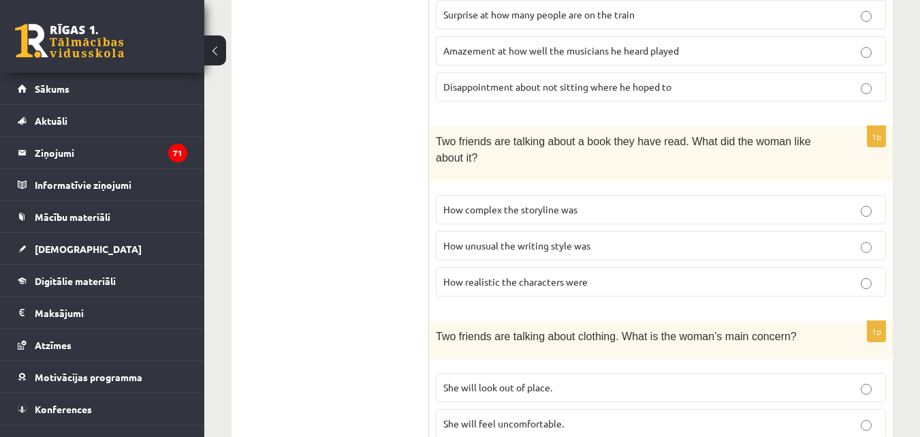
scroll to position [756, 0]
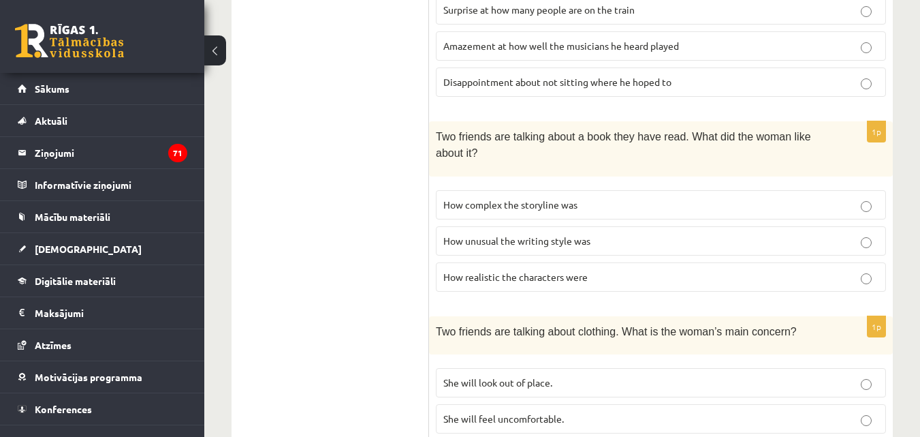
click at [744, 79] on p "Disappointment about not sitting where he hoped to" at bounding box center [660, 82] width 435 height 14
click at [597, 209] on label "How complex the storyline was" at bounding box center [661, 204] width 450 height 29
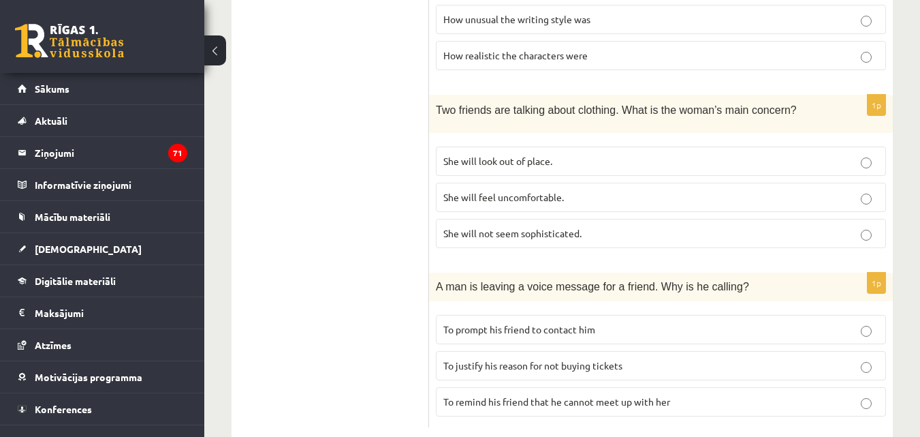
scroll to position [1005, 0]
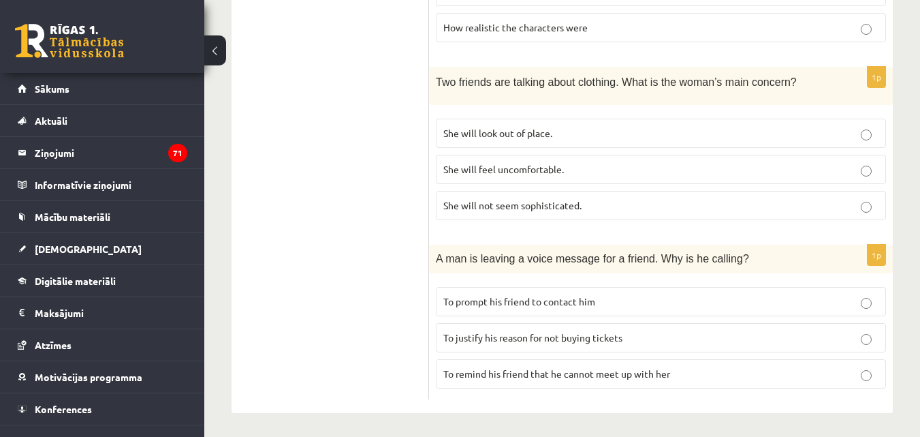
click at [634, 341] on p "To justify his reason for not buying tickets" at bounding box center [660, 337] width 435 height 14
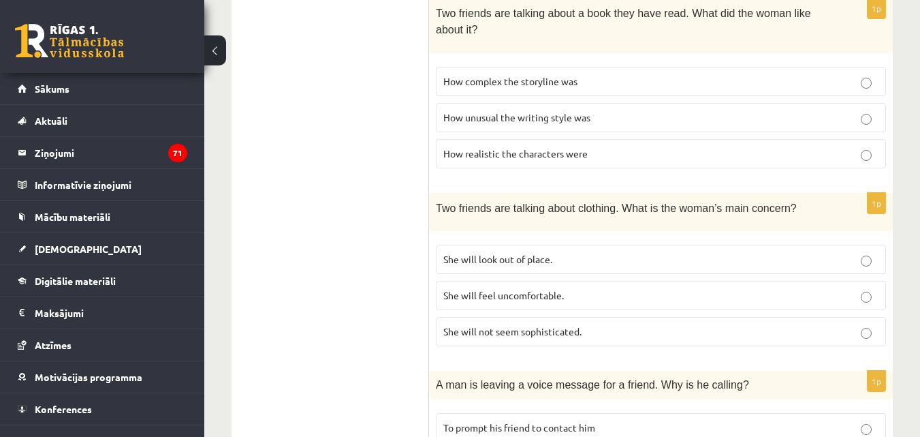
scroll to position [877, 0]
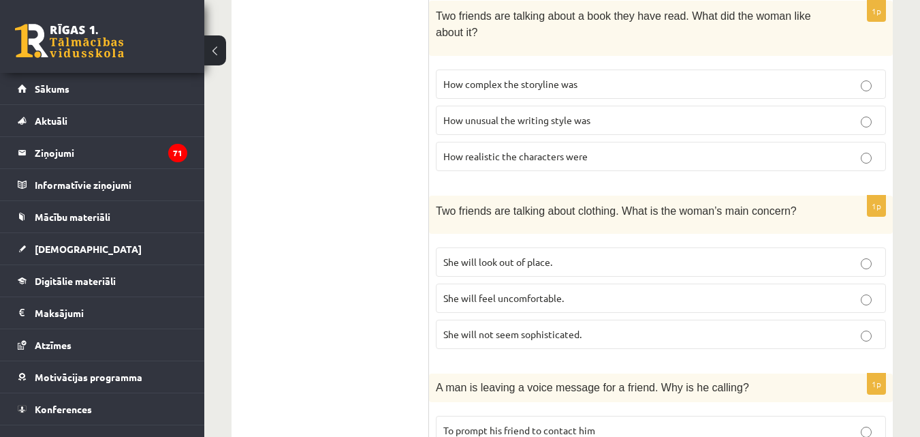
click at [650, 291] on p "She will feel uncomfortable." at bounding box center [660, 298] width 435 height 14
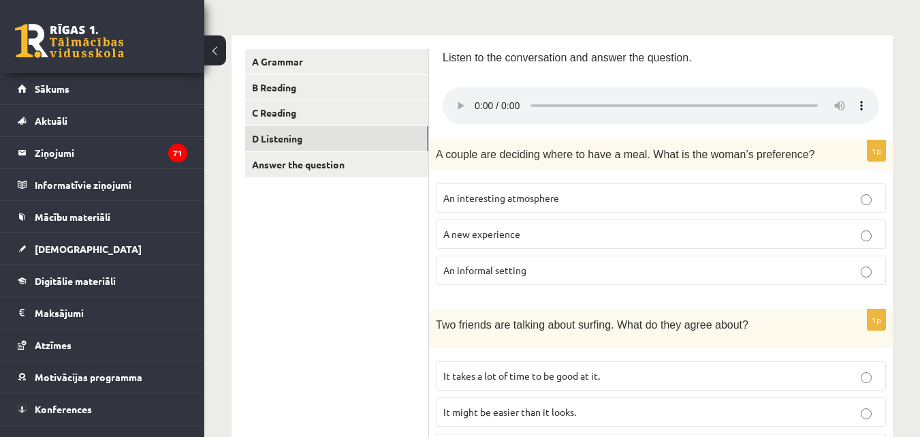
scroll to position [193, 0]
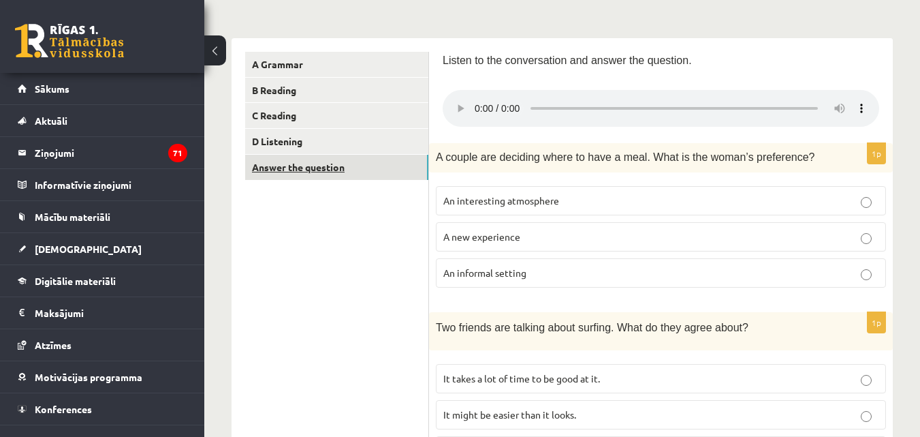
click at [389, 178] on link "Answer the question" at bounding box center [336, 167] width 183 height 25
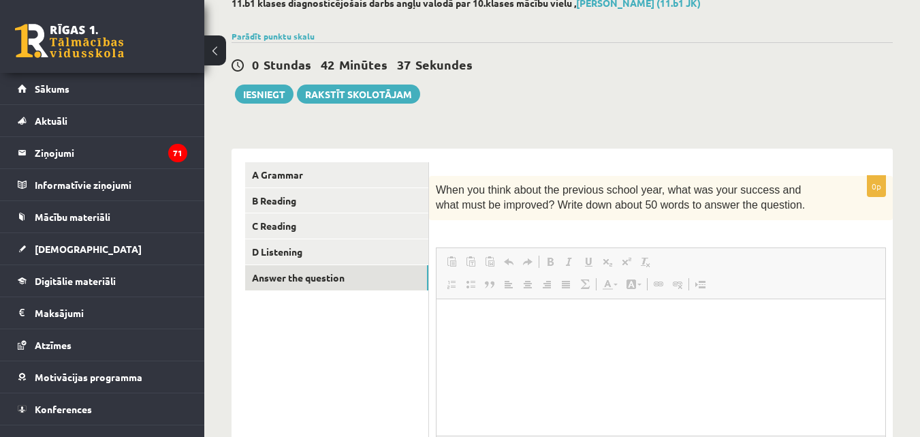
scroll to position [0, 0]
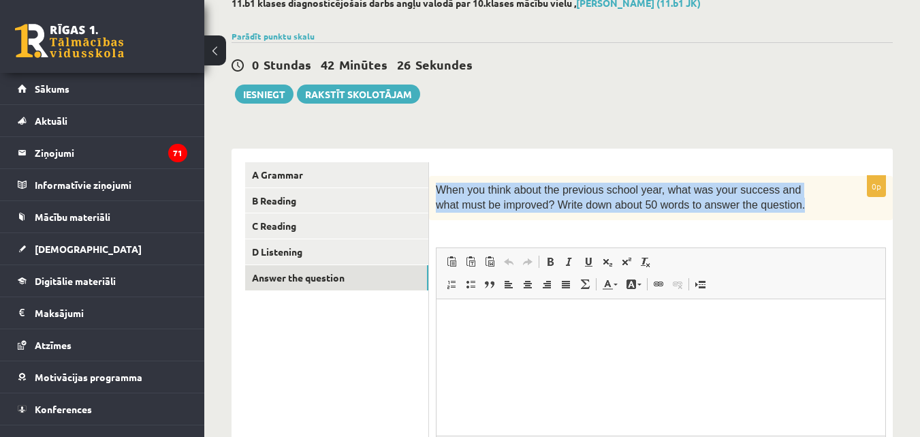
drag, startPoint x: 438, startPoint y: 193, endPoint x: 761, endPoint y: 213, distance: 323.4
click at [761, 213] on p "When you think about the previous school year, what was your success and what m…" at bounding box center [627, 198] width 382 height 31
copy span "When you think about the previous school year, what was your success and what m…"
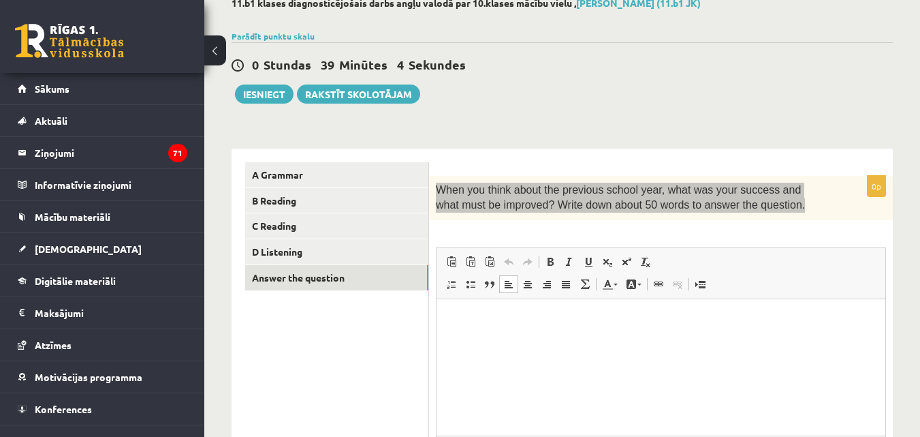
click at [574, 332] on html at bounding box center [661, 319] width 449 height 42
click at [717, 319] on p "**********" at bounding box center [661, 319] width 422 height 14
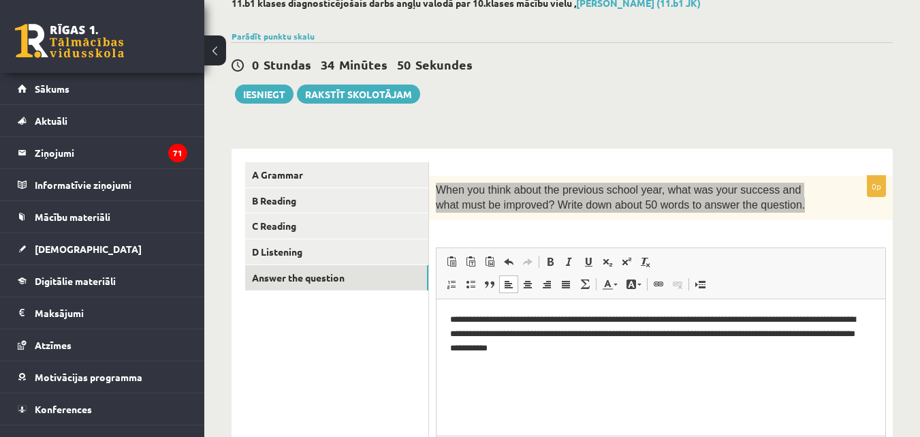
click at [563, 349] on p "**********" at bounding box center [661, 333] width 422 height 42
click at [643, 349] on p "**********" at bounding box center [661, 333] width 422 height 42
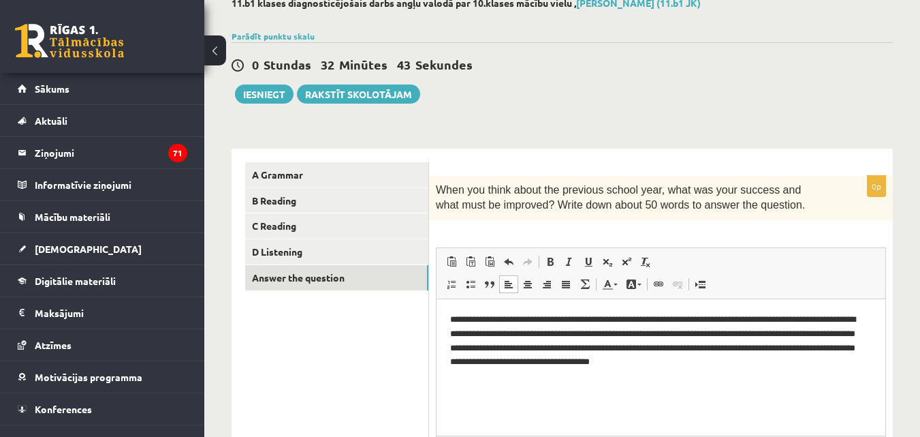
click at [362, 366] on ul "A Grammar B Reading C Reading D Listening Answer the question" at bounding box center [337, 346] width 184 height 368
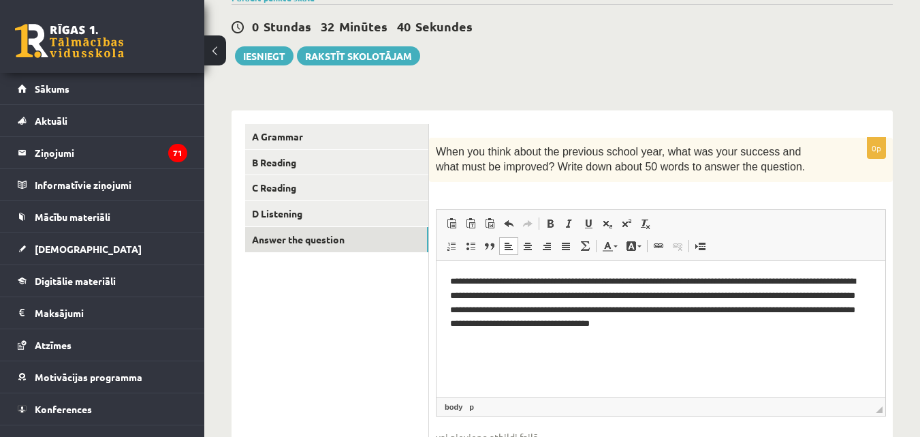
scroll to position [119, 0]
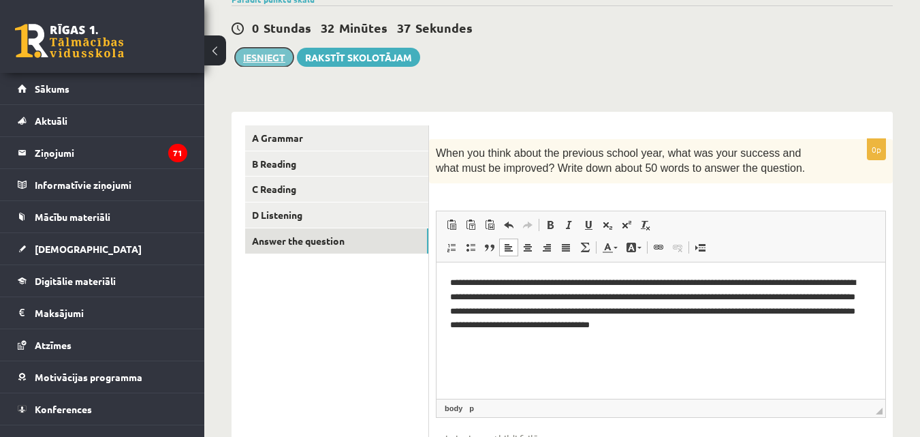
click at [277, 53] on button "Iesniegt" at bounding box center [264, 57] width 59 height 19
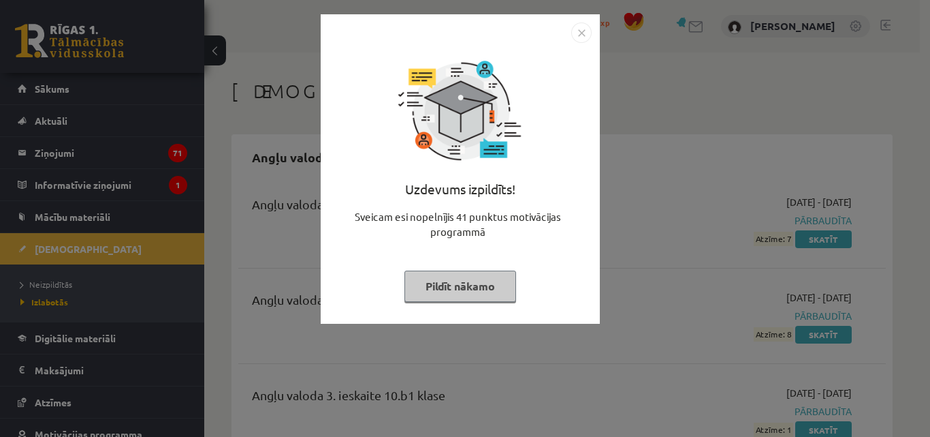
click at [587, 31] on img "Close" at bounding box center [581, 32] width 20 height 20
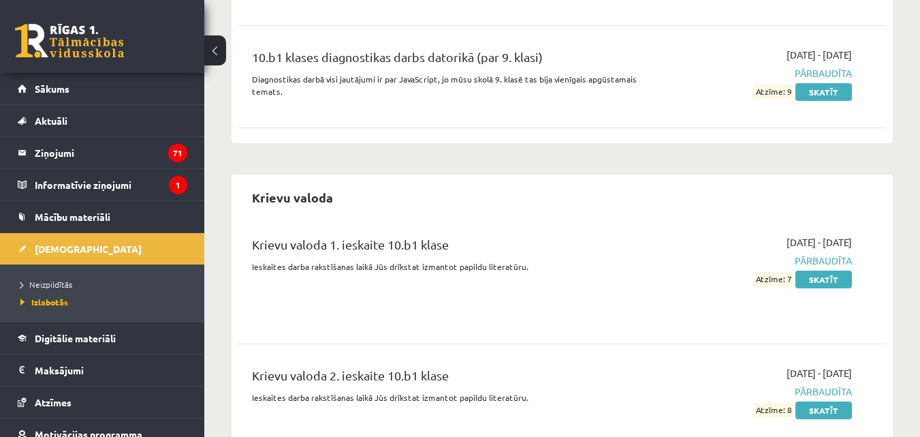
scroll to position [2722, 0]
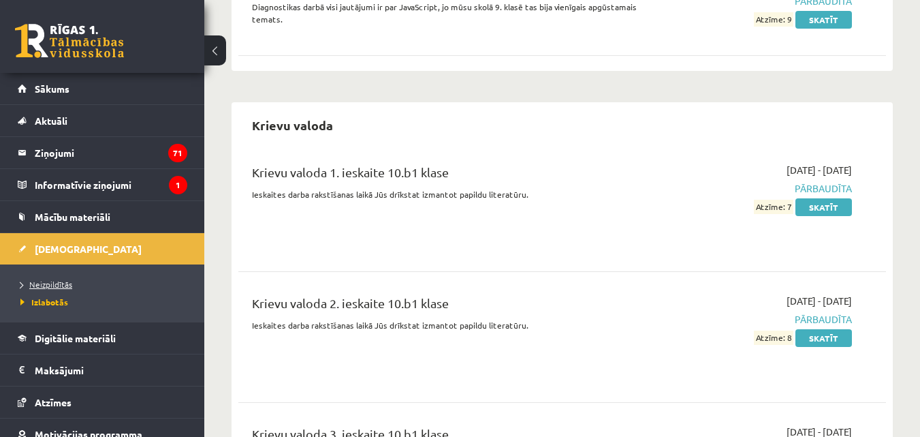
click at [52, 281] on span "Neizpildītās" at bounding box center [46, 284] width 52 height 11
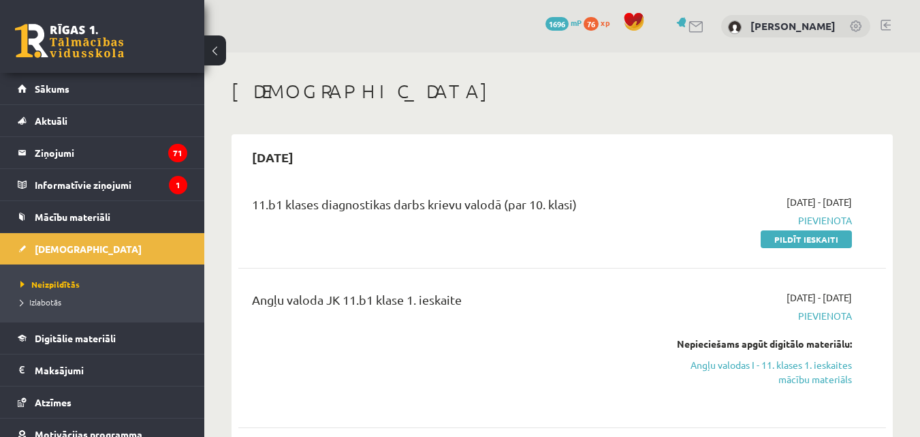
click at [774, 84] on h1 "[DEMOGRAPHIC_DATA]" at bounding box center [562, 91] width 661 height 23
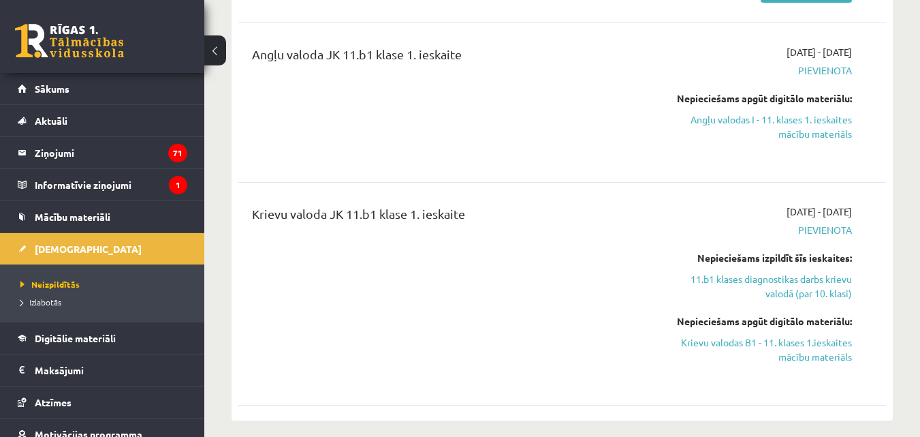
scroll to position [196, 0]
